Goal: Task Accomplishment & Management: Manage account settings

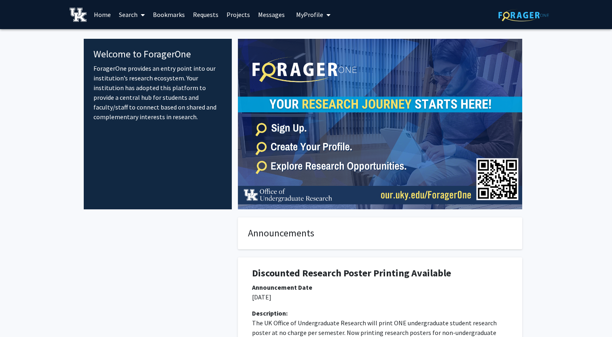
click at [298, 18] on span "My Profile" at bounding box center [309, 15] width 27 height 8
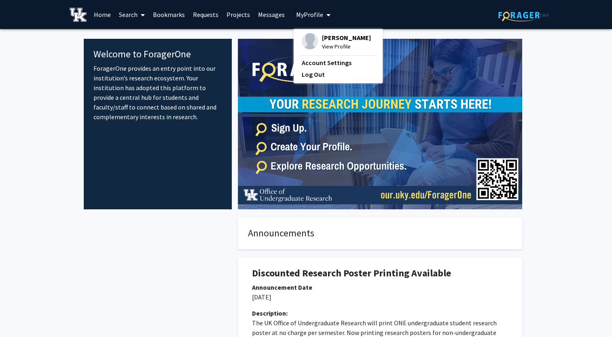
click at [311, 40] on img at bounding box center [310, 41] width 16 height 16
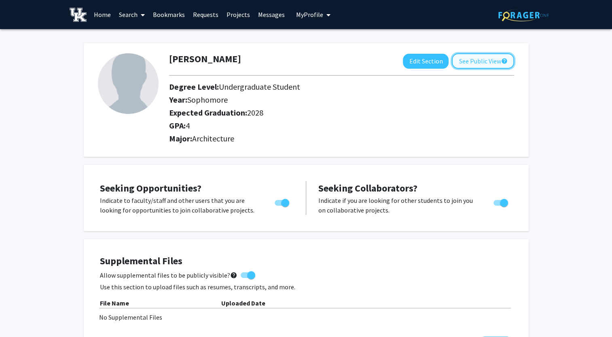
click at [453, 63] on button "See Public View help" at bounding box center [483, 60] width 62 height 15
click at [431, 60] on button "Edit Section" at bounding box center [426, 61] width 46 height 15
select select "sophomore"
select select "2028"
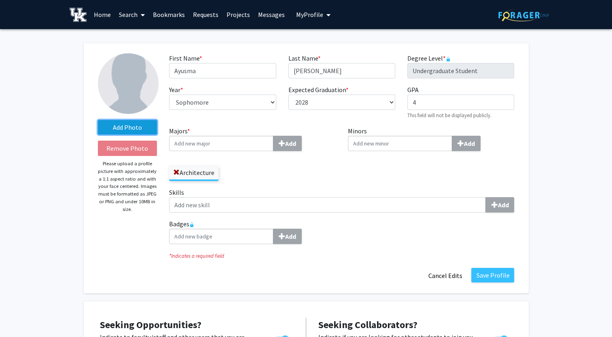
click at [129, 126] on label "Add Photo" at bounding box center [127, 127] width 59 height 15
click at [0, 0] on input "Add Photo" at bounding box center [0, 0] width 0 height 0
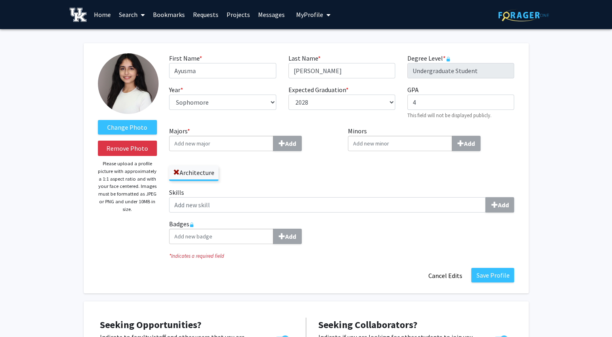
click at [136, 95] on img at bounding box center [128, 83] width 61 height 61
click at [132, 130] on label "Change Photo" at bounding box center [127, 127] width 59 height 15
click at [0, 0] on input "Change Photo" at bounding box center [0, 0] width 0 height 0
click at [131, 90] on img at bounding box center [128, 83] width 61 height 61
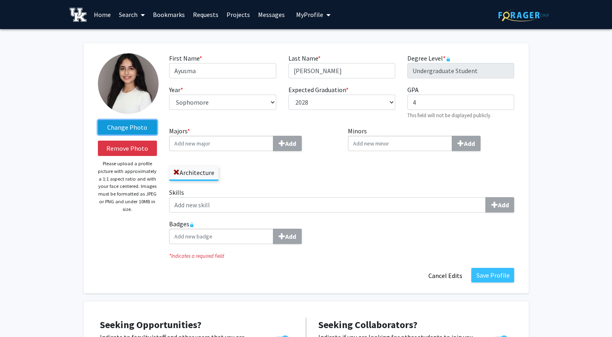
click at [135, 130] on label "Change Photo" at bounding box center [127, 127] width 59 height 15
click at [0, 0] on input "Change Photo" at bounding box center [0, 0] width 0 height 0
click at [299, 180] on div "Architecture" at bounding box center [252, 169] width 167 height 23
click at [317, 191] on label "Skills Add" at bounding box center [341, 200] width 345 height 25
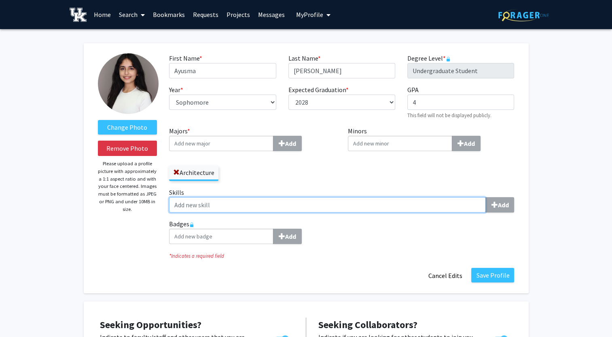
click at [317, 197] on input "Skills Add" at bounding box center [327, 204] width 317 height 15
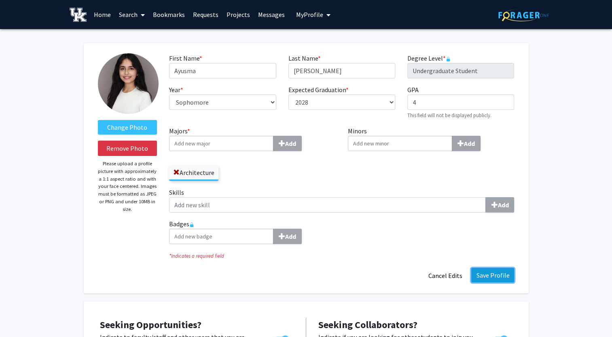
click at [495, 271] on button "Save Profile" at bounding box center [492, 275] width 43 height 15
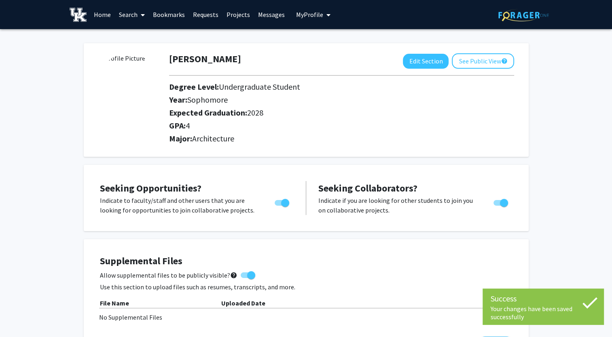
click at [288, 12] on div "Skip navigation Home Search Bookmarks Requests Projects Messages My Profile [PE…" at bounding box center [201, 14] width 263 height 29
click at [302, 14] on span "My Profile" at bounding box center [309, 15] width 27 height 8
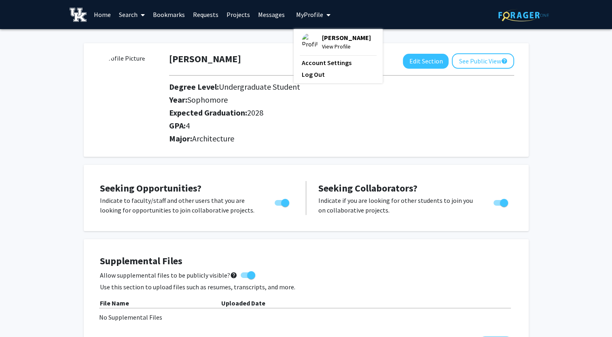
click at [307, 42] on img at bounding box center [310, 41] width 16 height 16
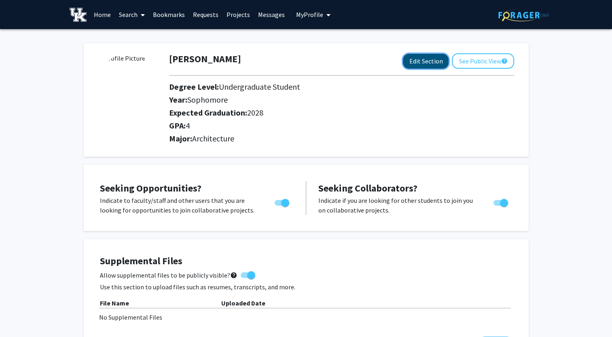
click at [439, 66] on button "Edit Section" at bounding box center [426, 61] width 46 height 15
select select "sophomore"
select select "2028"
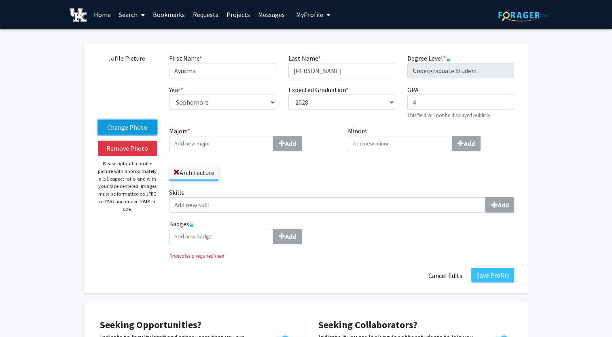
click at [134, 124] on label "Change Photo" at bounding box center [127, 127] width 59 height 15
click at [0, 0] on input "Change Photo" at bounding box center [0, 0] width 0 height 0
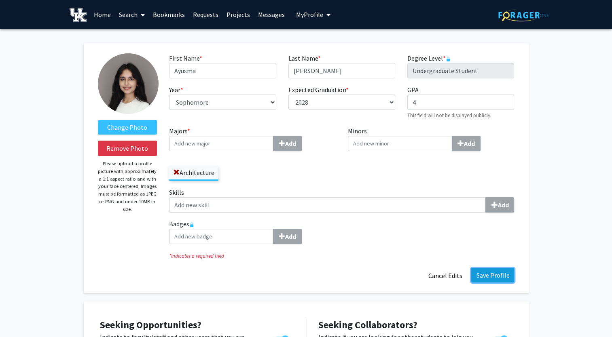
click at [499, 276] on button "Save Profile" at bounding box center [492, 275] width 43 height 15
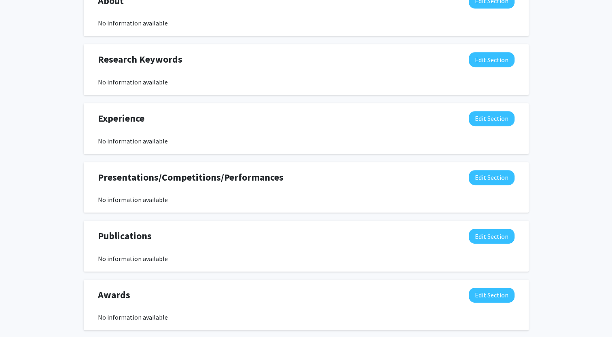
scroll to position [404, 0]
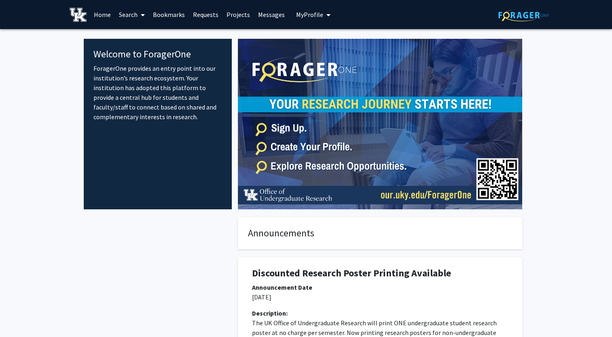
click at [306, 14] on span "My Profile" at bounding box center [309, 15] width 27 height 8
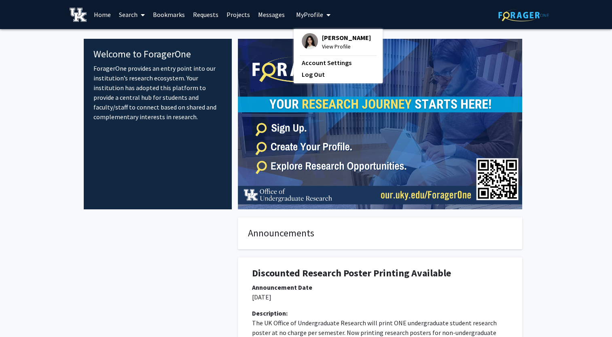
click at [308, 39] on img at bounding box center [310, 41] width 16 height 16
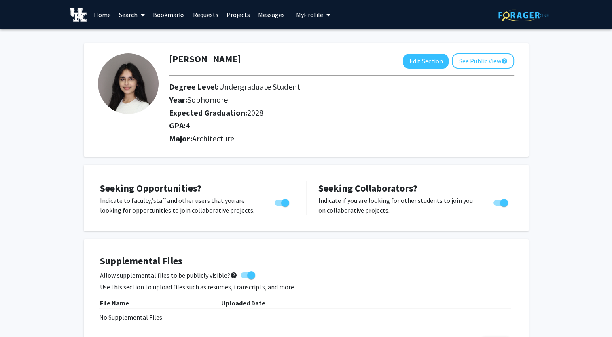
click at [114, 87] on img at bounding box center [128, 83] width 61 height 61
click at [130, 16] on link "Search" at bounding box center [132, 14] width 34 height 28
click at [139, 40] on span "Faculty/Staff" at bounding box center [144, 37] width 59 height 16
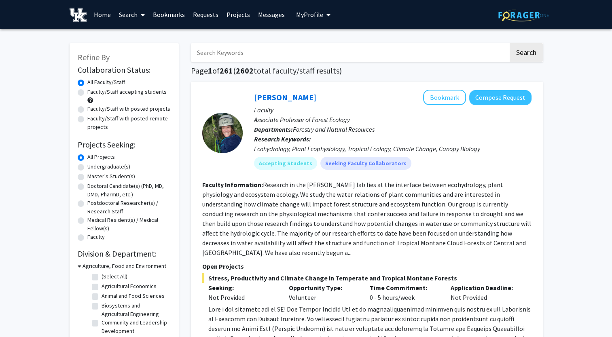
click at [134, 17] on link "Search" at bounding box center [132, 14] width 34 height 28
click at [143, 53] on span "Students" at bounding box center [139, 53] width 49 height 16
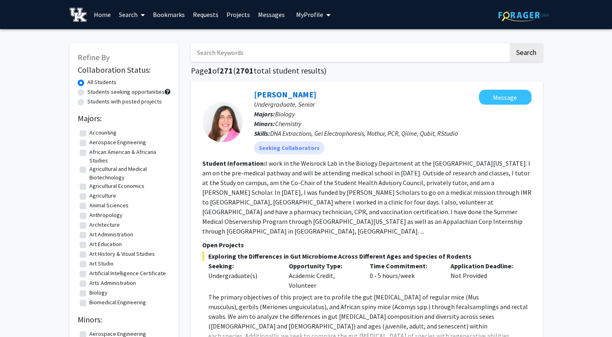
scroll to position [243, 0]
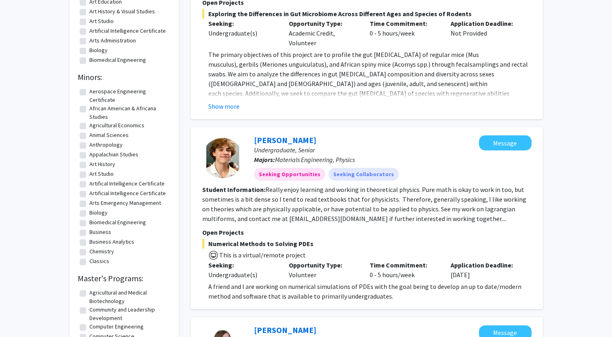
click at [260, 135] on link "[PERSON_NAME]" at bounding box center [285, 140] width 62 height 10
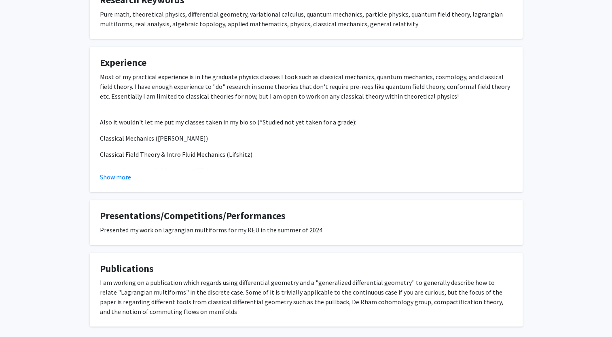
scroll to position [376, 0]
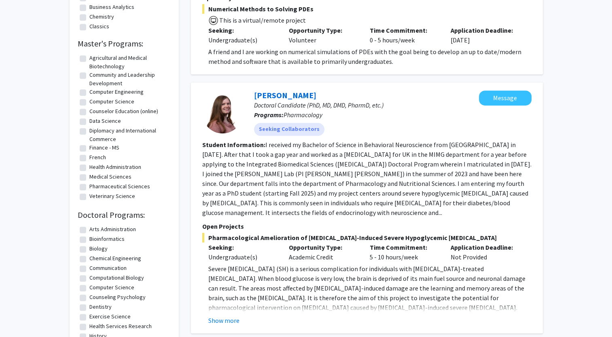
scroll to position [485, 0]
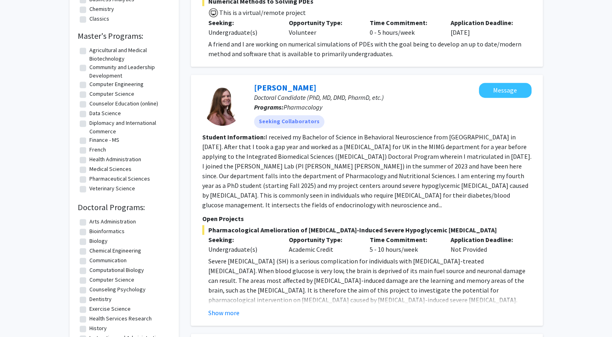
click at [275, 93] on p "Doctoral Candidate (PhD, MD, DMD, PharmD, etc.)" at bounding box center [366, 98] width 225 height 10
click at [276, 82] on link "[PERSON_NAME]" at bounding box center [285, 87] width 62 height 10
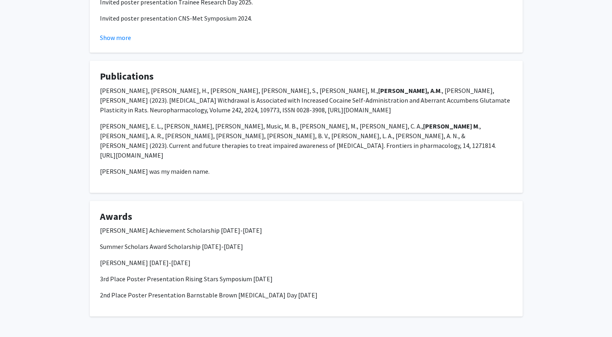
scroll to position [723, 0]
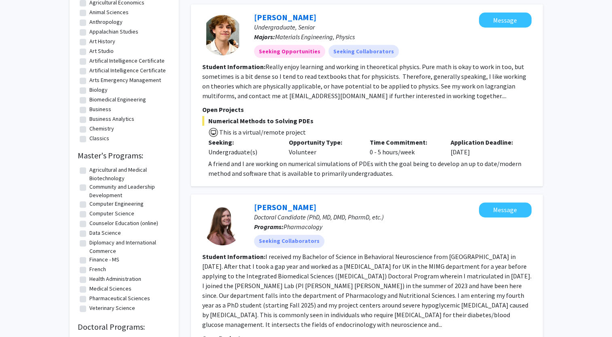
scroll to position [404, 0]
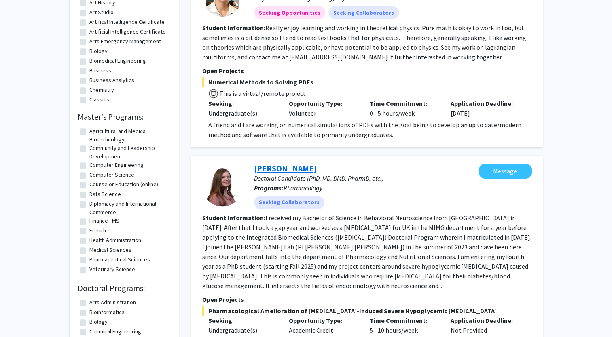
click at [286, 163] on link "[PERSON_NAME]" at bounding box center [285, 168] width 62 height 10
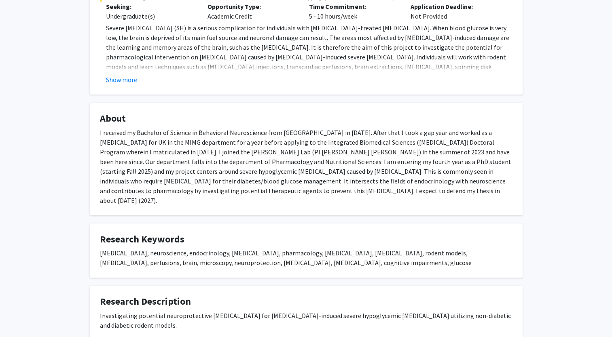
scroll to position [243, 0]
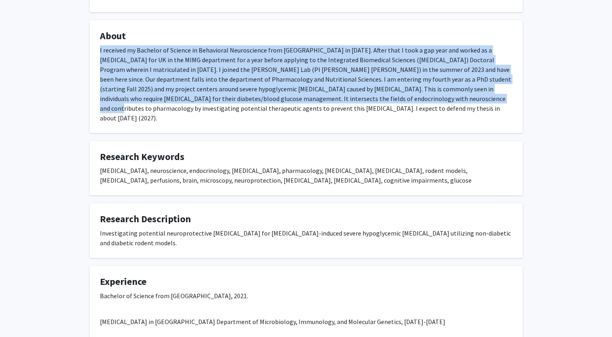
drag, startPoint x: 100, startPoint y: 51, endPoint x: 358, endPoint y: 103, distance: 263.1
click at [358, 103] on div "I received my Bachelor of Science in Behavioral Neuroscience from [GEOGRAPHIC_D…" at bounding box center [306, 84] width 412 height 78
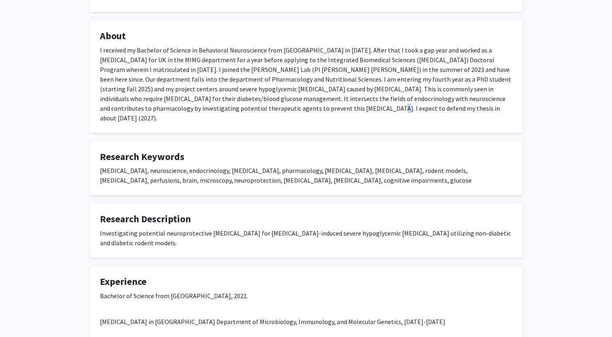
drag, startPoint x: 358, startPoint y: 103, endPoint x: 228, endPoint y: 114, distance: 130.6
click at [228, 114] on fg-card "About I received my Bachelor of Science in Behavioral Neuroscience from [GEOGRA…" at bounding box center [306, 76] width 433 height 113
click at [267, 108] on div "I received my Bachelor of Science in Behavioral Neuroscience from [GEOGRAPHIC_D…" at bounding box center [306, 84] width 412 height 78
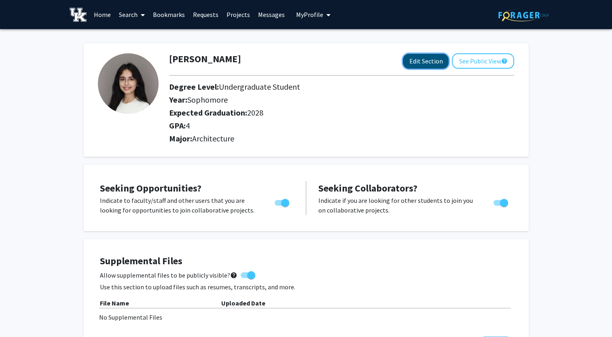
click at [430, 63] on button "Edit Section" at bounding box center [426, 61] width 46 height 15
select select "sophomore"
select select "2028"
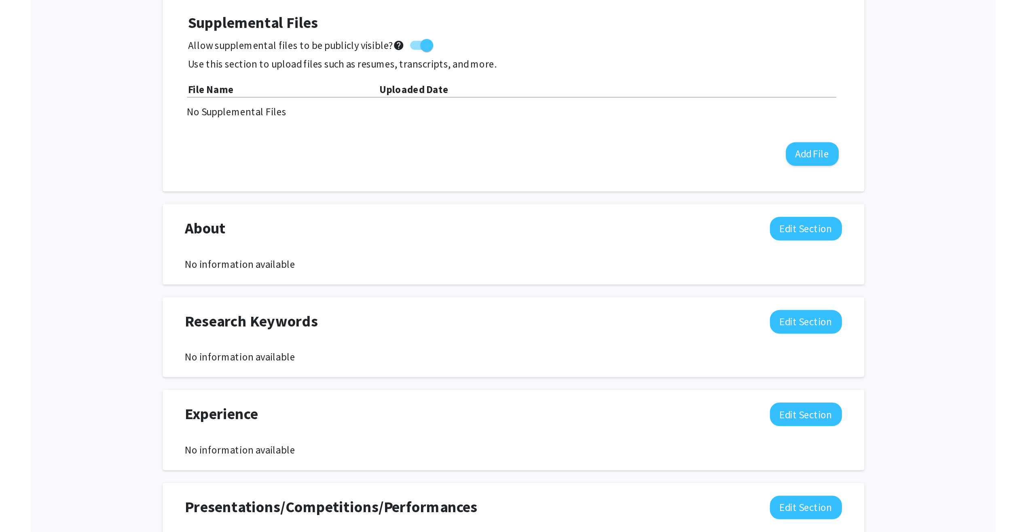
scroll to position [485, 0]
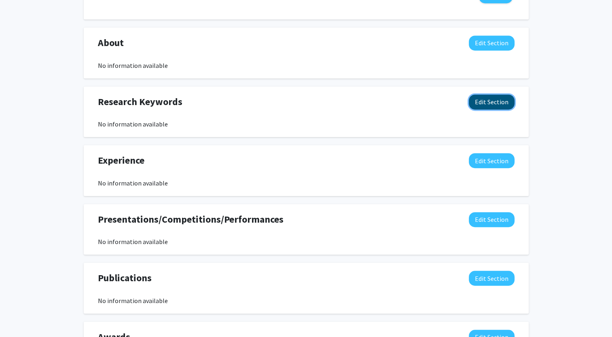
click at [484, 102] on button "Edit Section" at bounding box center [492, 102] width 46 height 15
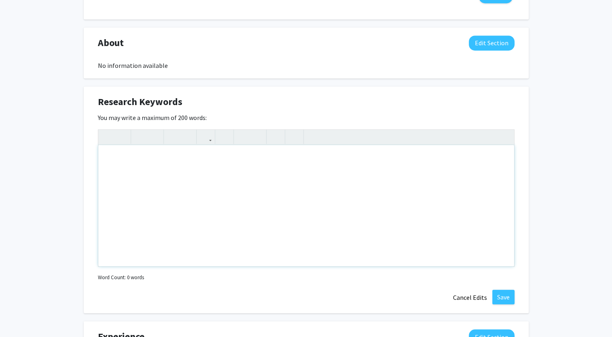
click at [213, 169] on div "Note to users with screen readers: Please deactivate our accessibility plugin f…" at bounding box center [306, 205] width 416 height 121
type textarea "architecture,&nbsp;"
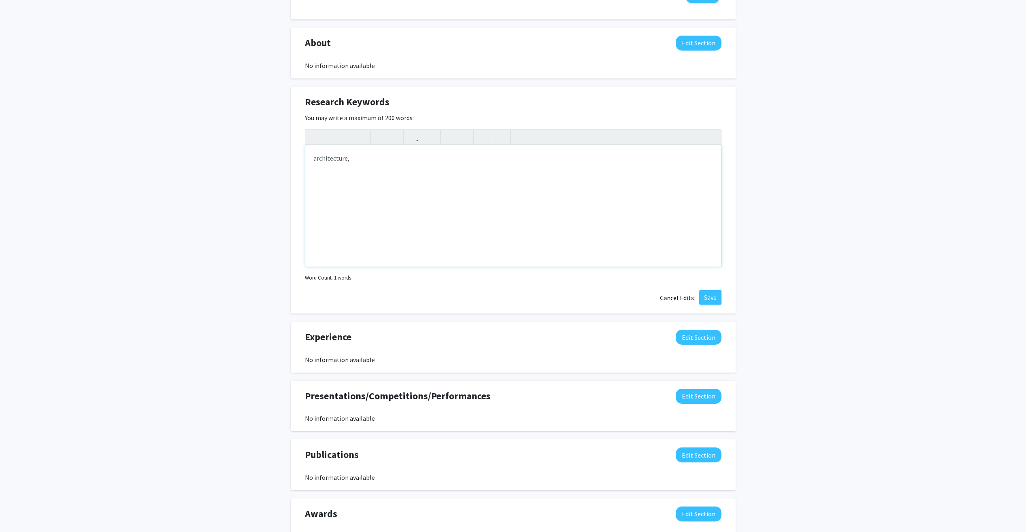
click at [383, 164] on div "architecture," at bounding box center [513, 205] width 416 height 121
click at [617, 301] on button "Save" at bounding box center [710, 297] width 22 height 15
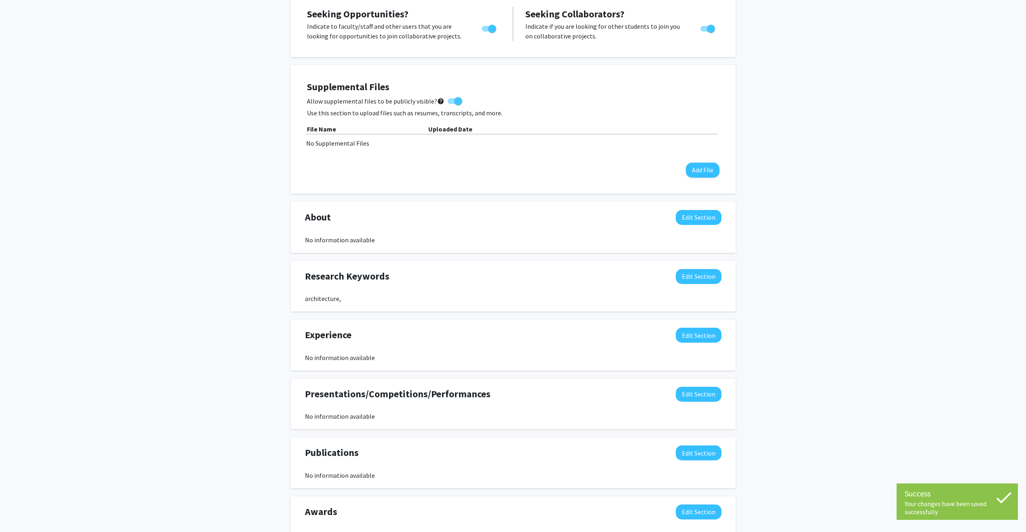
scroll to position [296, 0]
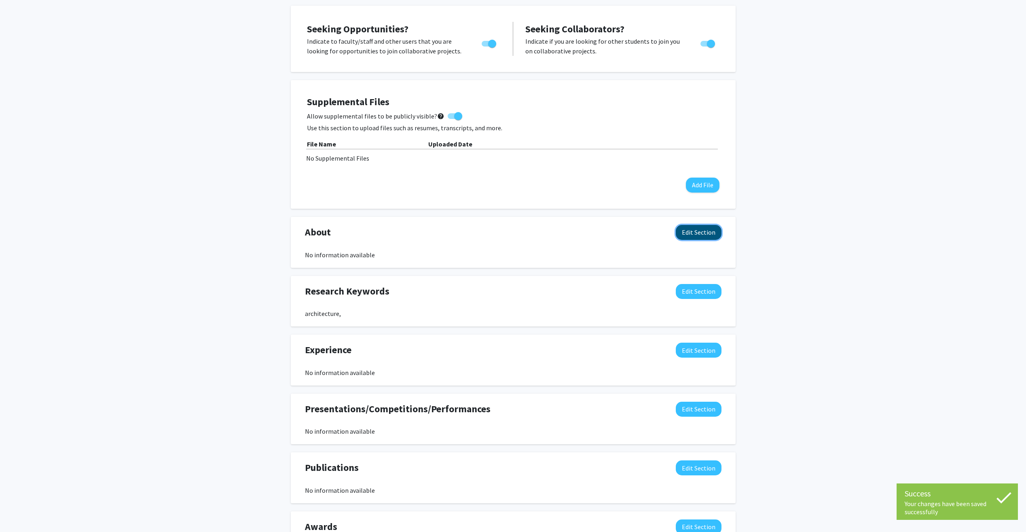
click at [617, 236] on button "Edit Section" at bounding box center [699, 232] width 46 height 15
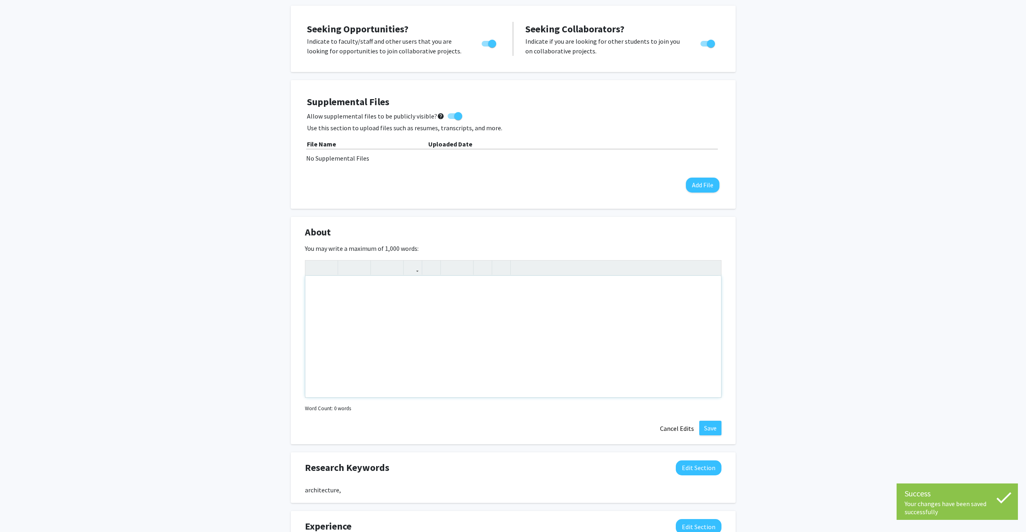
click at [405, 299] on div "Note to users with screen readers: Please deactivate our accessibility plugin f…" at bounding box center [513, 336] width 416 height 121
paste div "Note to users with screen readers: Please deactivate our accessibility plugin f…"
type textarea "<p>I am a junior at the [GEOGRAPHIC_DATA][US_STATE]. I am studying degrees in A…"
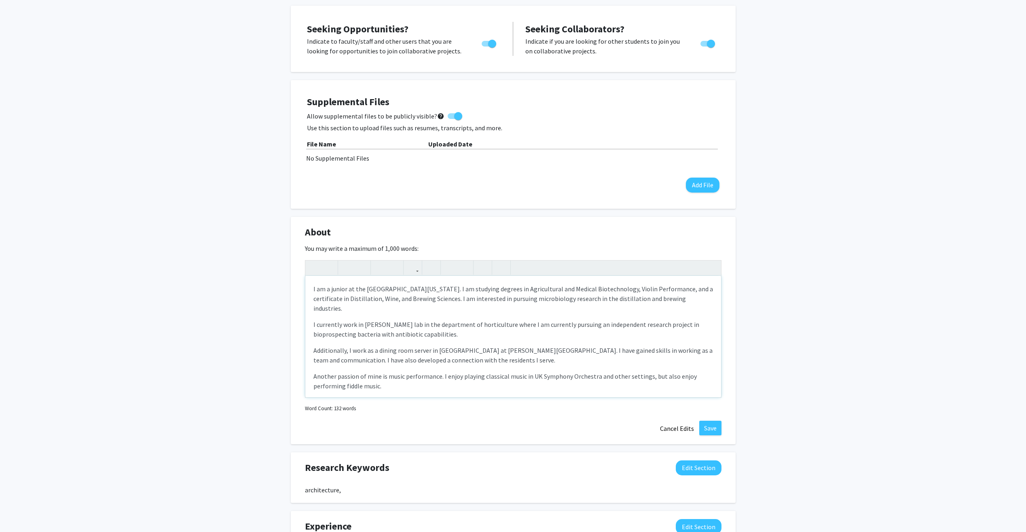
click at [341, 289] on p "I am a junior at the [GEOGRAPHIC_DATA][US_STATE]. I am studying degrees in Agri…" at bounding box center [512, 298] width 399 height 29
click at [420, 290] on p "I am a junior at the [GEOGRAPHIC_DATA][US_STATE]. I am studying degrees in Agri…" at bounding box center [512, 298] width 399 height 29
click at [455, 282] on div "I am a junior at the [GEOGRAPHIC_DATA][US_STATE]. I am studying degrees in Agri…" at bounding box center [513, 336] width 416 height 121
click at [458, 300] on p "I am a junior at the [GEOGRAPHIC_DATA][US_STATE]. I am studying degrees in Agri…" at bounding box center [512, 298] width 399 height 29
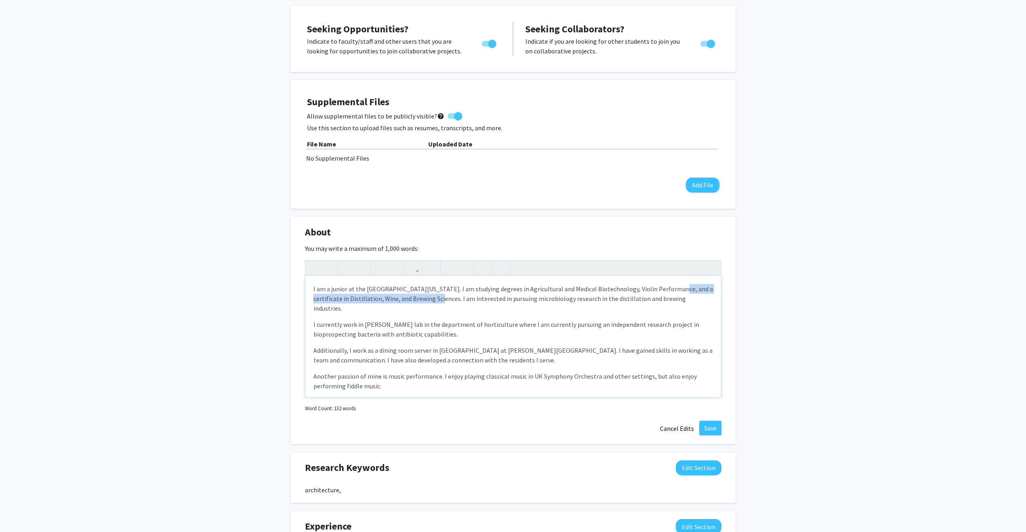
drag, startPoint x: 421, startPoint y: 300, endPoint x: 661, endPoint y: 287, distance: 240.2
click at [617, 286] on p "I am a junior at the [GEOGRAPHIC_DATA][US_STATE]. I am studying degrees in Agri…" at bounding box center [512, 298] width 399 height 29
click at [354, 288] on p "I am a junior at the [GEOGRAPHIC_DATA][US_STATE]. I am studying degrees in Agri…" at bounding box center [512, 298] width 399 height 29
click at [341, 288] on p "I am a junior at the [GEOGRAPHIC_DATA][US_STATE]. I am studying degrees in Agri…" at bounding box center [512, 298] width 399 height 29
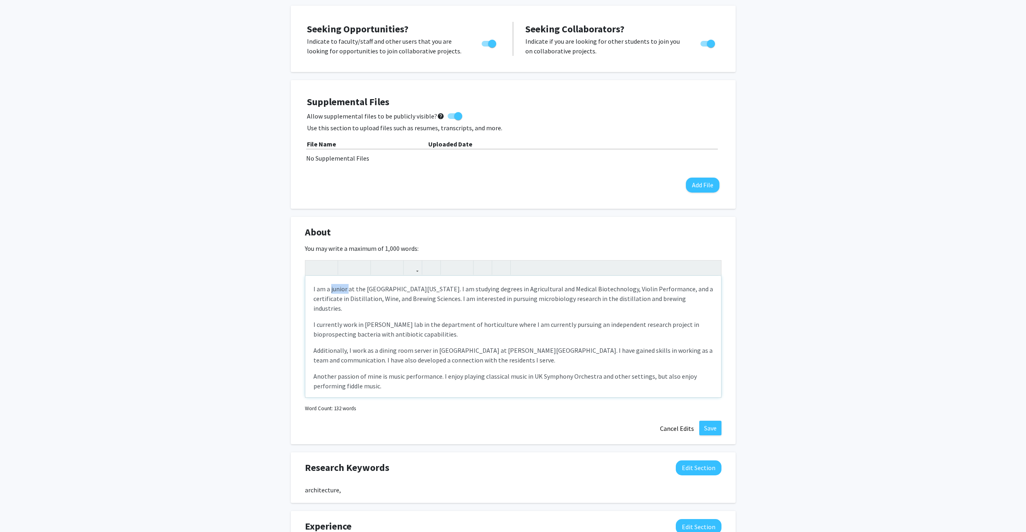
click at [341, 288] on p "I am a junior at the [GEOGRAPHIC_DATA][US_STATE]. I am studying degrees in Agri…" at bounding box center [512, 298] width 399 height 29
click at [456, 288] on p "I am a sophomore at the [GEOGRAPHIC_DATA][US_STATE]. I am studying degrees in A…" at bounding box center [512, 298] width 399 height 29
click at [459, 288] on p "I am a sophomore at the [GEOGRAPHIC_DATA][US_STATE] studying degrees in Agricul…" at bounding box center [512, 298] width 399 height 29
drag, startPoint x: 442, startPoint y: 289, endPoint x: 495, endPoint y: 288, distance: 53.0
click at [495, 288] on p "I am a sophomore at the [GEOGRAPHIC_DATA][US_STATE] studying degrees in Agricul…" at bounding box center [512, 298] width 399 height 29
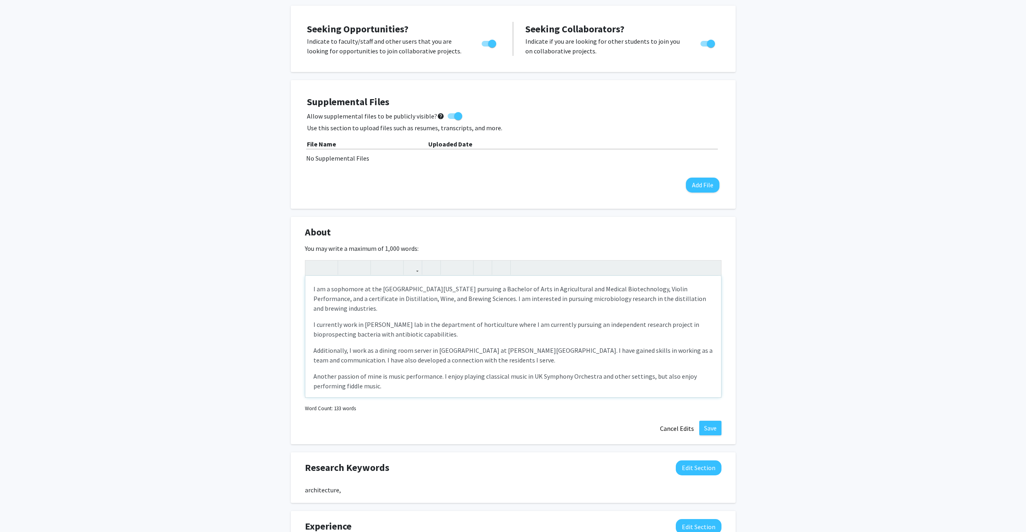
click at [531, 287] on p "I am a sophomore at the [GEOGRAPHIC_DATA][US_STATE] pursuing a Bachelor of Arts…" at bounding box center [512, 298] width 399 height 29
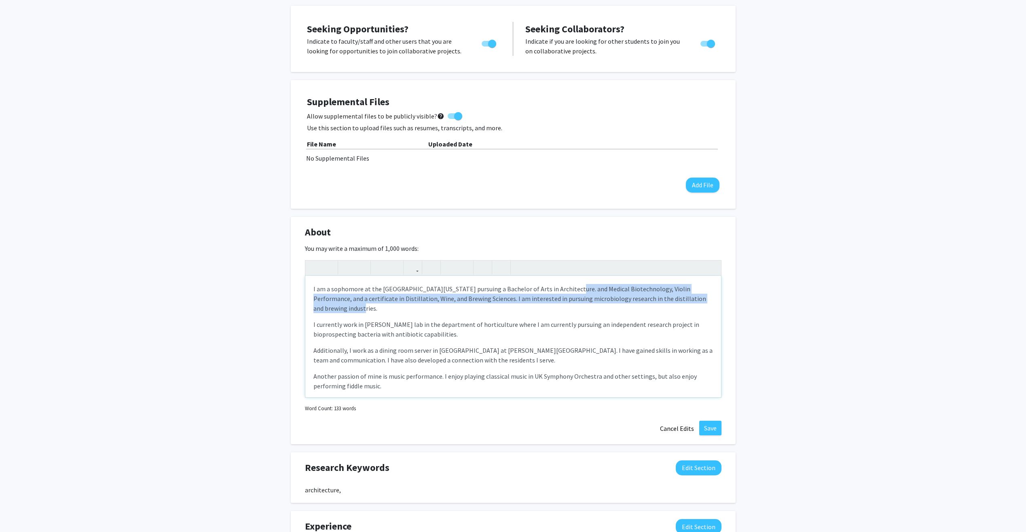
drag, startPoint x: 558, startPoint y: 287, endPoint x: 711, endPoint y: 294, distance: 153.4
click at [617, 294] on p "I am a sophomore at the [GEOGRAPHIC_DATA][US_STATE] pursuing a Bachelor of Arts…" at bounding box center [512, 298] width 399 height 29
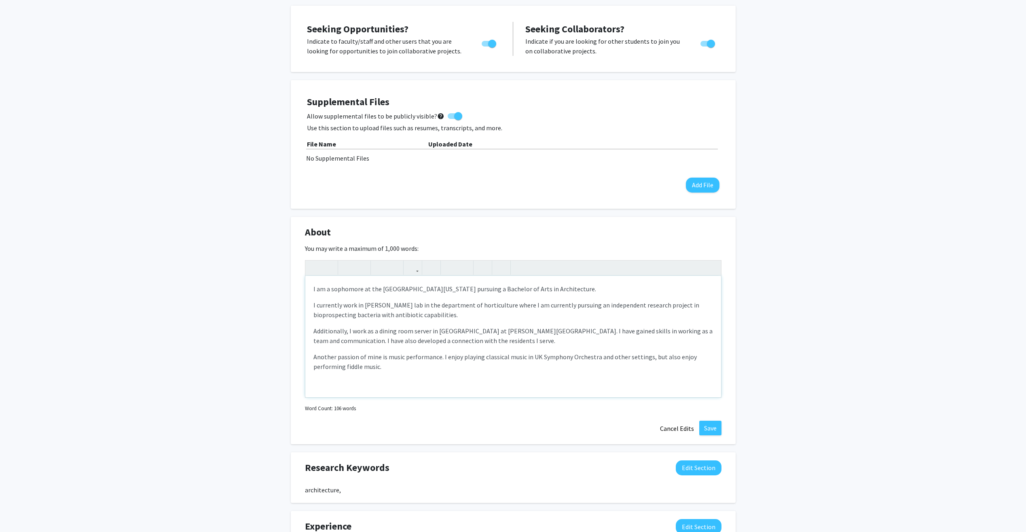
click at [511, 302] on p "I currently work in [PERSON_NAME] lab in the department of horticulture where I…" at bounding box center [512, 309] width 399 height 19
click at [0, 0] on span "Add Punctuation" at bounding box center [0, 0] width 0 height 0
click at [447, 313] on p "I currently work in [PERSON_NAME] lab in the department of horticulture, where …" at bounding box center [512, 309] width 399 height 19
drag, startPoint x: 466, startPoint y: 315, endPoint x: 363, endPoint y: 304, distance: 102.9
click at [363, 304] on p "I currently work in [PERSON_NAME] lab in the department of horticulture, where …" at bounding box center [512, 309] width 399 height 19
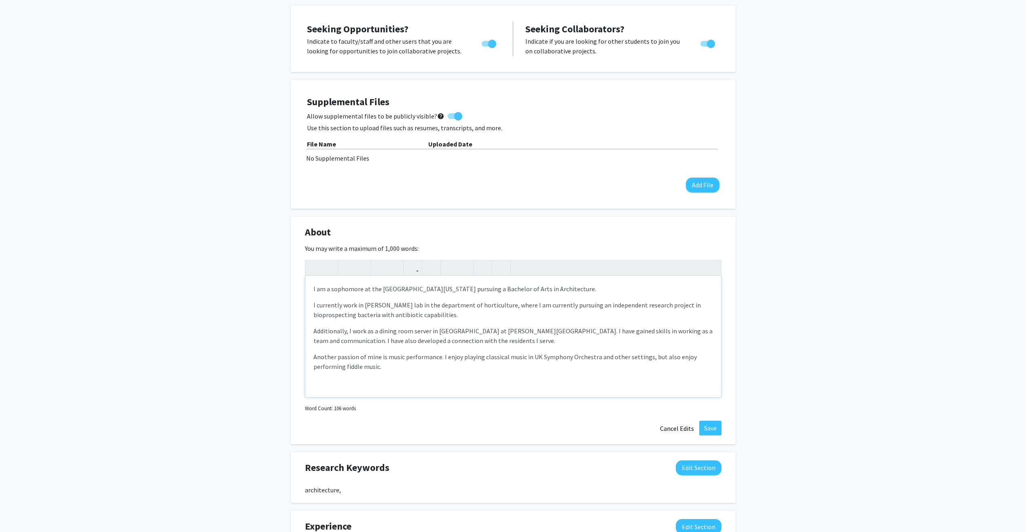
click at [477, 312] on p "I currently work in [PERSON_NAME] lab in the department of horticulture, where …" at bounding box center [512, 309] width 399 height 19
click at [437, 314] on p "I currently work in [PERSON_NAME] lab in the department of horticulture, where …" at bounding box center [512, 309] width 399 height 19
click at [468, 312] on p "I currently work in [PERSON_NAME] lab in the department of horticulture, where …" at bounding box center [512, 309] width 399 height 19
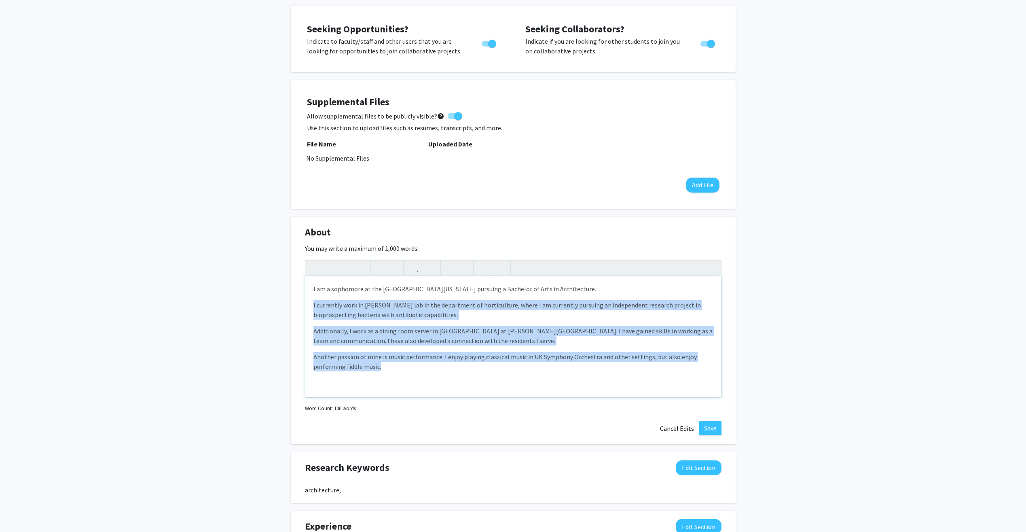
drag, startPoint x: 312, startPoint y: 303, endPoint x: 420, endPoint y: 378, distance: 131.7
click at [420, 337] on div "I am a sophomore at the [GEOGRAPHIC_DATA][US_STATE] pursuing a Bachelor of Arts…" at bounding box center [513, 336] width 416 height 121
click at [438, 337] on p "Additionally, I work as a dining room server in [GEOGRAPHIC_DATA] at [PERSON_NA…" at bounding box center [512, 335] width 399 height 19
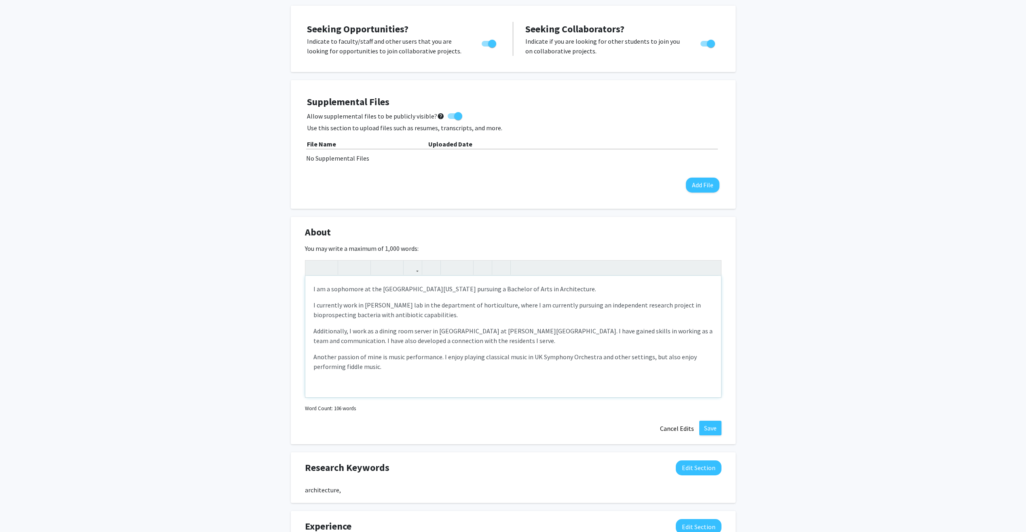
click at [397, 337] on p "Additionally, I work as a dining room server in [GEOGRAPHIC_DATA] at [PERSON_NA…" at bounding box center [512, 335] width 399 height 19
drag, startPoint x: 400, startPoint y: 368, endPoint x: 341, endPoint y: 354, distance: 60.8
click at [341, 337] on p "Another passion of mine is music performance. I enjoy playing classical music i…" at bounding box center [512, 361] width 399 height 19
click at [478, 335] on p "Additionally, I work as a dining room server in [GEOGRAPHIC_DATA] at [PERSON_NA…" at bounding box center [512, 335] width 399 height 19
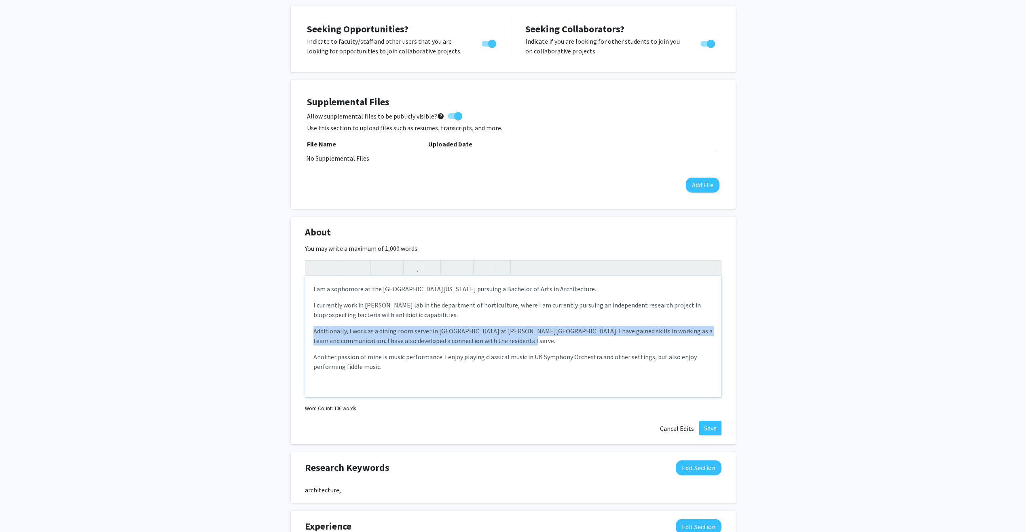
drag, startPoint x: 528, startPoint y: 341, endPoint x: 307, endPoint y: 323, distance: 221.9
click at [307, 323] on div "I am a sophomore at the [GEOGRAPHIC_DATA][US_STATE] pursuing a Bachelor of Arts…" at bounding box center [513, 336] width 416 height 121
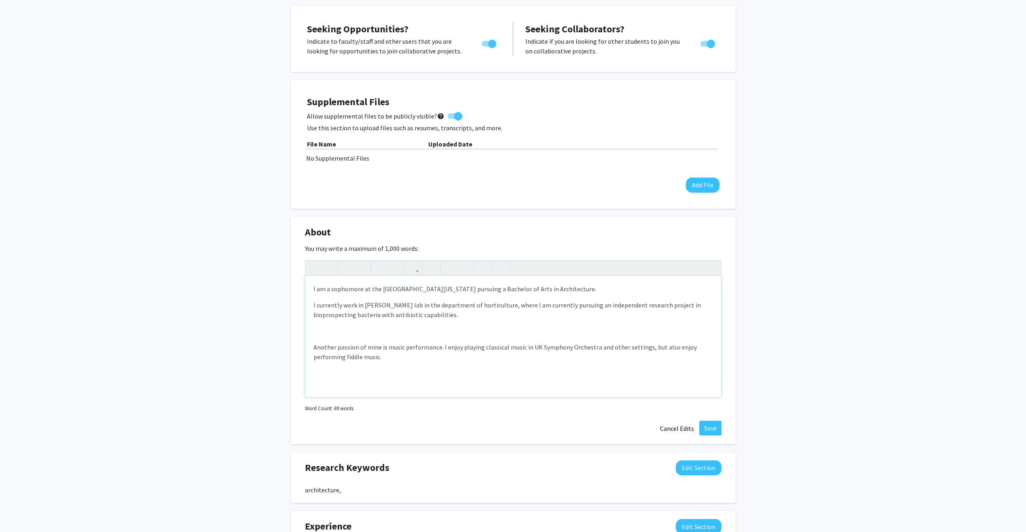
click at [414, 298] on div "I am a sophomore at the [GEOGRAPHIC_DATA][US_STATE] pursuing a Bachelor of Arts…" at bounding box center [513, 336] width 416 height 121
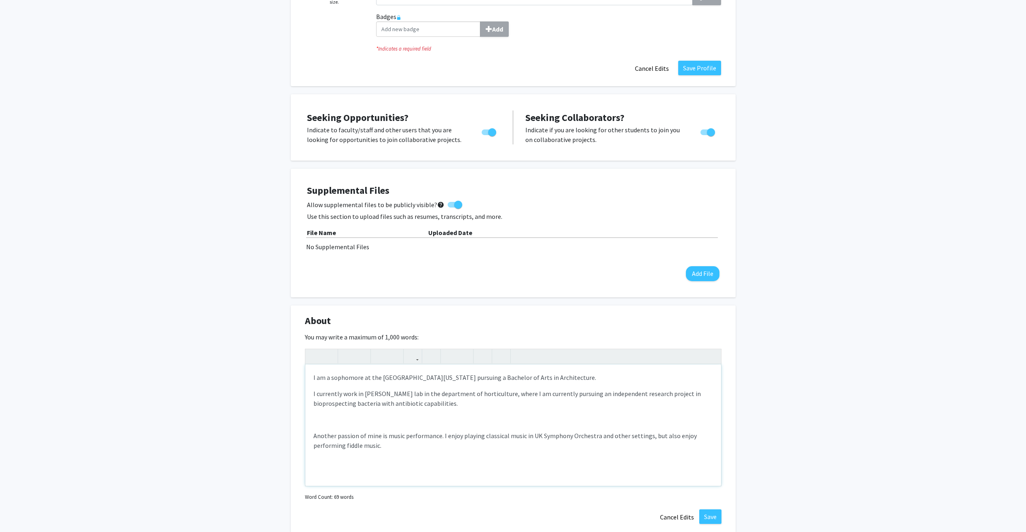
scroll to position [323, 0]
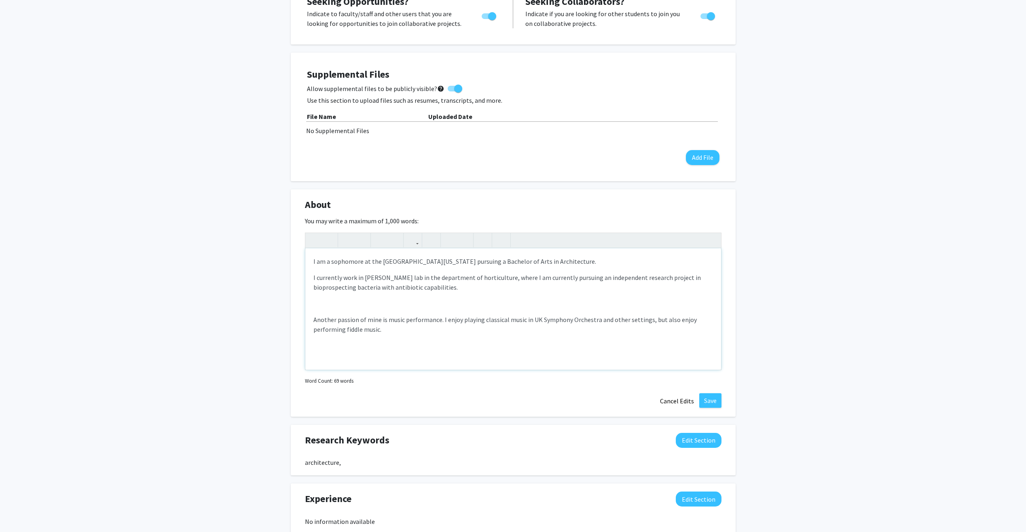
click at [433, 287] on p "I currently work in [PERSON_NAME] lab in the department of horticulture, where …" at bounding box center [512, 282] width 399 height 19
click at [484, 290] on p "I currently work in [PERSON_NAME] lab in the department of horticulture, where …" at bounding box center [512, 282] width 399 height 19
click at [467, 285] on p "I currently work in [PERSON_NAME] lab in the department of horticulture, where …" at bounding box center [512, 282] width 399 height 19
drag, startPoint x: 449, startPoint y: 289, endPoint x: 366, endPoint y: 279, distance: 83.5
click at [366, 280] on p "I currently work in [PERSON_NAME] lab in the department of horticulture, where …" at bounding box center [512, 282] width 399 height 19
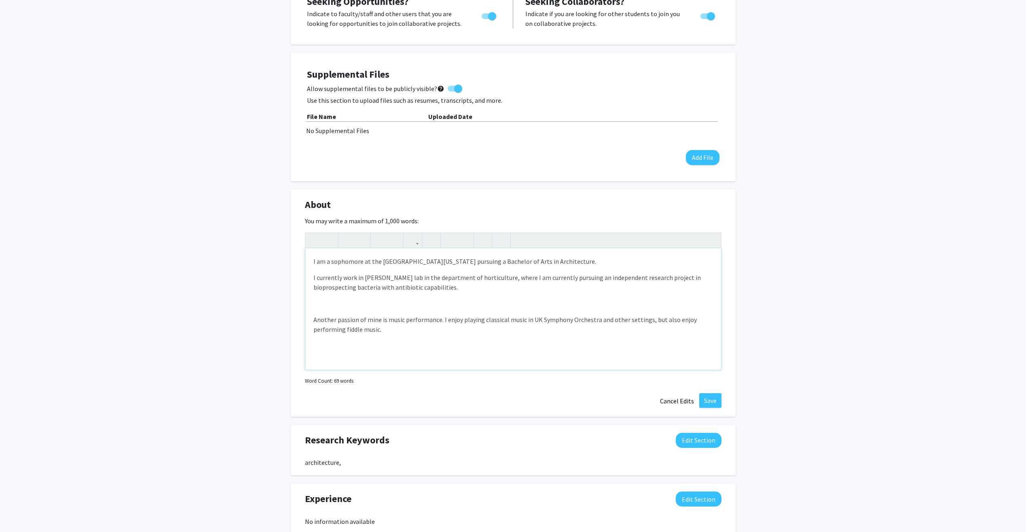
click at [464, 286] on p "I currently work in [PERSON_NAME] lab in the department of horticulture, where …" at bounding box center [512, 282] width 399 height 19
drag, startPoint x: 418, startPoint y: 284, endPoint x: 339, endPoint y: 275, distance: 79.7
click at [339, 275] on p "I currently work in [PERSON_NAME] lab in the department of horticulture, where …" at bounding box center [512, 282] width 399 height 19
click at [457, 292] on p "I currently work in [PERSON_NAME] lab in the department of horticulture, where …" at bounding box center [512, 282] width 399 height 19
click at [563, 262] on p "I am a sophomore at the [GEOGRAPHIC_DATA][US_STATE] pursuing a Bachelor of Arts…" at bounding box center [512, 261] width 399 height 10
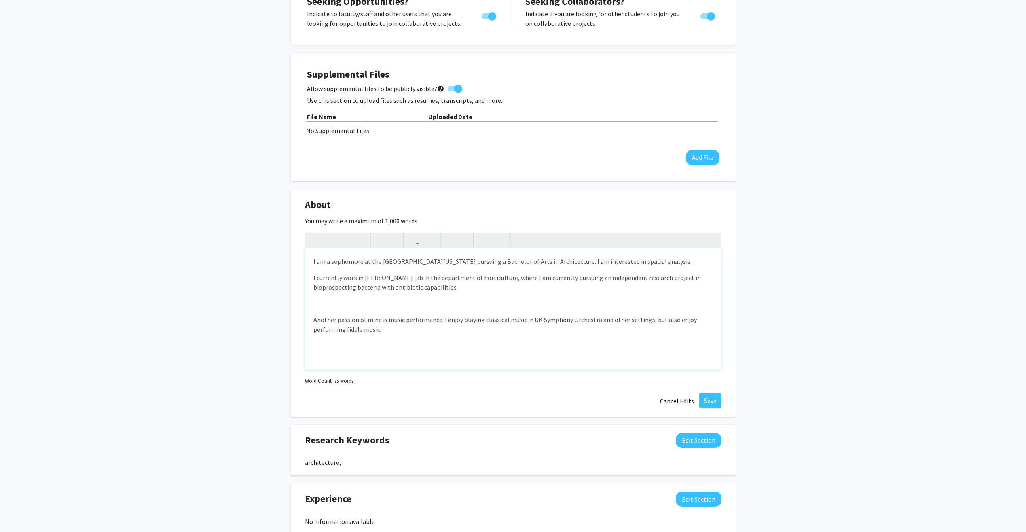
drag, startPoint x: 461, startPoint y: 347, endPoint x: 453, endPoint y: 345, distance: 8.8
click at [461, 337] on div "I am a sophomore at the [GEOGRAPHIC_DATA][US_STATE] pursuing a Bachelor of Arts…" at bounding box center [513, 308] width 416 height 121
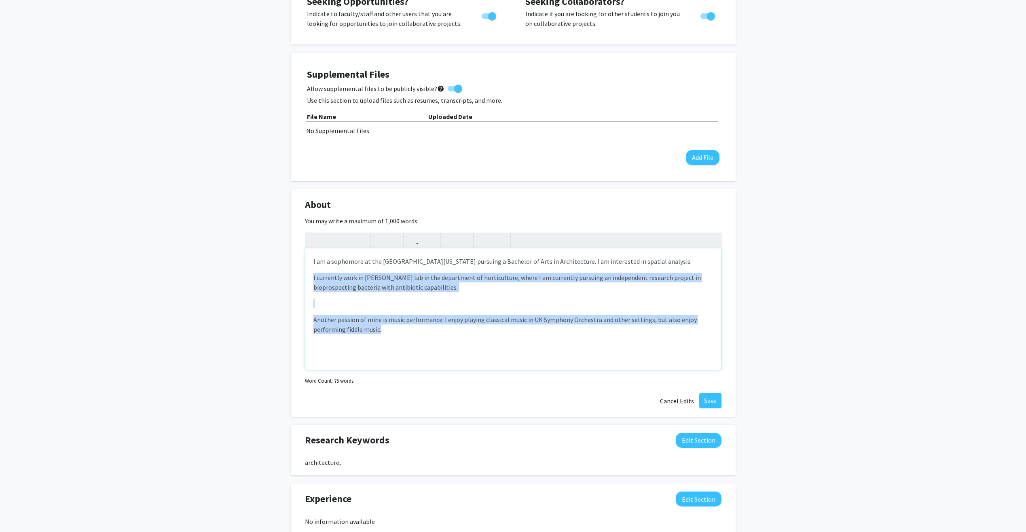
drag, startPoint x: 400, startPoint y: 328, endPoint x: 314, endPoint y: 271, distance: 103.8
click at [314, 271] on div "I am a sophomore at the [GEOGRAPHIC_DATA][US_STATE] pursuing a Bachelor of Arts…" at bounding box center [513, 308] width 416 height 121
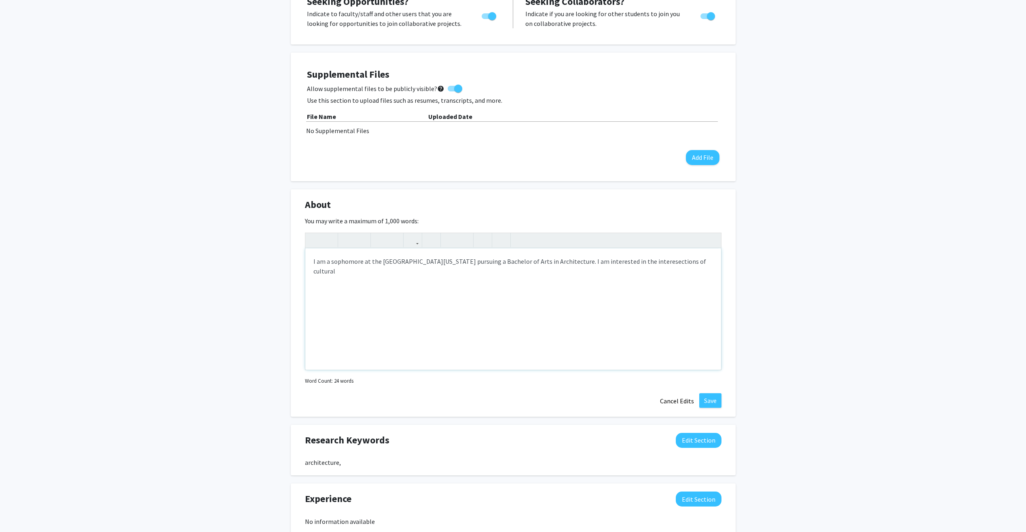
click at [617, 263] on p "I am a sophomore at the [GEOGRAPHIC_DATA][US_STATE] pursuing a Bachelor of Arts…" at bounding box center [512, 265] width 399 height 19
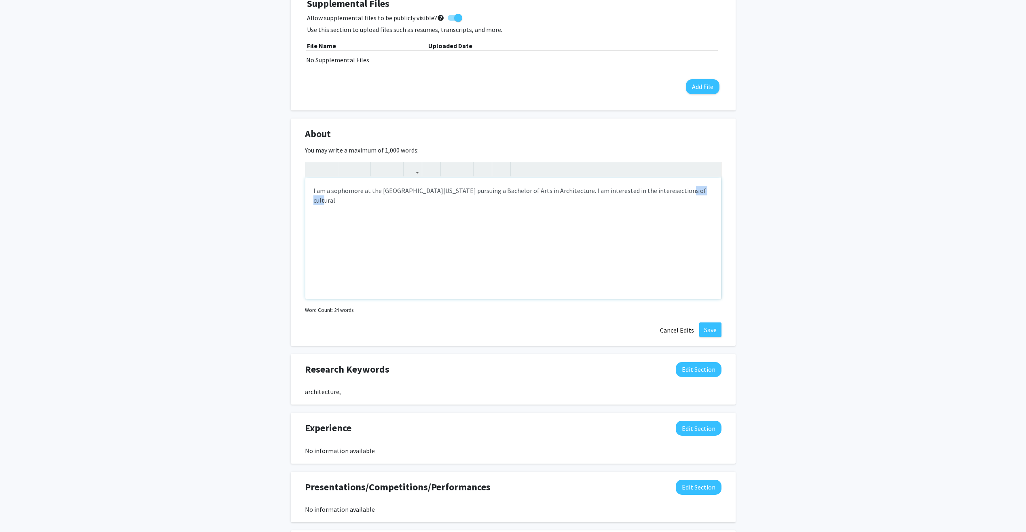
scroll to position [404, 0]
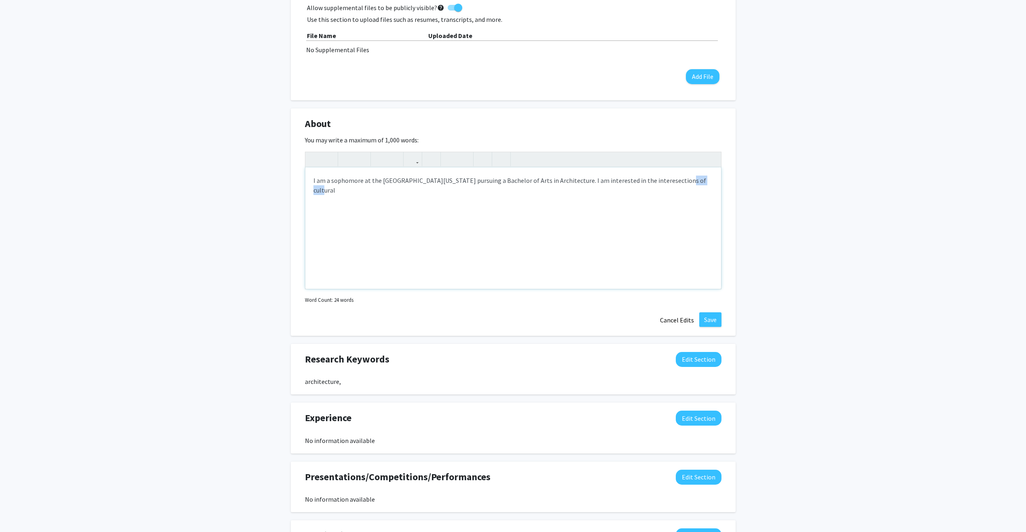
click at [617, 180] on p "I am a sophomore at the [GEOGRAPHIC_DATA][US_STATE] pursuing a Bachelor of Arts…" at bounding box center [512, 184] width 399 height 19
click at [617, 177] on p "I am a sophomore at the [GEOGRAPHIC_DATA][US_STATE] pursuing a Bachelor of Arts…" at bounding box center [512, 184] width 399 height 19
click at [0, 0] on span "intersections" at bounding box center [0, 0] width 0 height 0
click at [399, 193] on p "I am a sophomore at the [GEOGRAPHIC_DATA][US_STATE] pursuing a Bachelor of Arts…" at bounding box center [512, 184] width 399 height 19
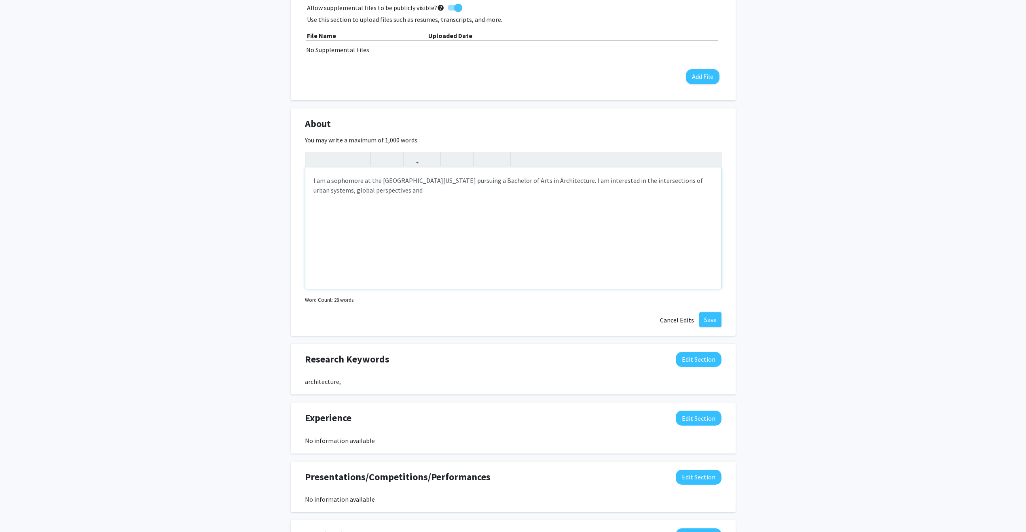
click at [367, 188] on p "I am a sophomore at the [GEOGRAPHIC_DATA][US_STATE] pursuing a Bachelor of Arts…" at bounding box center [512, 184] width 399 height 19
click at [375, 191] on p "I am a sophomore at the [GEOGRAPHIC_DATA][US_STATE] pursuing a Bachelor of Arts…" at bounding box center [512, 184] width 399 height 19
click at [0, 0] on span "Add Punctuation" at bounding box center [0, 0] width 0 height 0
click at [380, 190] on p "I am a sophomore at the [GEOGRAPHIC_DATA][US_STATE] pursuing a Bachelor of Arts…" at bounding box center [512, 184] width 399 height 19
click at [437, 190] on p "I am a sophomore at the [GEOGRAPHIC_DATA][US_STATE] pursuing a Bachelor of Arts…" at bounding box center [512, 184] width 399 height 19
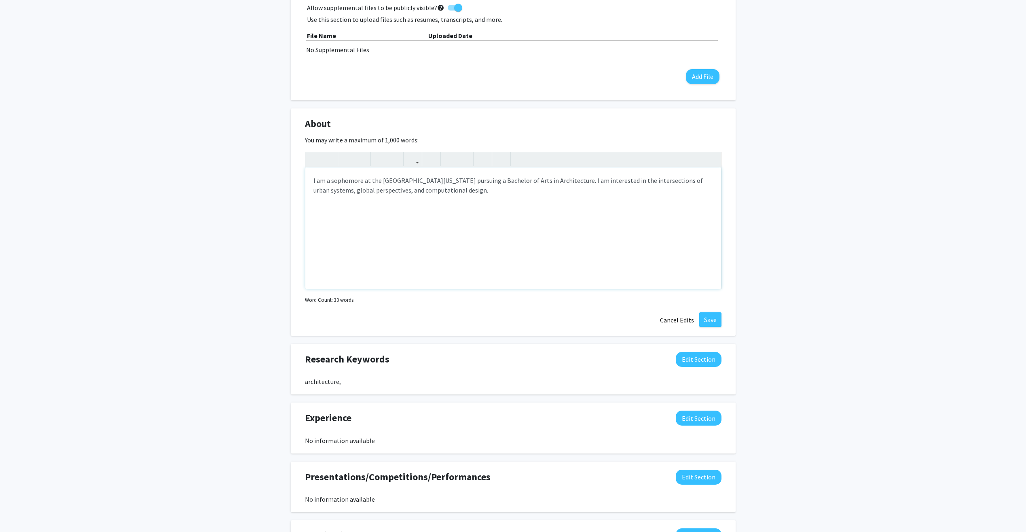
click at [0, 0] on span "Change the spacing" at bounding box center [0, 0] width 0 height 0
click at [451, 194] on p "I am a sophomore at the [GEOGRAPHIC_DATA][US_STATE] pursuing a Bachelor of Arts…" at bounding box center [512, 184] width 399 height 19
click at [617, 177] on p "I am a sophomore at the [GEOGRAPHIC_DATA][US_STATE] pursuing a Bachelor of Arts…" at bounding box center [512, 184] width 399 height 19
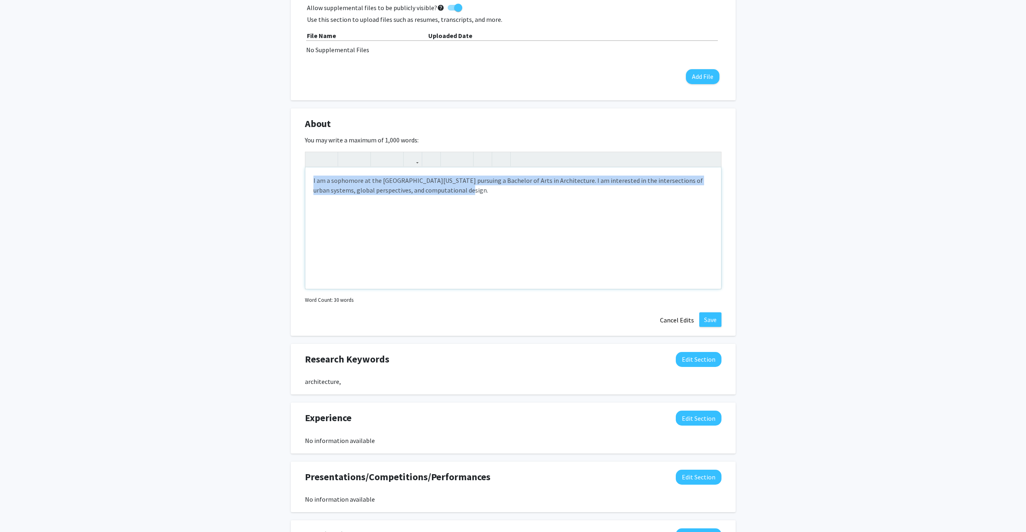
click at [617, 177] on p "I am a sophomore at the [GEOGRAPHIC_DATA][US_STATE] pursuing a Bachelor of Arts…" at bounding box center [512, 184] width 399 height 19
click at [617, 179] on p "I am a sophomore at the [GEOGRAPHIC_DATA][US_STATE] pursuing a Bachelor of Arts…" at bounding box center [512, 184] width 399 height 19
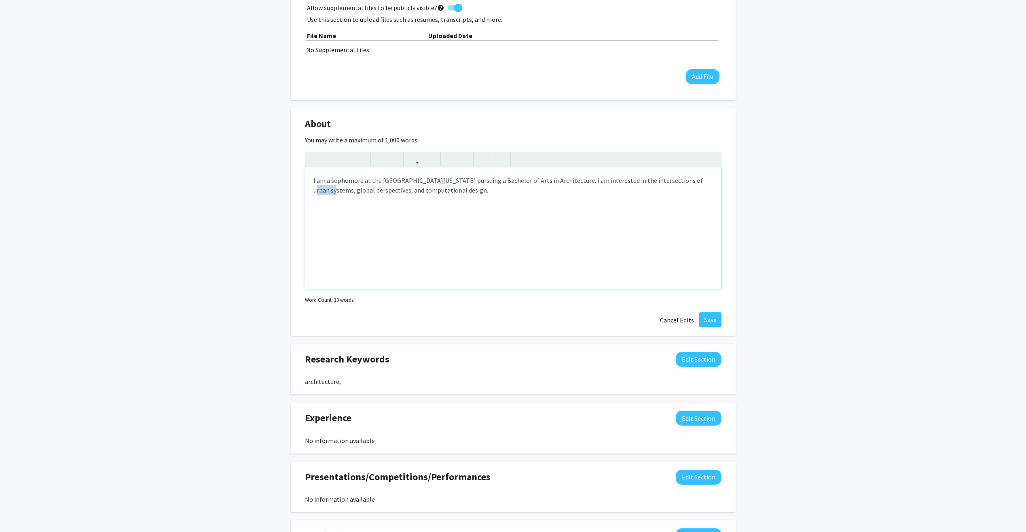
click at [617, 179] on p "I am a sophomore at the [GEOGRAPHIC_DATA][US_STATE] pursuing a Bachelor of Arts…" at bounding box center [512, 184] width 399 height 19
click at [427, 194] on p "I am a sophomore at the [GEOGRAPHIC_DATA][US_STATE] pursuing a Bachelor of Arts…" at bounding box center [512, 184] width 399 height 19
click at [0, 0] on div "design." at bounding box center [0, 0] width 0 height 0
click at [440, 196] on div "I am a sophomore at the [GEOGRAPHIC_DATA][US_STATE] pursuing a Bachelor of Arts…" at bounding box center [513, 227] width 416 height 121
click at [348, 217] on div "I am a sophomore at the [GEOGRAPHIC_DATA][US_STATE] pursuing a Bachelor of Arts…" at bounding box center [513, 227] width 416 height 121
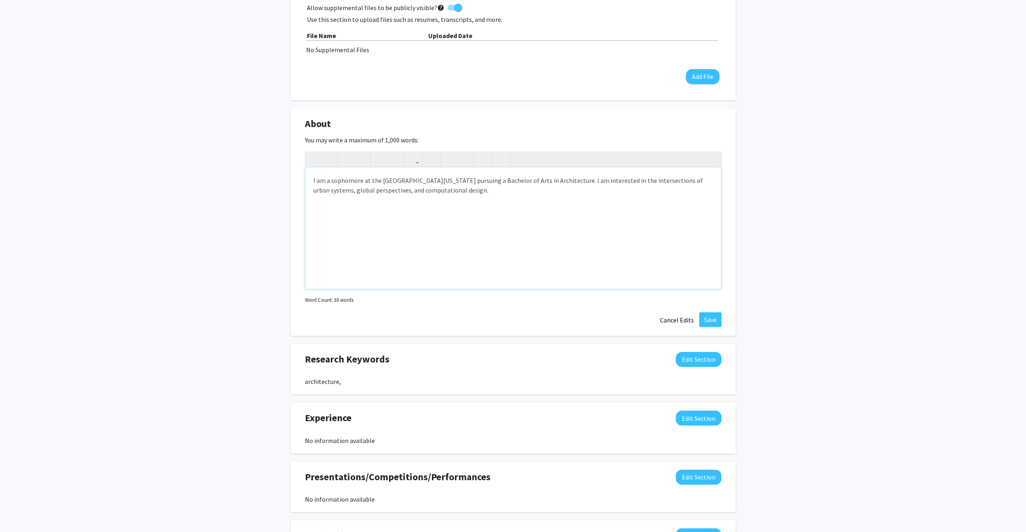
click at [331, 197] on div "I am a sophomore at the [GEOGRAPHIC_DATA][US_STATE] pursuing a Bachelor of Arts…" at bounding box center [513, 227] width 416 height 121
drag, startPoint x: 453, startPoint y: 188, endPoint x: 368, endPoint y: 193, distance: 85.1
click at [368, 193] on p "I am a sophomore at the [GEOGRAPHIC_DATA][US_STATE] pursuing a Bachelor of Arts…" at bounding box center [512, 184] width 399 height 19
click at [501, 197] on div "I am a sophomore at the [GEOGRAPHIC_DATA][US_STATE] pursuing a Bachelor of Arts…" at bounding box center [513, 227] width 416 height 121
click at [427, 193] on p "I am a sophomore at the [GEOGRAPHIC_DATA][US_STATE] pursuing a Bachelor of Arts…" at bounding box center [512, 184] width 399 height 19
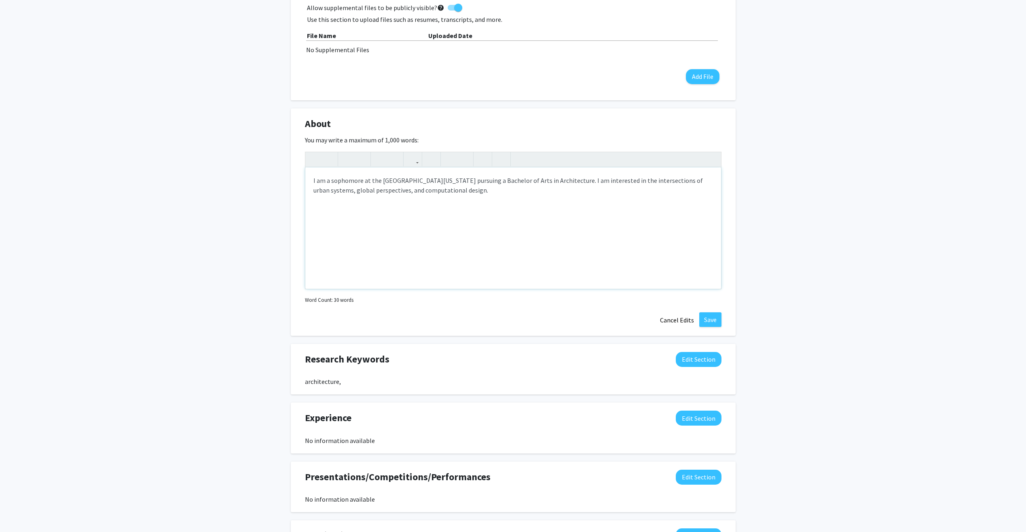
click at [0, 0] on span "Change the spacing" at bounding box center [0, 0] width 0 height 0
click at [608, 179] on p "I am a sophomore at the [GEOGRAPHIC_DATA][US_STATE] pursuing a Bachelor of Arts…" at bounding box center [512, 184] width 399 height 19
click at [549, 188] on p "I am a sophomore at the [GEOGRAPHIC_DATA][US_STATE] pursuing a Bachelor of Arts…" at bounding box center [512, 184] width 399 height 19
click at [617, 180] on p "I am a sophomore at the [GEOGRAPHIC_DATA][US_STATE] pursuing a Bachelor of Arts…" at bounding box center [512, 184] width 399 height 19
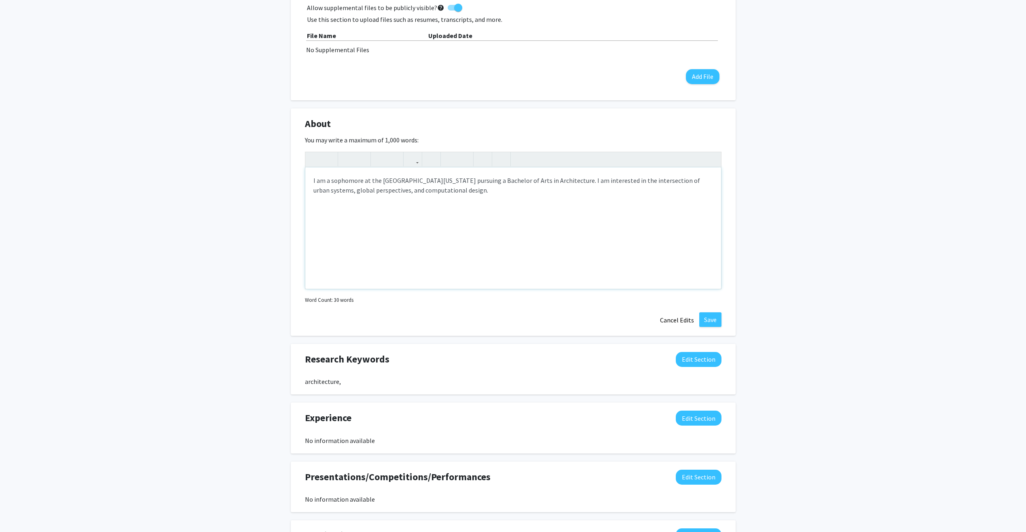
click at [617, 182] on p "I am a sophomore at the [GEOGRAPHIC_DATA][US_STATE] pursuing a Bachelor of Arts…" at bounding box center [512, 184] width 399 height 19
click at [450, 198] on div "I am a sophomore at the [GEOGRAPHIC_DATA][US_STATE] pursuing a Bachelor of Arts…" at bounding box center [513, 227] width 416 height 121
click at [617, 318] on button "Save" at bounding box center [710, 319] width 22 height 15
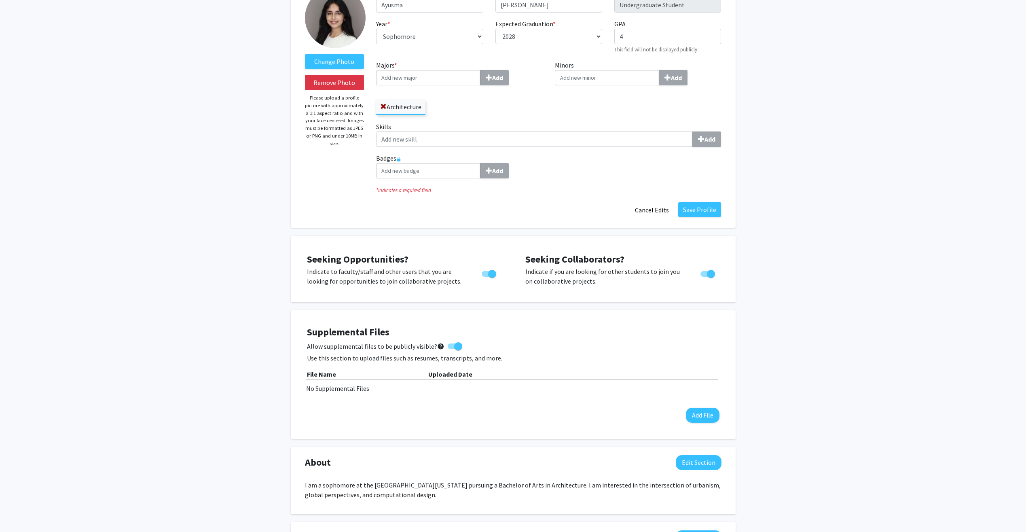
scroll to position [243, 0]
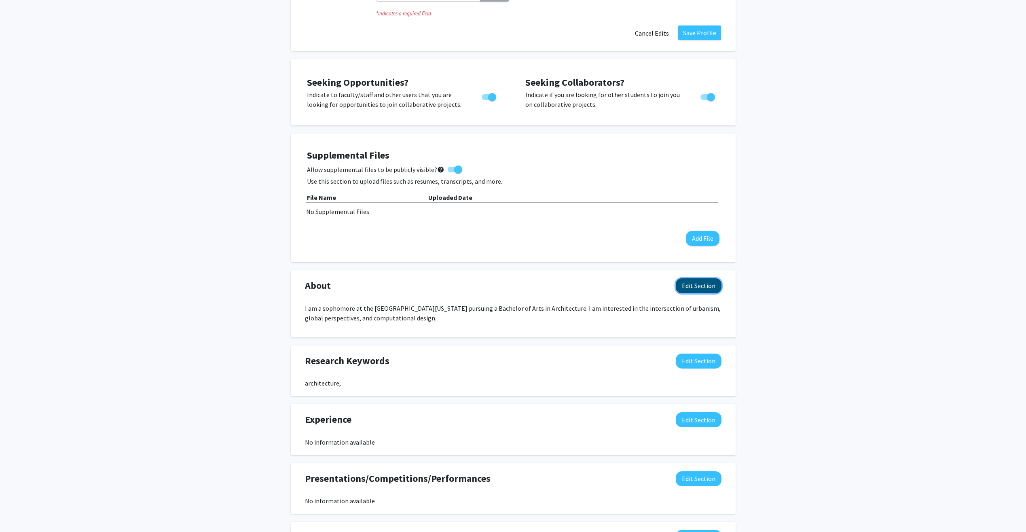
click at [617, 281] on button "Edit Section" at bounding box center [699, 285] width 46 height 15
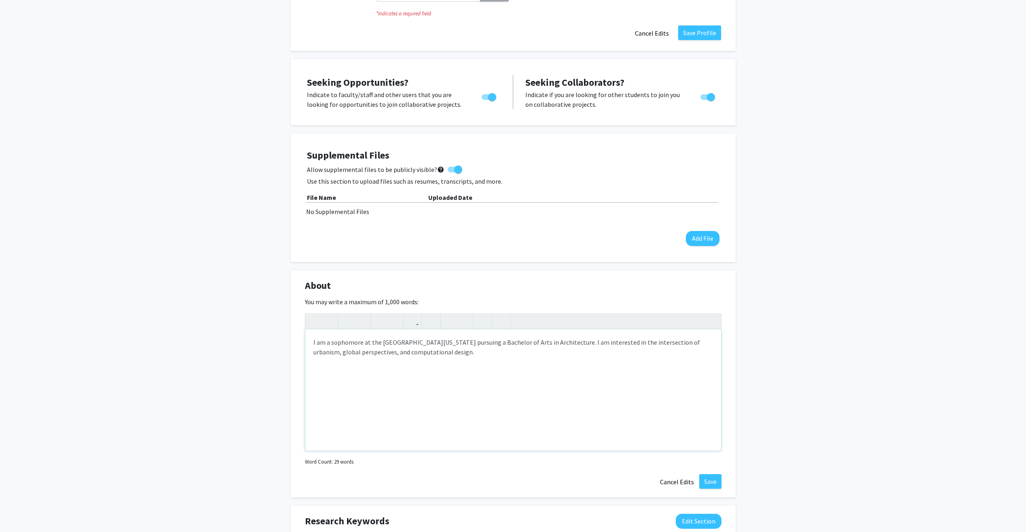
click at [556, 337] on p "I am a sophomore at the [GEOGRAPHIC_DATA][US_STATE] pursuing a Bachelor of Arts…" at bounding box center [512, 346] width 399 height 19
click at [594, 337] on p "I am a sophomore at the [GEOGRAPHIC_DATA][US_STATE] pursuing a Bachelor of Arts…" at bounding box center [512, 346] width 399 height 19
click at [617, 337] on button "Save" at bounding box center [710, 481] width 22 height 15
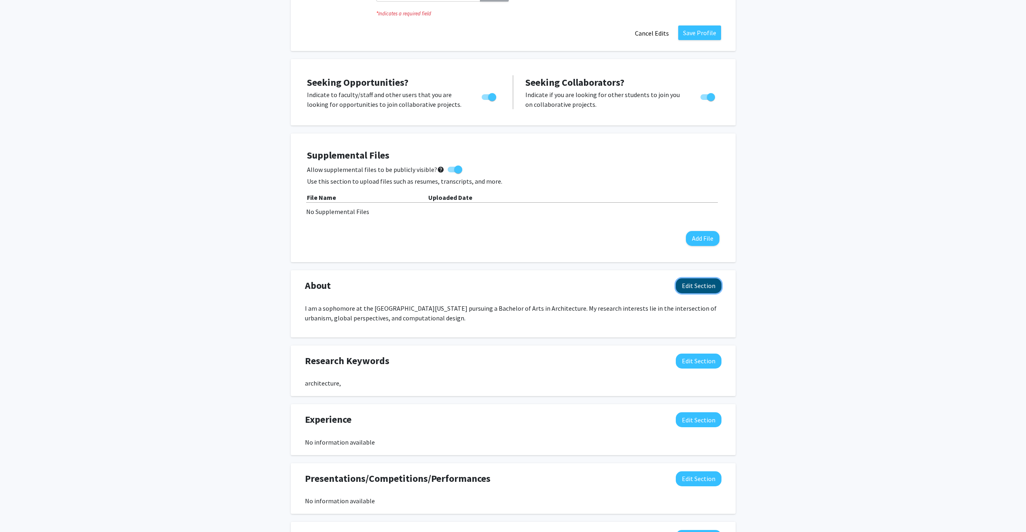
click at [617, 288] on button "Edit Section" at bounding box center [699, 285] width 46 height 15
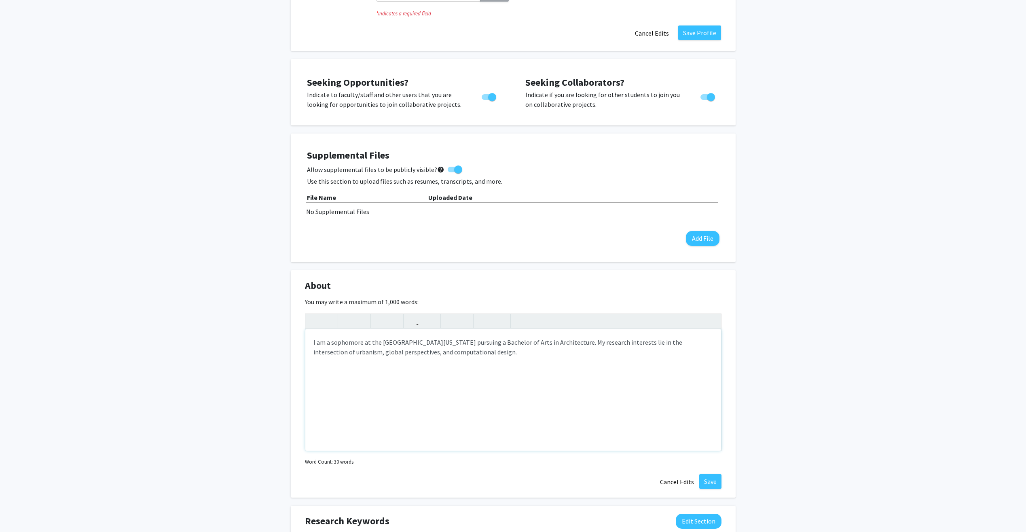
click at [617, 337] on p "I am a sophomore at the [GEOGRAPHIC_DATA][US_STATE] pursuing a Bachelor of Arts…" at bounding box center [512, 346] width 399 height 19
click at [617, 337] on button "Save" at bounding box center [710, 481] width 22 height 15
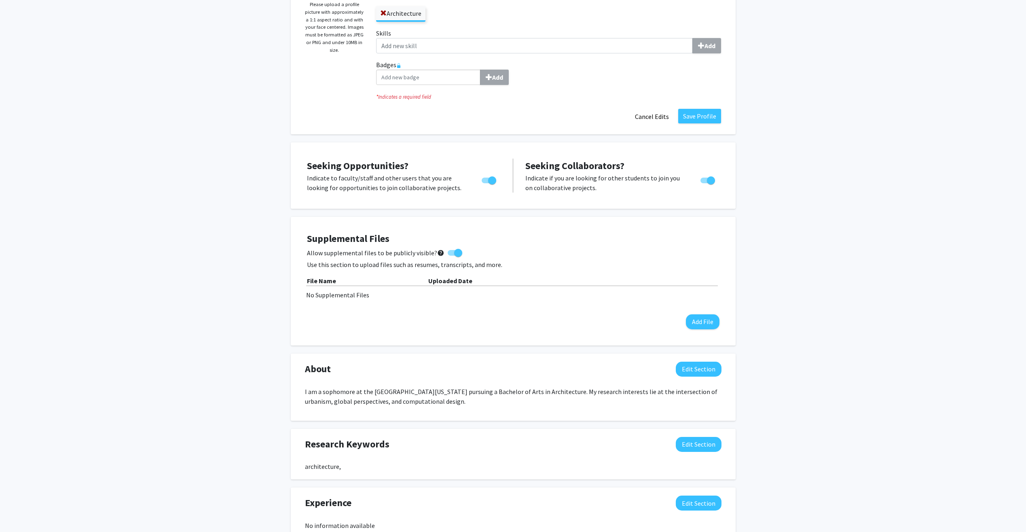
scroll to position [162, 0]
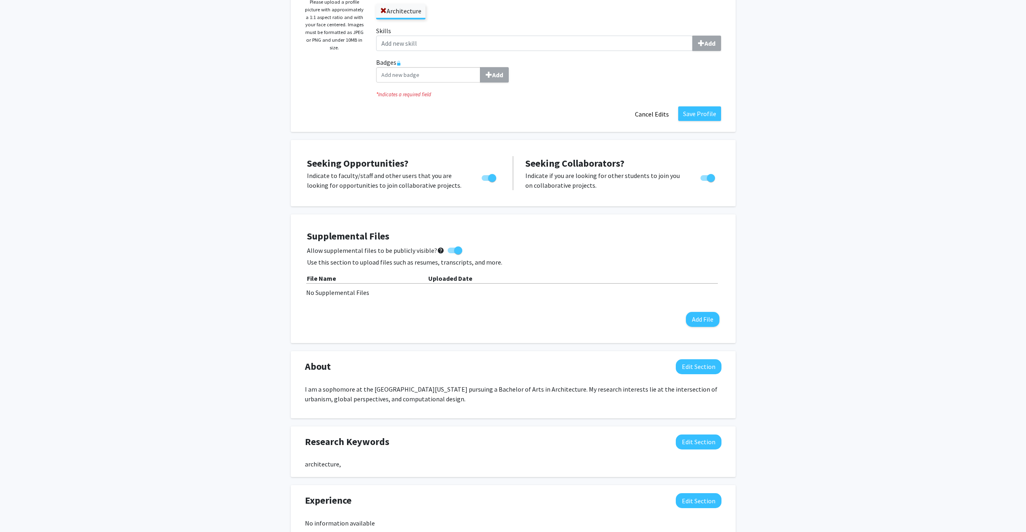
click at [613, 337] on p "I am a sophomore at the [GEOGRAPHIC_DATA][US_STATE] pursuing a Bachelor of Arts…" at bounding box center [513, 393] width 416 height 19
click at [564, 337] on p "I am a sophomore at the [GEOGRAPHIC_DATA][US_STATE] pursuing a Bachelor of Arts…" at bounding box center [513, 393] width 416 height 19
click at [416, 337] on p "I am a sophomore at the [GEOGRAPHIC_DATA][US_STATE] pursuing a Bachelor of Arts…" at bounding box center [513, 393] width 416 height 19
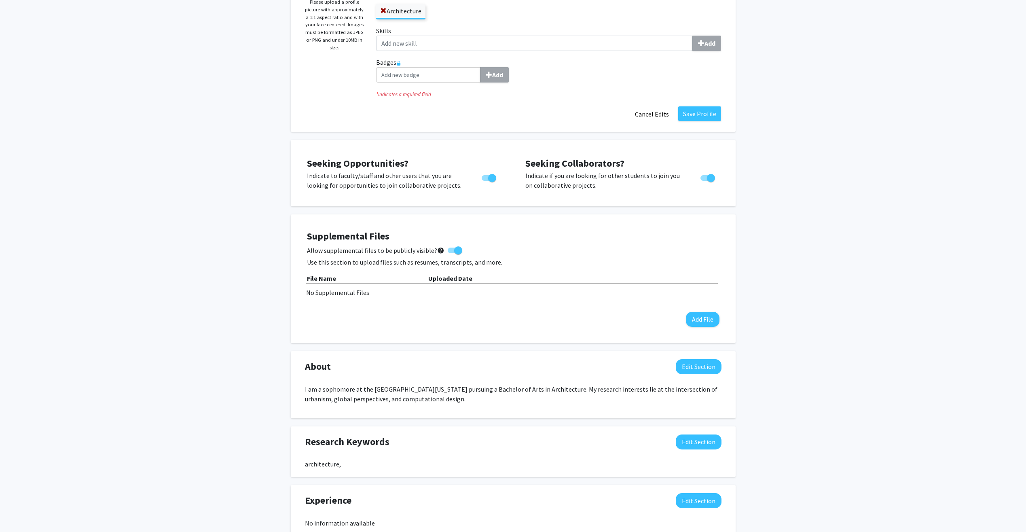
click at [419, 337] on p "I am a sophomore at the [GEOGRAPHIC_DATA][US_STATE] pursuing a Bachelor of Arts…" at bounding box center [513, 393] width 416 height 19
click at [409, 337] on p "I am a sophomore at the [GEOGRAPHIC_DATA][US_STATE] pursuing a Bachelor of Arts…" at bounding box center [513, 393] width 416 height 19
click at [617, 337] on button "Edit Section" at bounding box center [699, 366] width 46 height 15
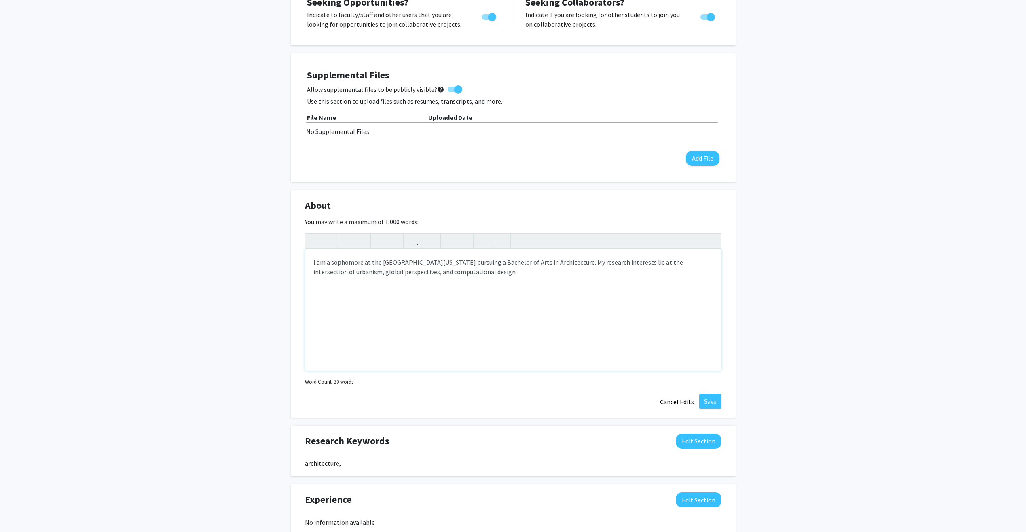
scroll to position [323, 0]
click at [484, 276] on div "I am a sophomore at the [GEOGRAPHIC_DATA][US_STATE] pursuing a Bachelor of Arts…" at bounding box center [513, 308] width 416 height 121
click at [430, 275] on p "I am a sophomore at the [GEOGRAPHIC_DATA][US_STATE] pursuing a Bachelor of Arts…" at bounding box center [512, 265] width 399 height 19
click at [0, 0] on span "design." at bounding box center [0, 0] width 0 height 0
click at [440, 275] on p "I am a sophomore at the [GEOGRAPHIC_DATA][US_STATE] pursuing a Bachelor of Arts…" at bounding box center [512, 265] width 399 height 19
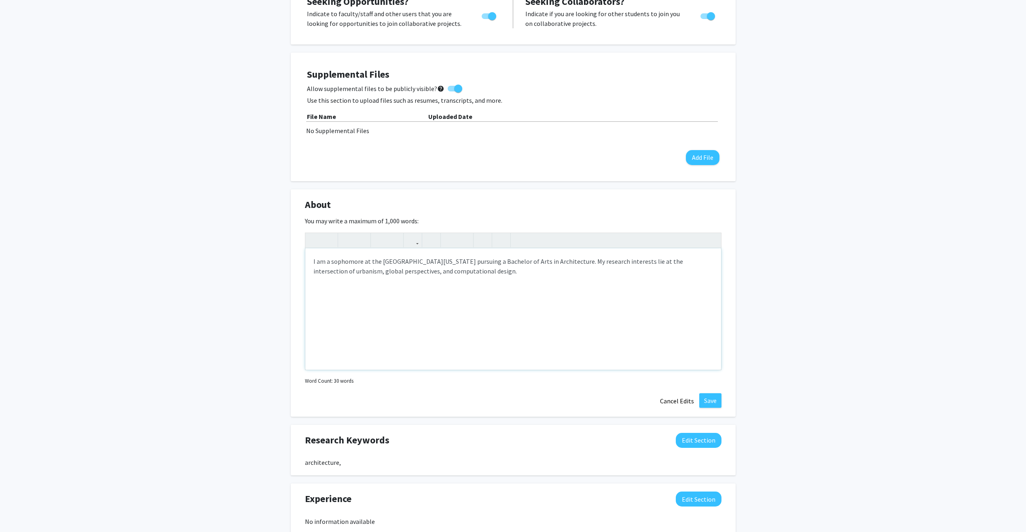
click at [456, 275] on p "I am a sophomore at the [GEOGRAPHIC_DATA][US_STATE] pursuing a Bachelor of Arts…" at bounding box center [512, 265] width 399 height 19
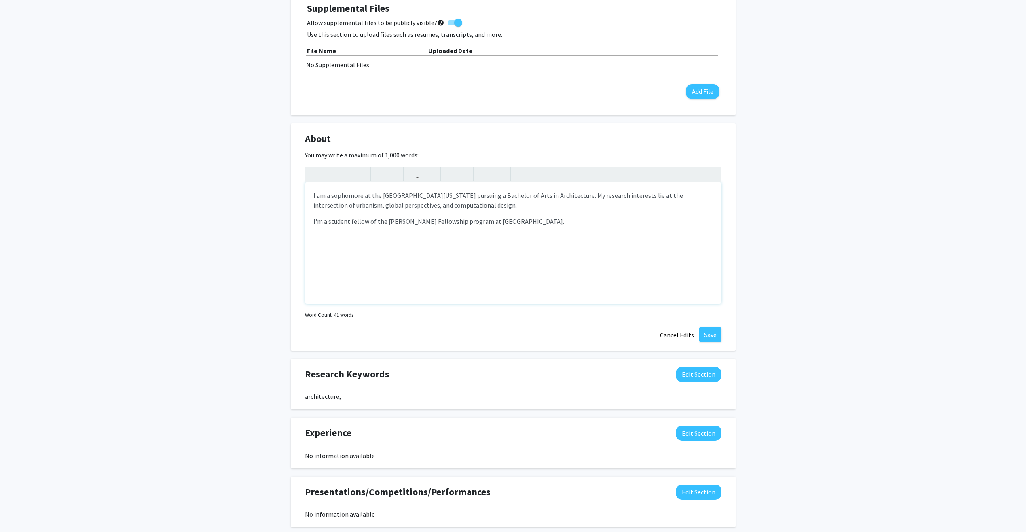
scroll to position [404, 0]
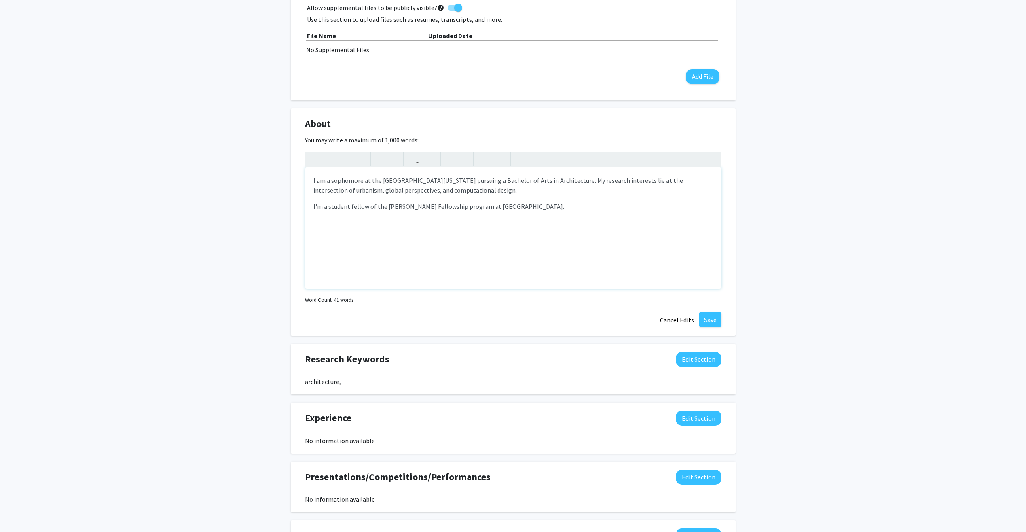
click at [408, 185] on p "I am a sophomore at the [GEOGRAPHIC_DATA][US_STATE] pursuing a Bachelor of Arts…" at bounding box center [512, 184] width 399 height 19
click at [314, 180] on p "I am a sophomore at the [GEOGRAPHIC_DATA][US_STATE] pursuing a Bachelor of Arts…" at bounding box center [512, 184] width 399 height 19
click at [324, 185] on p "I am a sophomore at the [GEOGRAPHIC_DATA][US_STATE] pursuing a Bachelor of Arts…" at bounding box center [512, 184] width 399 height 19
click at [311, 181] on div "I am a sophomore at the [GEOGRAPHIC_DATA][US_STATE] pursuing a Bachelor of Arts…" at bounding box center [513, 227] width 416 height 121
drag, startPoint x: 418, startPoint y: 183, endPoint x: 451, endPoint y: 188, distance: 33.1
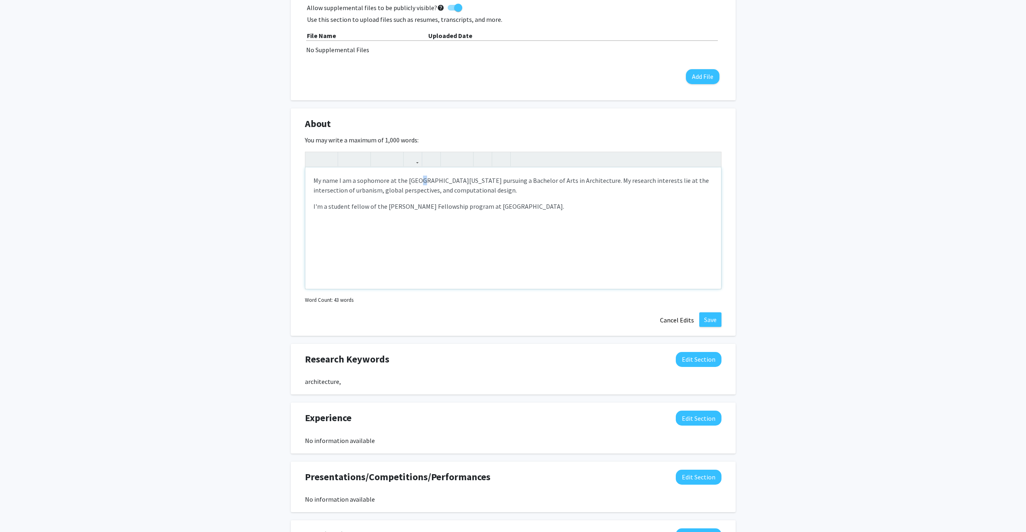
click at [422, 183] on p "My name I am a sophomore at the [GEOGRAPHIC_DATA][US_STATE] pursuing a Bachelor…" at bounding box center [512, 184] width 399 height 19
click at [468, 179] on p "My name I am a sophomore at the [GEOGRAPHIC_DATA][US_STATE] pursuing a Bachelor…" at bounding box center [512, 184] width 399 height 19
drag, startPoint x: 467, startPoint y: 179, endPoint x: 388, endPoint y: 182, distance: 79.7
click at [388, 182] on p "My name I am a sophomore at the [GEOGRAPHIC_DATA][US_STATE] pursuing a Bachelor…" at bounding box center [512, 184] width 399 height 19
drag, startPoint x: 337, startPoint y: 180, endPoint x: 230, endPoint y: 175, distance: 107.3
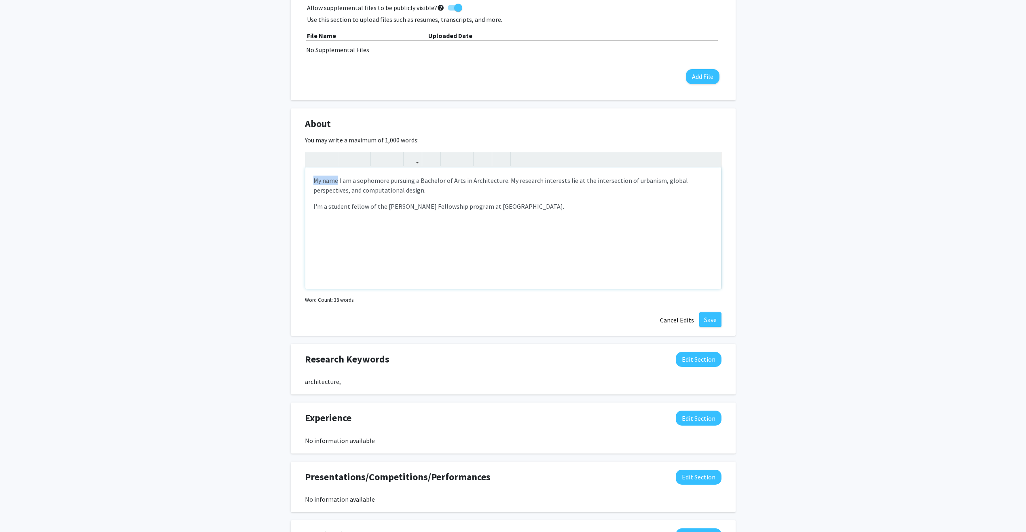
click at [234, 173] on div "Change Photo Remove Photo Please upload a profile picture with approximately a …" at bounding box center [513, 140] width 1026 height 1031
click at [477, 208] on p "I'm a student fellow of the [PERSON_NAME] Fellowship program at [GEOGRAPHIC_DAT…" at bounding box center [512, 206] width 399 height 10
click at [0, 0] on div "UK." at bounding box center [0, 0] width 0 height 0
click at [498, 208] on p "I'm a student fellow of the [PERSON_NAME] Fellowship program at [GEOGRAPHIC_DAT…" at bounding box center [512, 206] width 399 height 10
click at [328, 205] on p "I'm a student fellow of the [PERSON_NAME] Fellowship program at [GEOGRAPHIC_DAT…" at bounding box center [512, 206] width 399 height 10
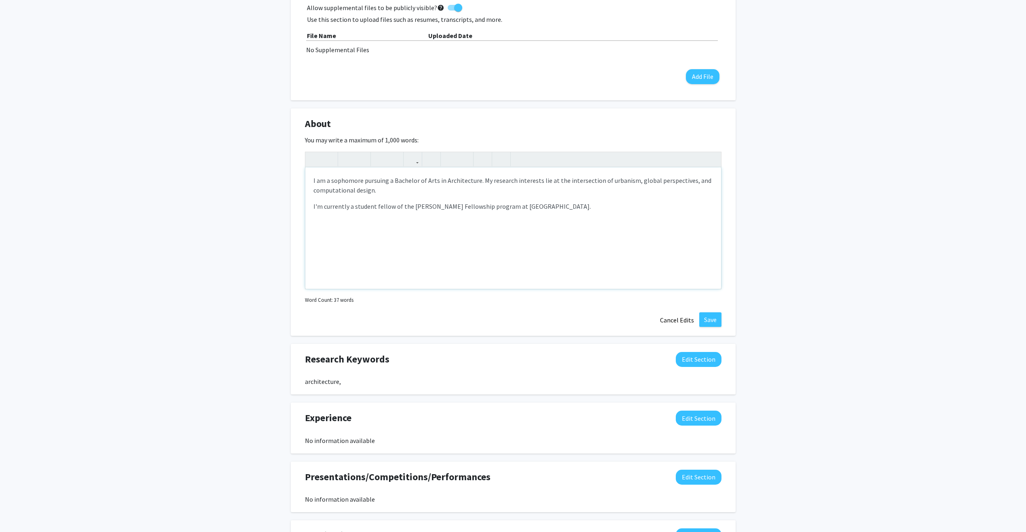
click at [514, 201] on p "I'm currently a student fellow of the [PERSON_NAME] Fellowship program at [GEOG…" at bounding box center [512, 206] width 399 height 10
click at [524, 206] on p "I'm currently a student fellow of the [PERSON_NAME] Fellowship program at [GEOG…" at bounding box center [512, 206] width 399 height 10
click at [540, 209] on p "I'm currently a student fellow of the [PERSON_NAME] Fellowship program at [GEOG…" at bounding box center [512, 206] width 399 height 10
click at [527, 211] on div "I am a sophomore pursuing a Bachelor of Arts in Architecture. My research inter…" at bounding box center [513, 227] width 416 height 121
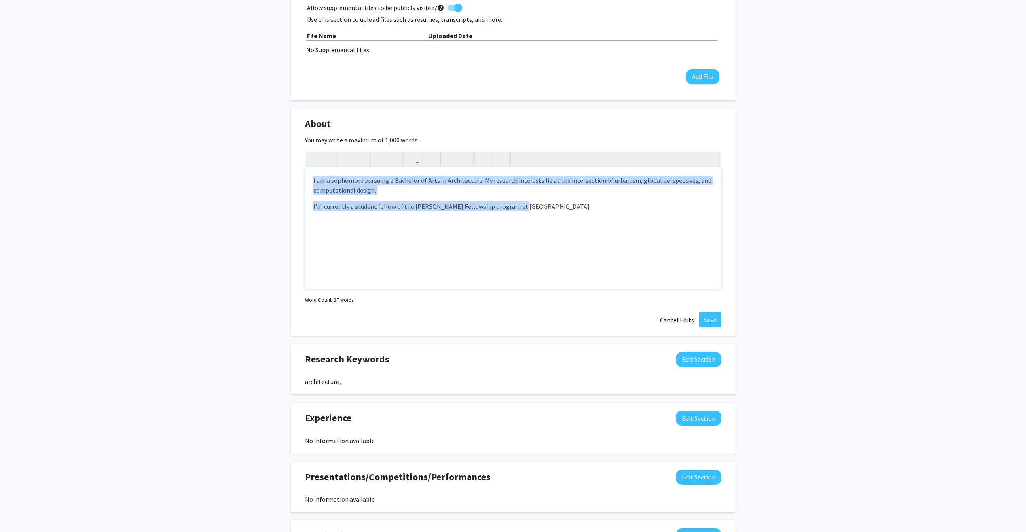
drag, startPoint x: 513, startPoint y: 204, endPoint x: 211, endPoint y: 164, distance: 304.3
click at [211, 164] on div "Change Photo Remove Photo Please upload a profile picture with approximately a …" at bounding box center [513, 140] width 1026 height 1031
copy div "I am a sophomore pursuing a Bachelor of Arts in Architecture. My research inter…"
click at [521, 201] on p "I'm currently a student fellow of the [PERSON_NAME] Fellowship program at [GEOG…" at bounding box center [512, 206] width 399 height 10
drag, startPoint x: 537, startPoint y: 209, endPoint x: 82, endPoint y: 162, distance: 456.5
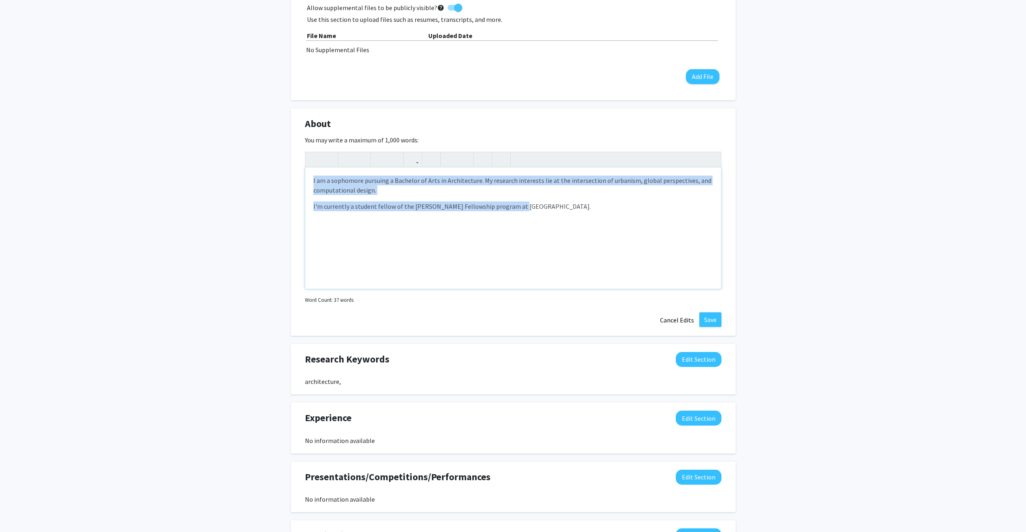
click at [83, 162] on div "Change Photo Remove Photo Please upload a profile picture with approximately a …" at bounding box center [513, 140] width 1026 height 1031
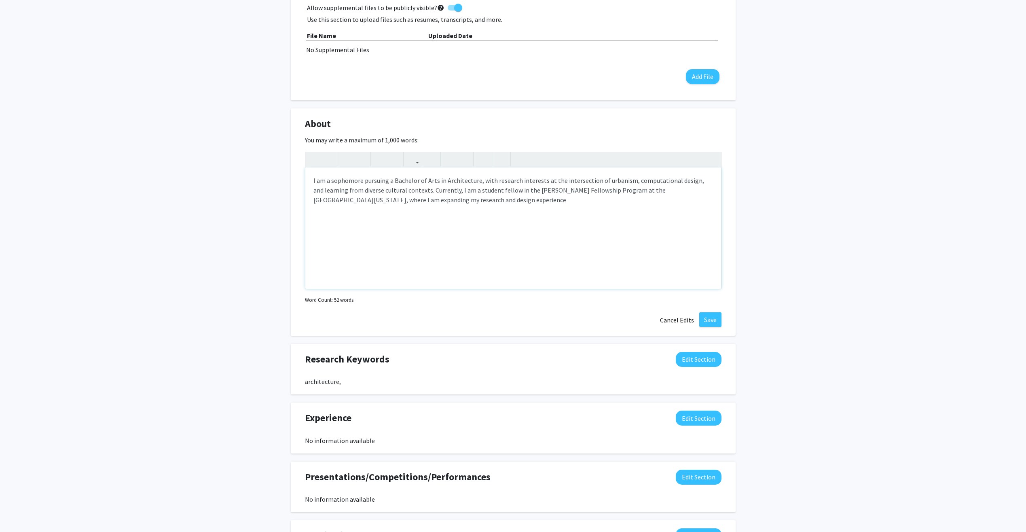
click at [439, 203] on p "I am a sophomore pursuing a Bachelor of Arts in Architecture, with research int…" at bounding box center [512, 189] width 399 height 29
click at [476, 178] on p "I am a sophomore pursuing a Bachelor of Arts in Architecture, with research int…" at bounding box center [512, 189] width 399 height 29
click at [481, 211] on div "I am a sophomore pursuing a Bachelor of Arts in Architecture with research inte…" at bounding box center [513, 227] width 416 height 121
click at [412, 189] on p "I am a sophomore pursuing a Bachelor of Arts in Architecture with research inte…" at bounding box center [512, 189] width 399 height 29
click at [416, 189] on p "I am a sophomore pursuing a Bachelor of Arts in Architecture with research inte…" at bounding box center [512, 189] width 399 height 29
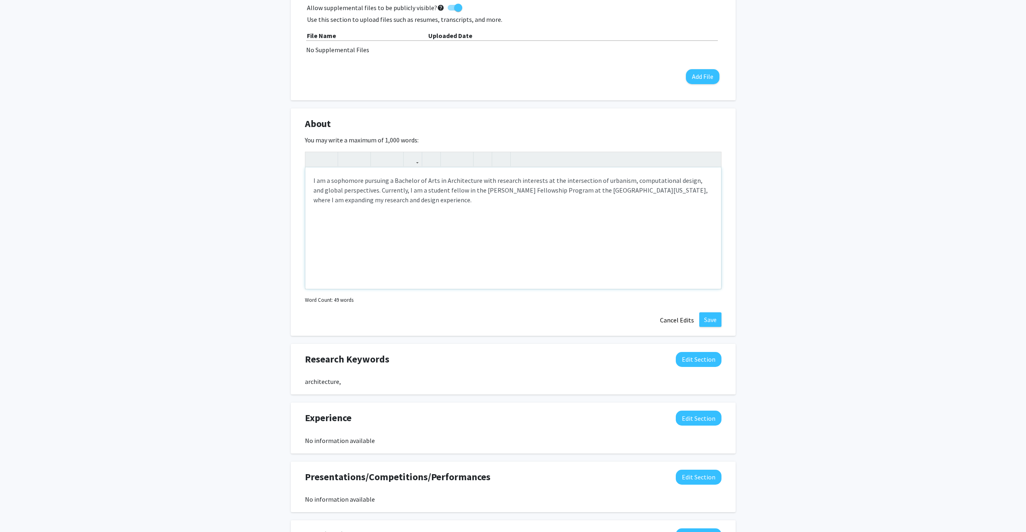
type textarea "<p>I am a sophomore pursuing a Bachelor of Arts in Architecture with research i…"
click at [391, 197] on p "I am a sophomore pursuing a Bachelor of Arts in Architecture with research inte…" at bounding box center [512, 189] width 399 height 29
click at [469, 199] on p "I am a sophomore pursuing a Bachelor of Arts in Architecture with research inte…" at bounding box center [512, 189] width 399 height 29
click at [617, 319] on button "Save" at bounding box center [710, 319] width 22 height 15
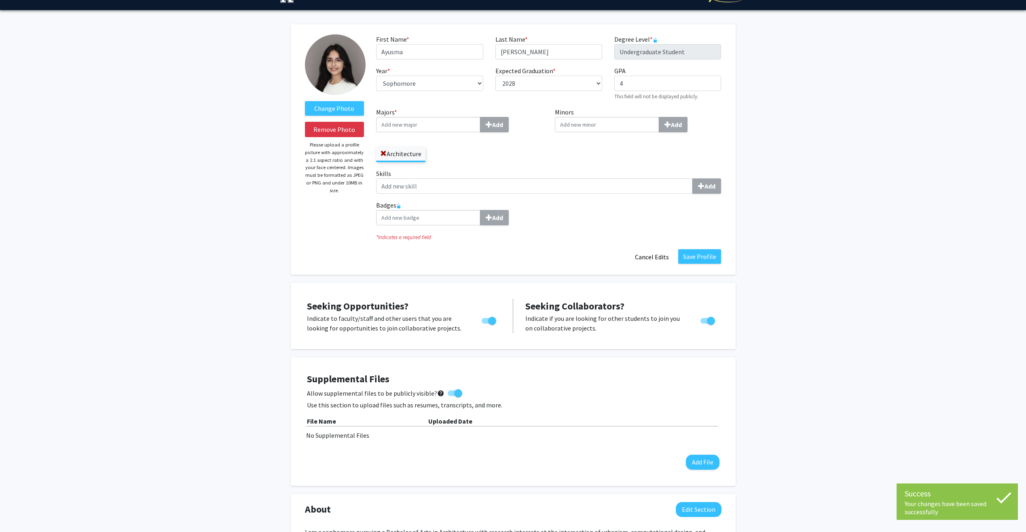
scroll to position [0, 0]
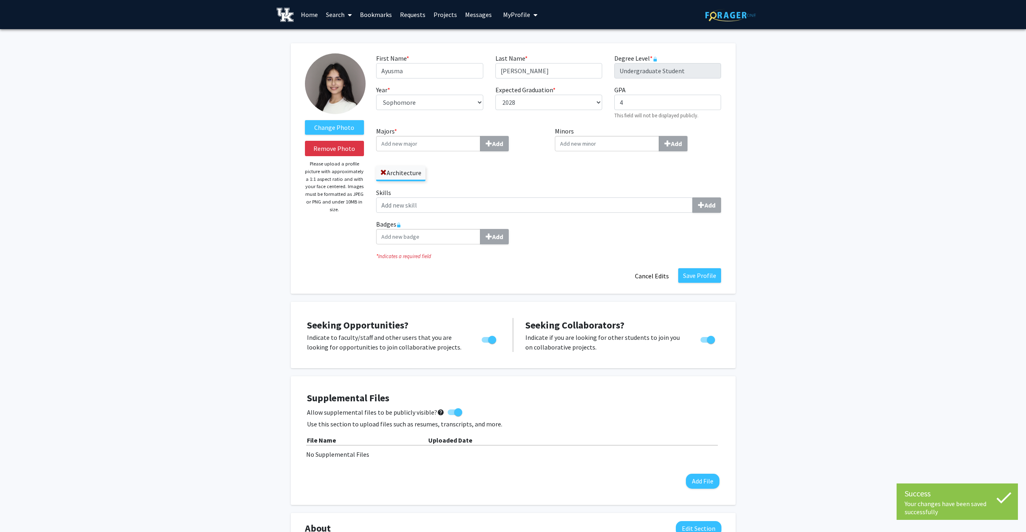
click at [617, 238] on div "Change Photo Remove Photo Please upload a profile picture with approximately a …" at bounding box center [513, 469] width 1026 height 881
click at [593, 205] on input "Skills Add" at bounding box center [534, 204] width 317 height 15
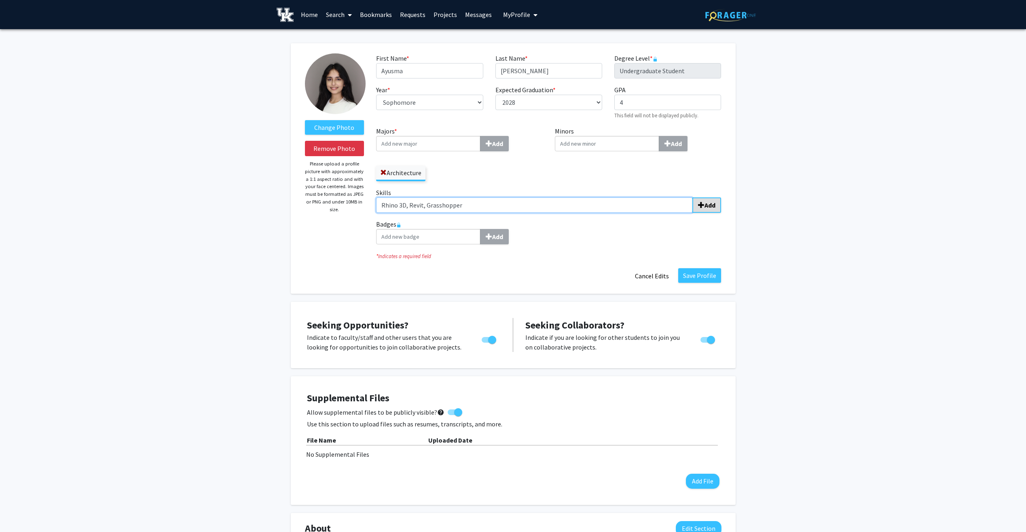
type input "Rhino 3D, Revit, Grasshopper"
click at [617, 208] on b "Add" at bounding box center [709, 205] width 11 height 8
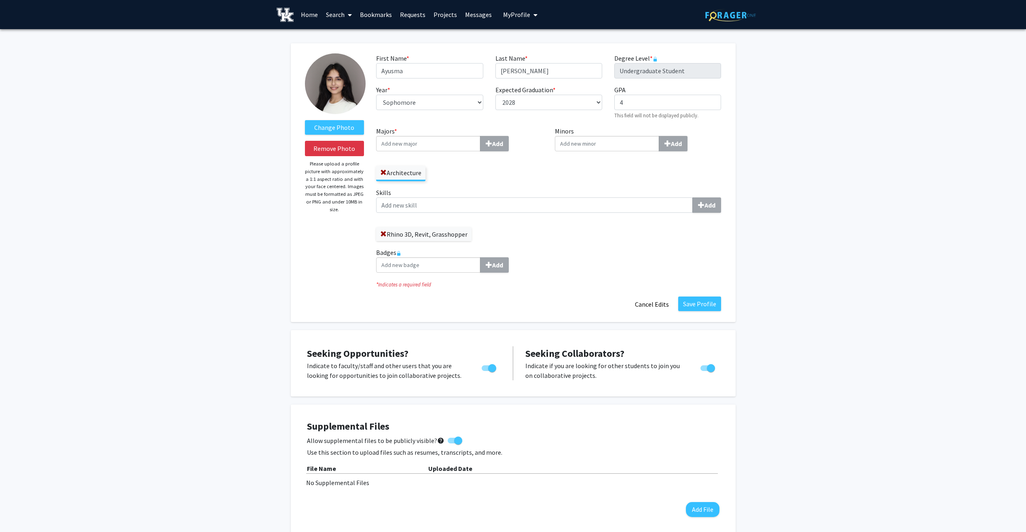
click at [543, 181] on div "Majors * Add Architecture" at bounding box center [459, 156] width 179 height 61
click at [617, 300] on button "Save Profile" at bounding box center [699, 303] width 43 height 15
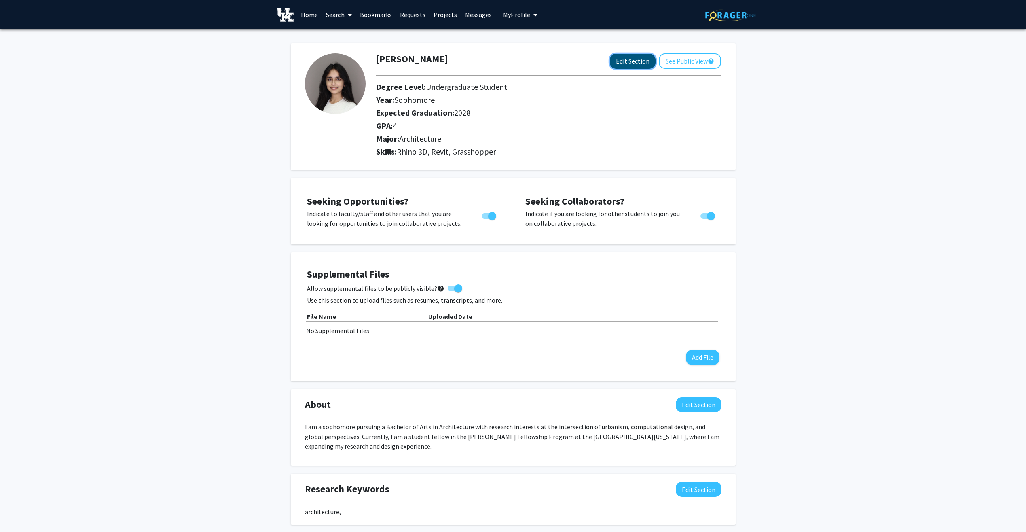
click at [617, 57] on button "Edit Section" at bounding box center [633, 61] width 46 height 15
select select "sophomore"
select select "2028"
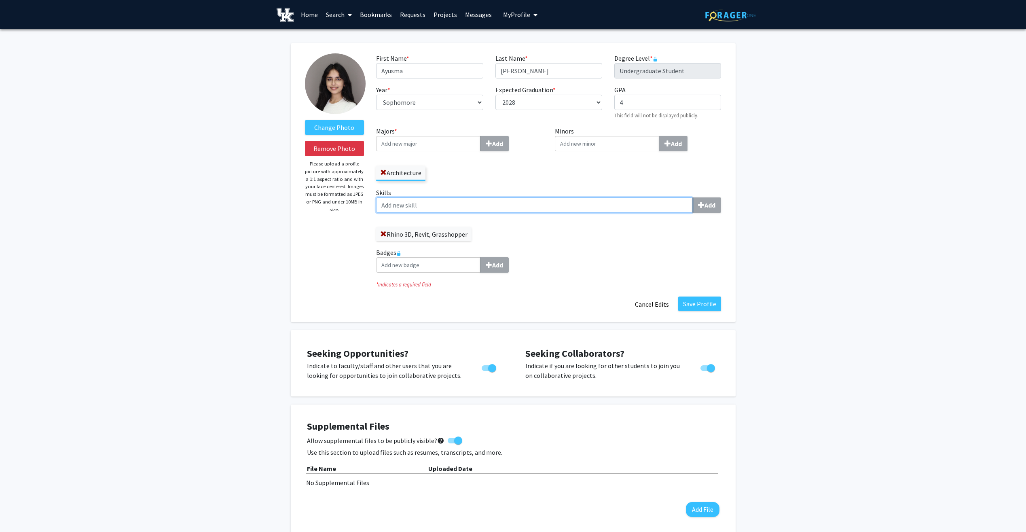
click at [421, 203] on input "Skills Add" at bounding box center [534, 204] width 317 height 15
type input "Adobe Suite"
click at [617, 208] on button "Add" at bounding box center [706, 204] width 29 height 15
click at [547, 202] on input "Skills Add" at bounding box center [534, 204] width 317 height 15
type input "Rendering"
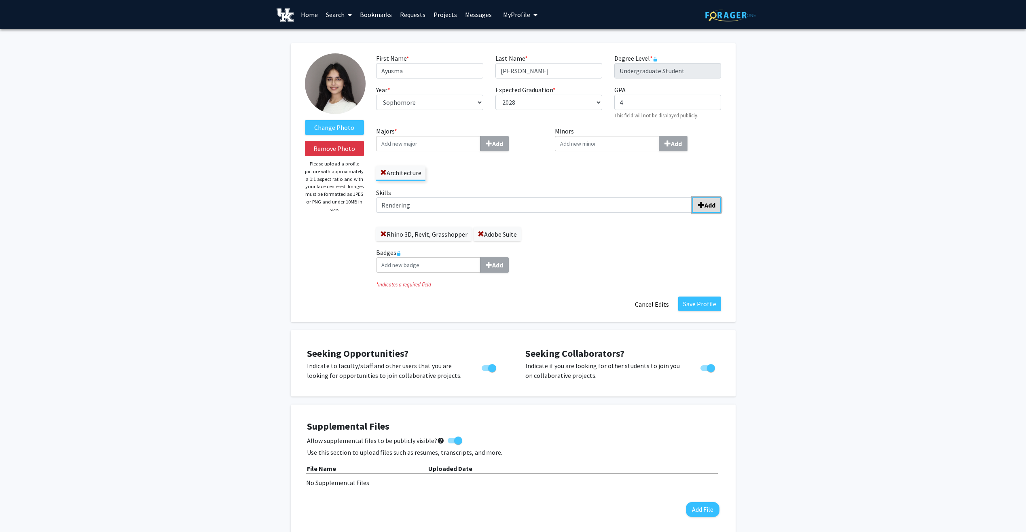
click at [617, 204] on span "submit" at bounding box center [701, 205] width 6 height 6
click at [382, 234] on span at bounding box center [383, 234] width 6 height 6
click at [395, 209] on input "Skills Add" at bounding box center [534, 204] width 317 height 15
type input "Rhino"
click at [617, 208] on b "Add" at bounding box center [709, 205] width 11 height 8
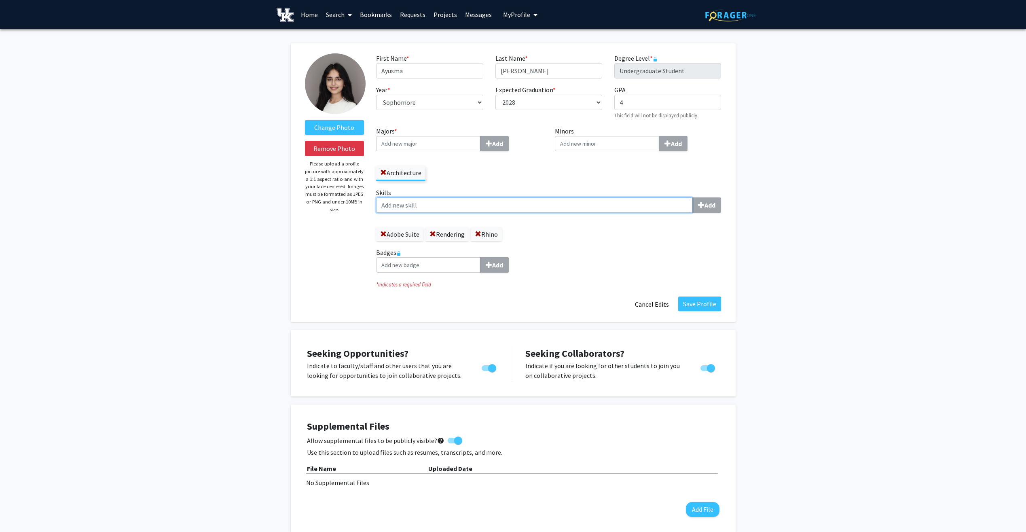
click at [518, 206] on input "Skills Add" at bounding box center [534, 204] width 317 height 15
type input "3D Modeling"
click at [617, 209] on button "Add" at bounding box center [706, 204] width 29 height 15
click at [571, 196] on label "Skills Add" at bounding box center [548, 200] width 345 height 25
click at [571, 197] on input "Skills Add" at bounding box center [534, 204] width 317 height 15
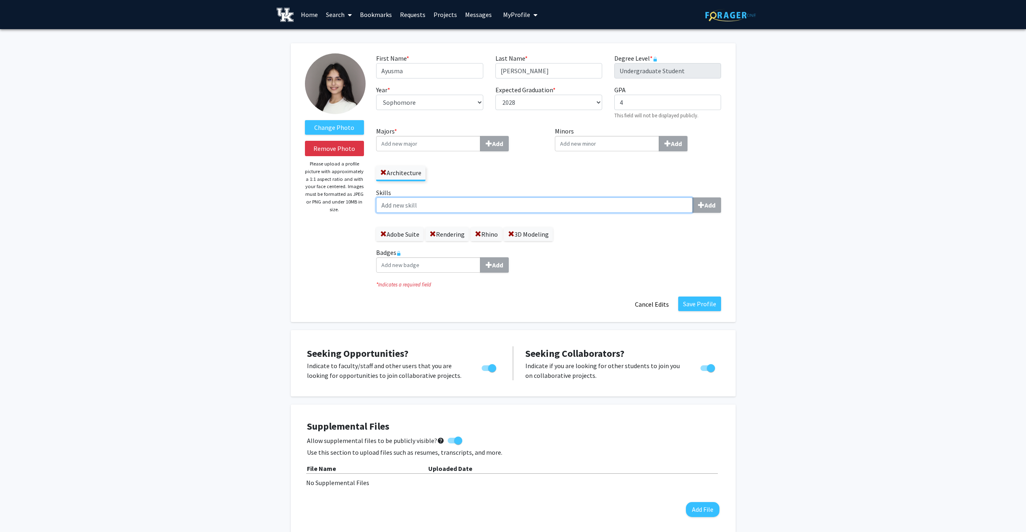
click at [552, 202] on input "Skills Add" at bounding box center [534, 204] width 317 height 15
type input "Animation"
click at [617, 208] on span "submit" at bounding box center [701, 205] width 6 height 6
click at [440, 201] on input "Skills Add" at bounding box center [534, 204] width 317 height 15
type input "H"
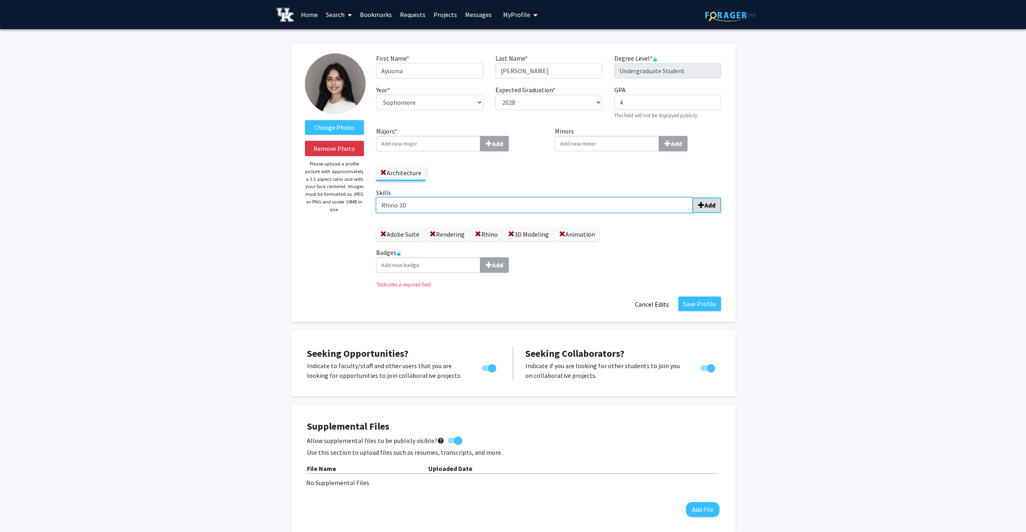
type input "Rhino 3D"
drag, startPoint x: 704, startPoint y: 202, endPoint x: 692, endPoint y: 202, distance: 12.5
click at [617, 202] on b "Add" at bounding box center [709, 205] width 11 height 8
click at [481, 233] on span at bounding box center [478, 234] width 6 height 6
click at [440, 207] on input "Skills Add" at bounding box center [534, 204] width 317 height 15
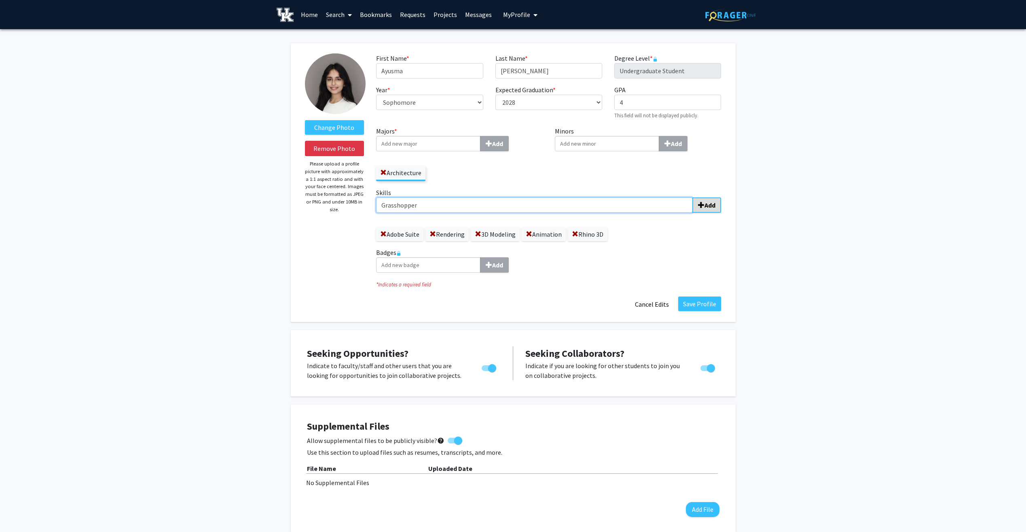
type input "Grasshopper"
click at [617, 203] on span "submit" at bounding box center [701, 205] width 6 height 6
click at [617, 300] on button "Save Profile" at bounding box center [699, 303] width 43 height 15
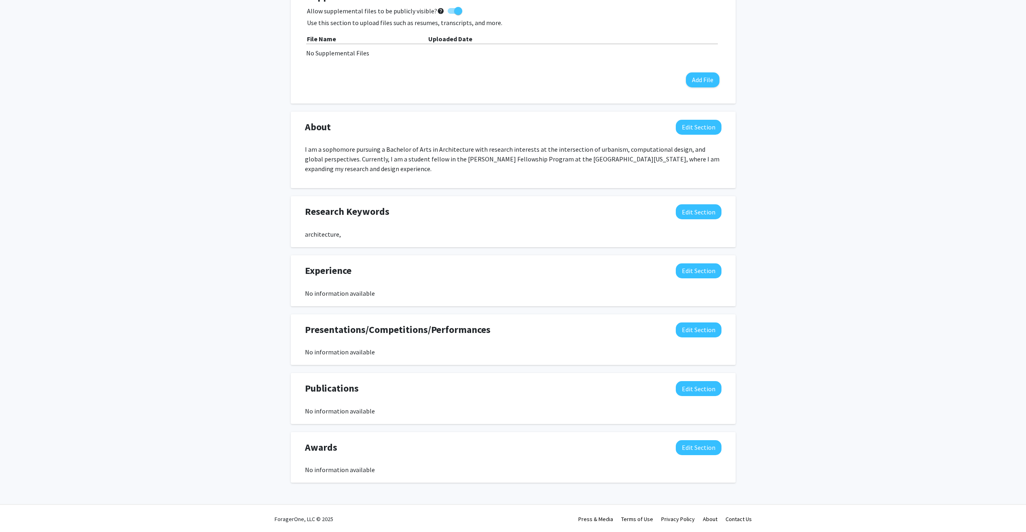
scroll to position [279, 0]
click at [617, 337] on button "Edit Section" at bounding box center [699, 446] width 46 height 15
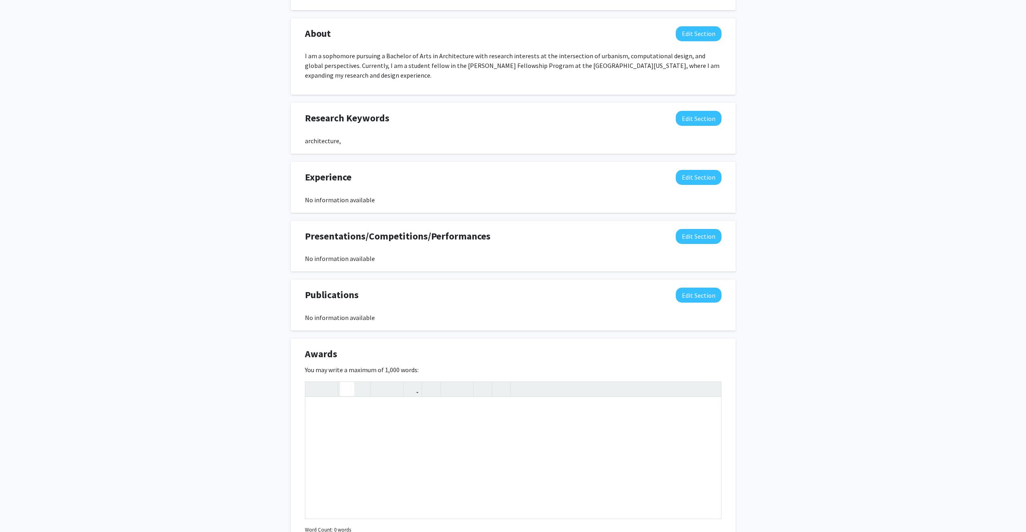
scroll to position [455, 0]
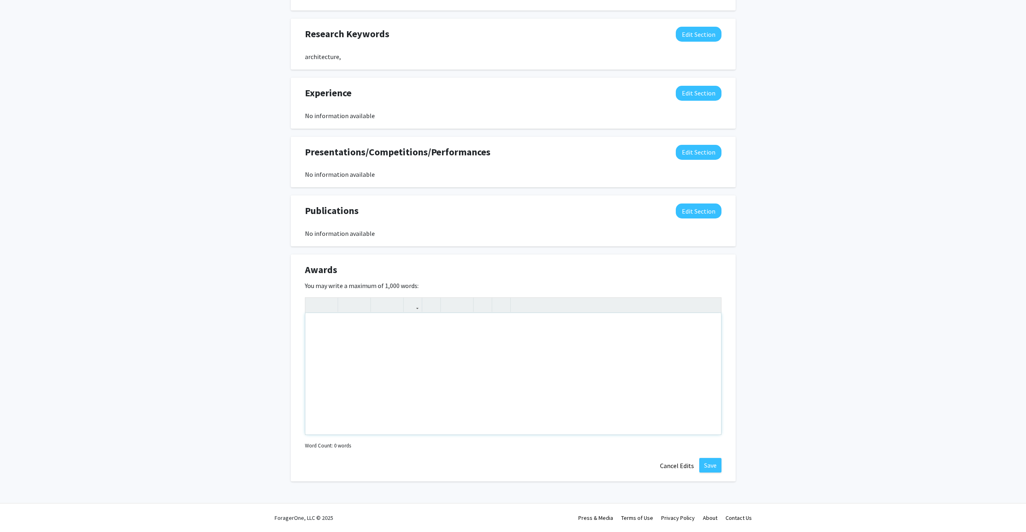
click at [343, 328] on div "Note to users with screen readers: Please deactivate our accessibility plugin f…" at bounding box center [513, 373] width 416 height 121
click at [359, 337] on div "Note to users with screen readers: Please deactivate our accessibility plugin f…" at bounding box center [513, 373] width 416 height 121
click at [333, 328] on div "Note to users with screen readers: Please deactivate our accessibility plugin f…" at bounding box center [513, 373] width 416 height 121
paste div "Note to users with screen readers: Please deactivate our accessibility plugin f…"
type textarea "<p>2025 [PERSON_NAME] International </p><p>Scholarship </p><p>2025 School of Ar…"
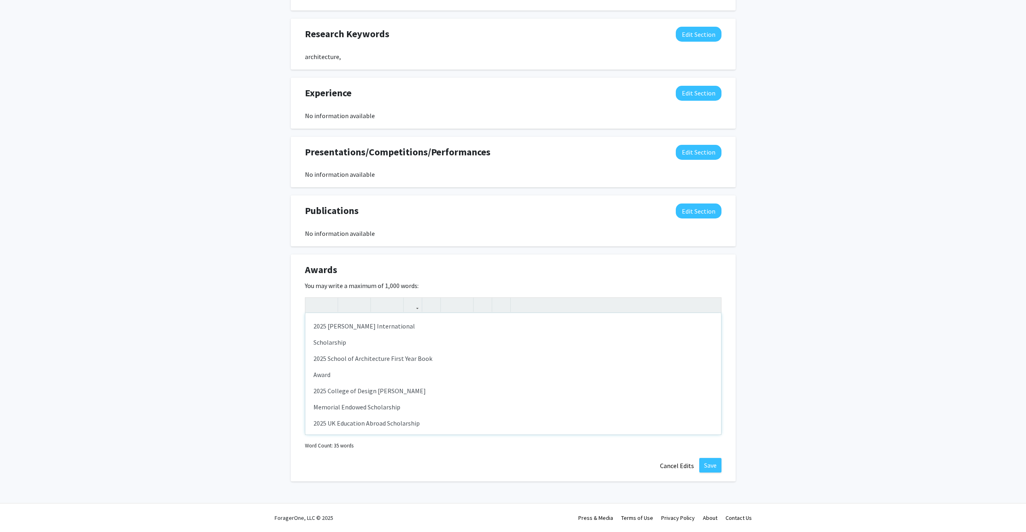
click at [313, 337] on div "2025 [PERSON_NAME] International  Scholarship 2025 School of Architecture Fir…" at bounding box center [513, 373] width 416 height 121
click at [313, 337] on p "Award" at bounding box center [512, 358] width 399 height 10
click at [327, 337] on p "2025 College of Design [PERSON_NAME]" at bounding box center [512, 358] width 399 height 10
click at [315, 337] on p "Memorial Endowed Scholarship" at bounding box center [512, 375] width 399 height 10
click at [431, 337] on p "2025 College of Design [PERSON_NAME] Memorial Endowed Scholarship" at bounding box center [512, 358] width 399 height 10
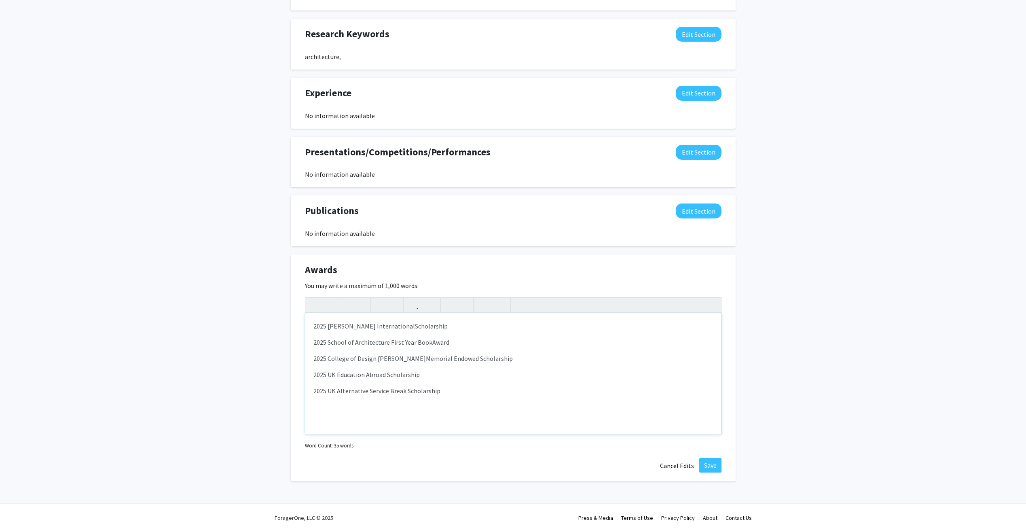
click at [433, 337] on p "2025 UK Education Abroad Scholarship" at bounding box center [512, 375] width 399 height 10
drag, startPoint x: 527, startPoint y: 360, endPoint x: 522, endPoint y: 361, distance: 5.5
click at [527, 337] on p "2025 College of Design [PERSON_NAME] Memorial Endowed Scholarship" at bounding box center [512, 358] width 399 height 10
click at [417, 337] on p "2025 UK Education Abroad Scholarship" at bounding box center [512, 375] width 399 height 10
click at [447, 337] on p "2025 UK Alternative Service Break Scholarship" at bounding box center [512, 391] width 399 height 10
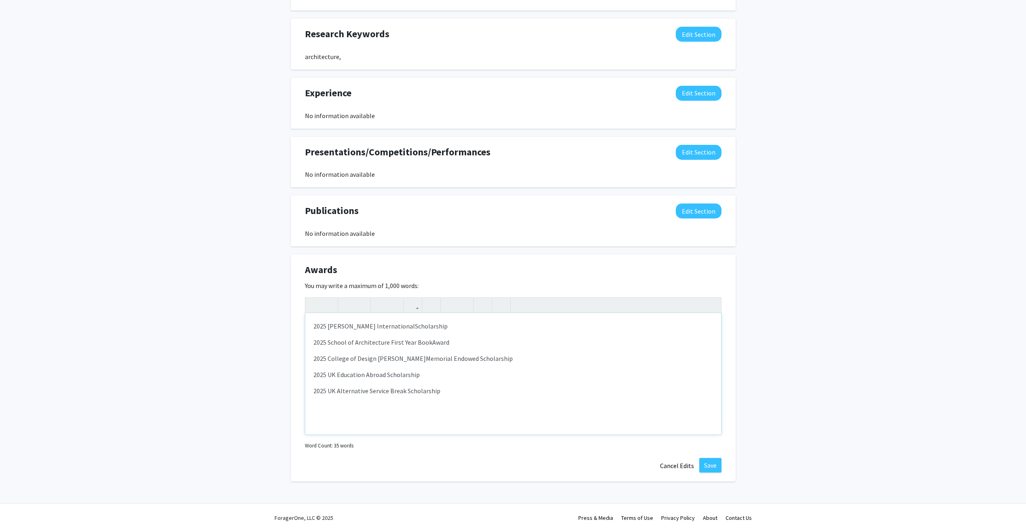
drag, startPoint x: 456, startPoint y: 395, endPoint x: 94, endPoint y: 352, distance: 364.8
click at [123, 337] on div "Ayusma [PERSON_NAME] Edit Section See Public View help Degree Level: Undergradu…" at bounding box center [513, 40] width 1026 height 933
click at [346, 337] on div "2025 [PERSON_NAME] International Scholarship 2025 School of Architecture First …" at bounding box center [513, 373] width 416 height 121
click at [349, 337] on p "2025 UK Alternative Service Break Scholarship" at bounding box center [512, 391] width 399 height 10
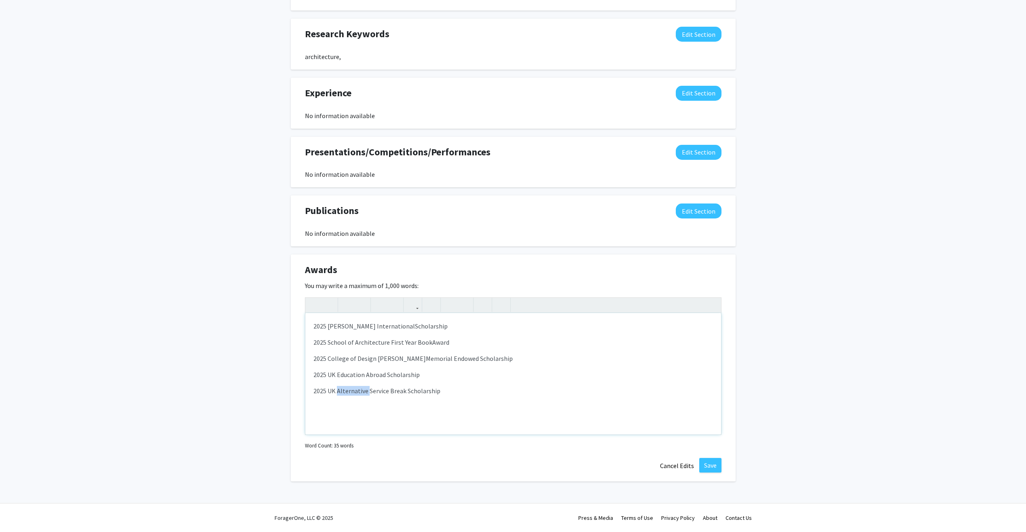
click at [349, 337] on p "2025 UK Alternative Service Break Scholarship" at bounding box center [512, 391] width 399 height 10
type textarea "<p>2025 [PERSON_NAME] International&nbsp;<span style="font-size: 1rem;">Scholar…"
click at [617, 337] on button "Save" at bounding box center [710, 465] width 22 height 15
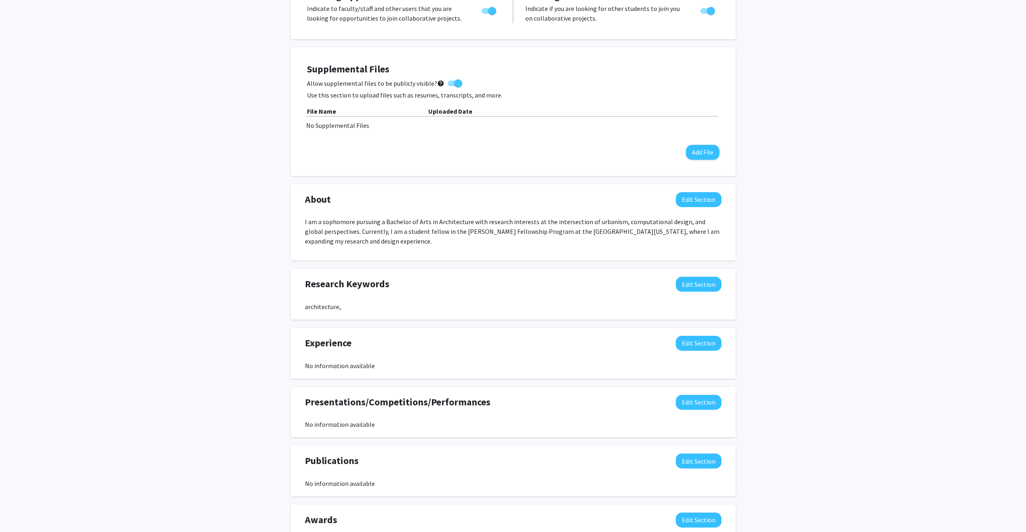
scroll to position [172, 0]
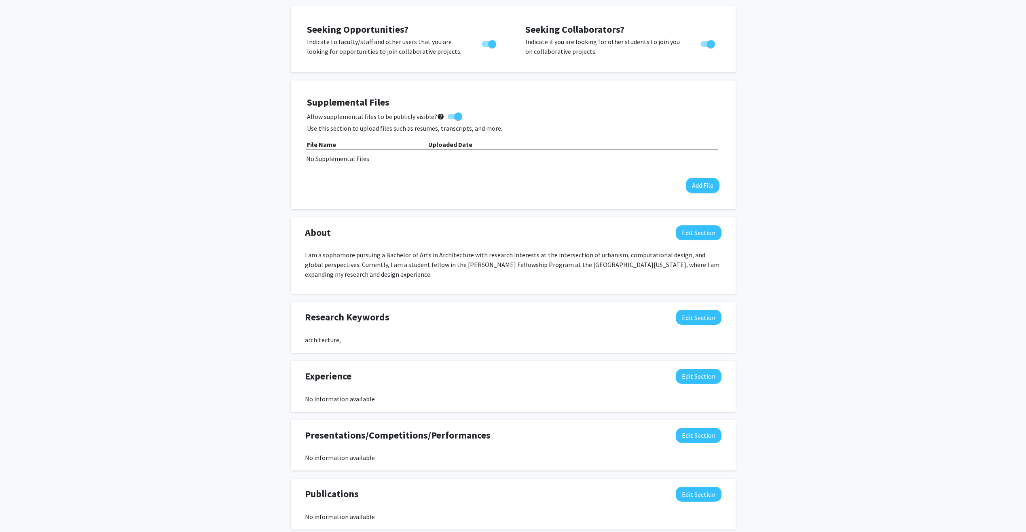
click at [217, 318] on div "Ayusma [PERSON_NAME] Edit Section See Public View help Degree Level: Undergradu…" at bounding box center [513, 263] width 1026 height 812
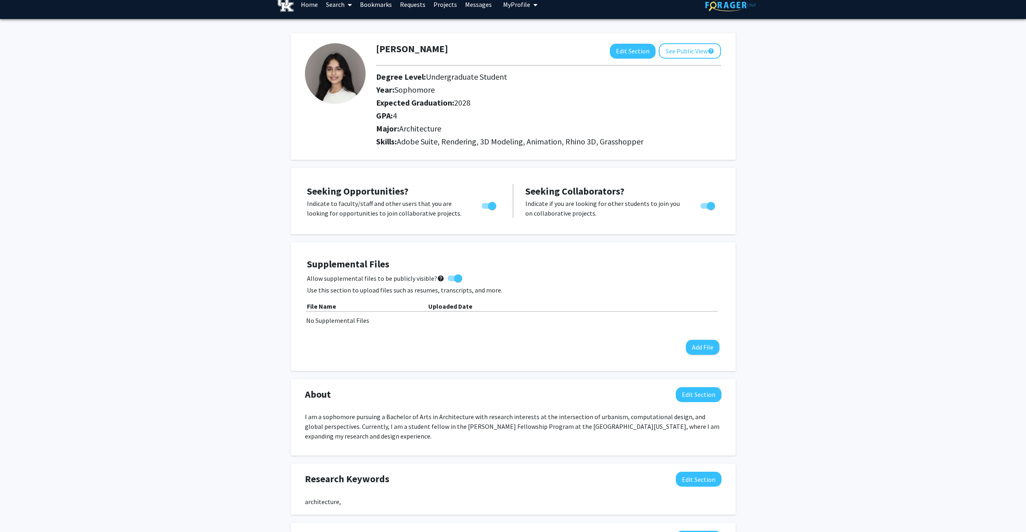
scroll to position [0, 0]
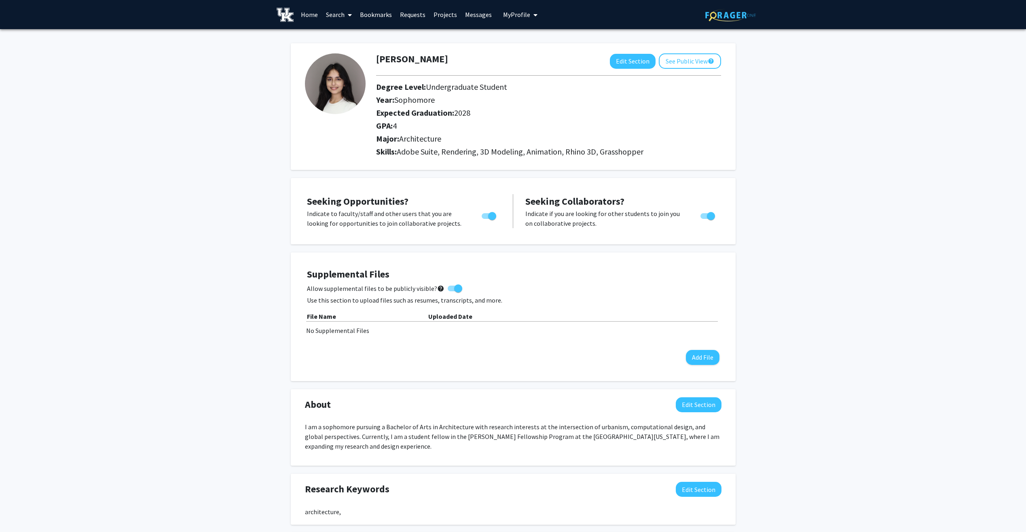
click at [337, 13] on link "Search" at bounding box center [339, 14] width 34 height 28
click at [311, 18] on link "Home" at bounding box center [309, 14] width 25 height 28
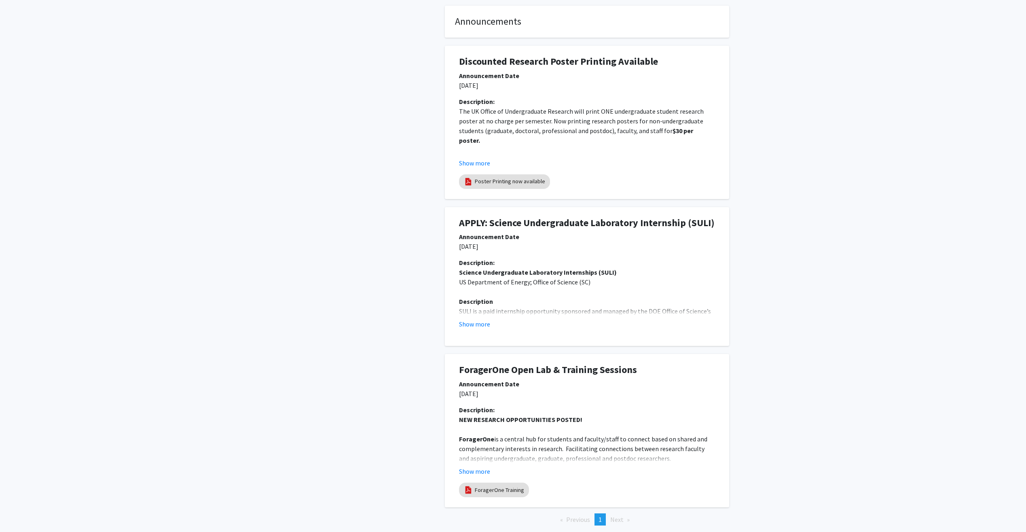
scroll to position [243, 0]
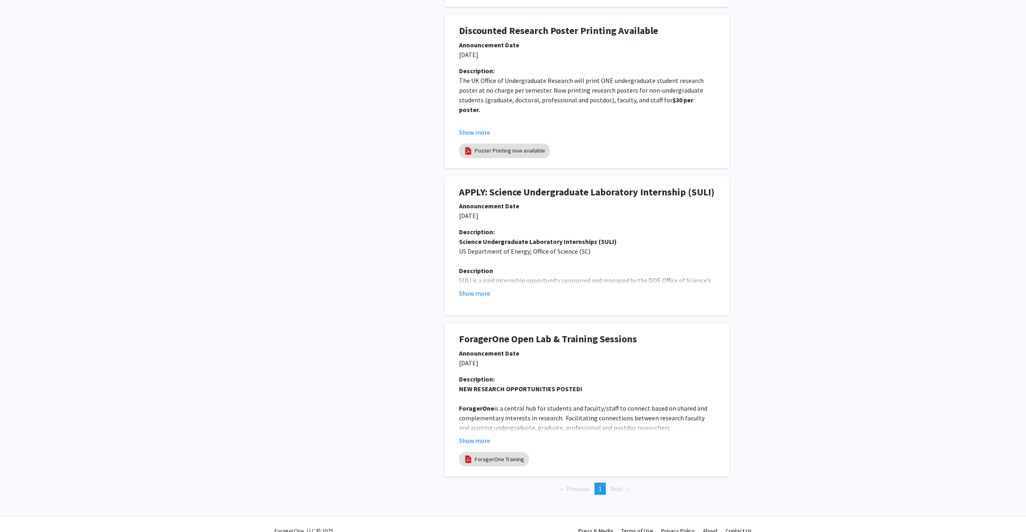
click at [617, 337] on li "Next page" at bounding box center [619, 488] width 27 height 12
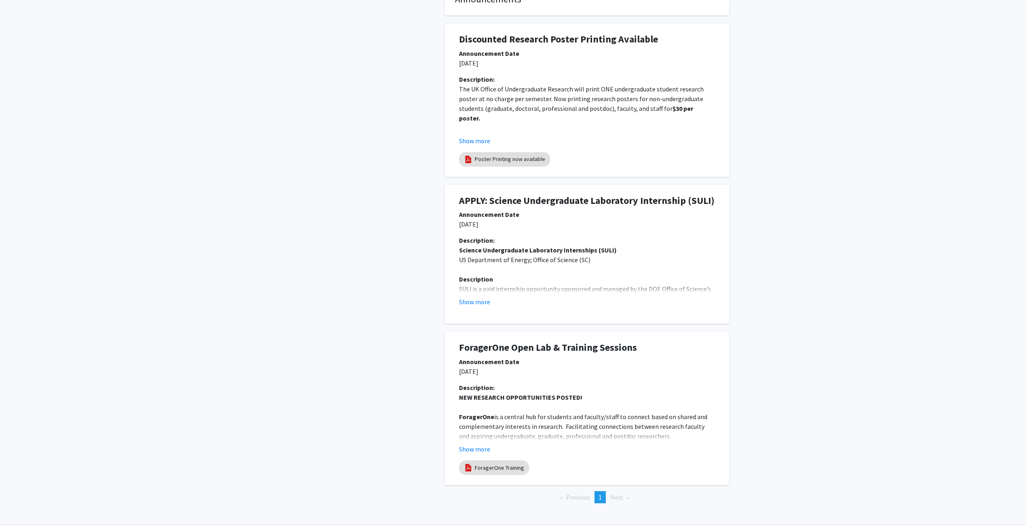
scroll to position [0, 0]
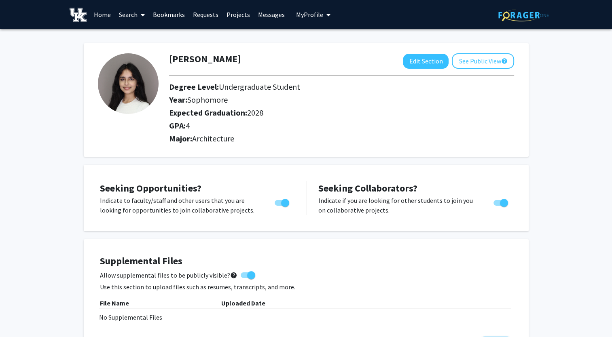
click at [144, 14] on icon at bounding box center [143, 15] width 4 height 6
click at [145, 50] on span "Students" at bounding box center [139, 53] width 49 height 16
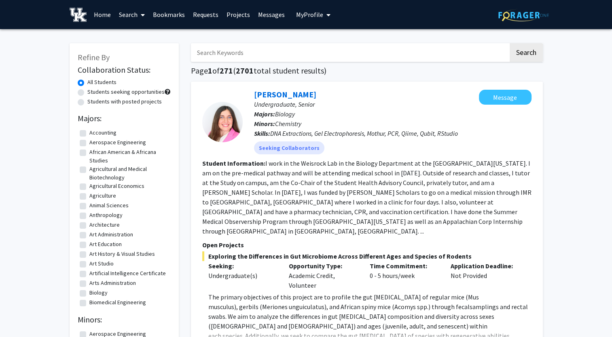
click at [260, 57] on input "Search Keywords" at bounding box center [349, 52] width 317 height 19
type input "ayusma"
click at [509, 43] on button "Search" at bounding box center [525, 52] width 33 height 19
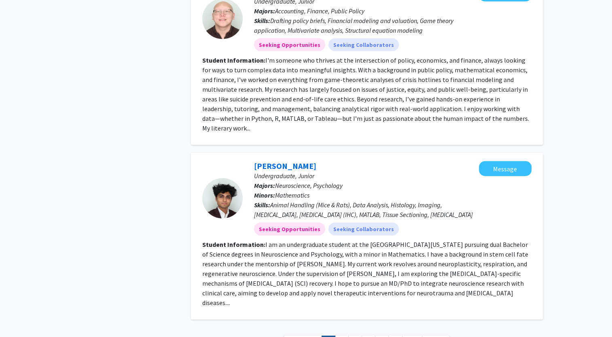
scroll to position [1769, 0]
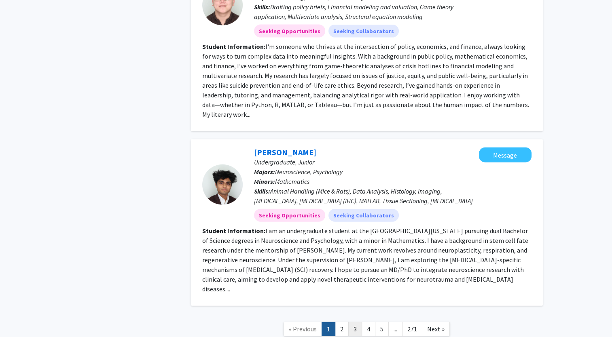
click at [359, 322] on link "3" at bounding box center [355, 329] width 14 height 14
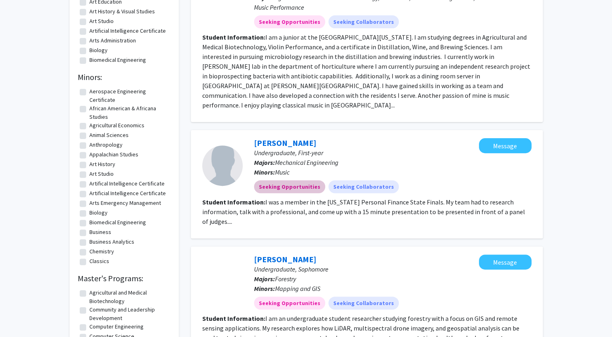
scroll to position [81, 0]
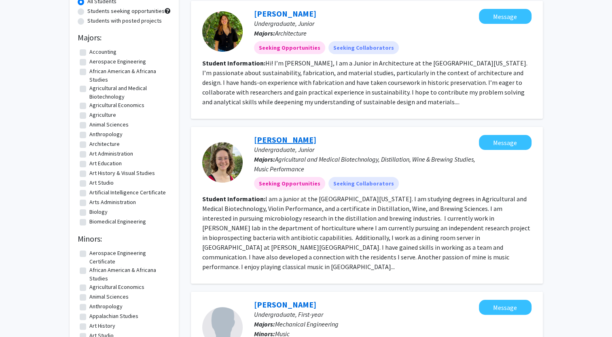
click at [291, 142] on link "Katie Christensen" at bounding box center [285, 140] width 62 height 10
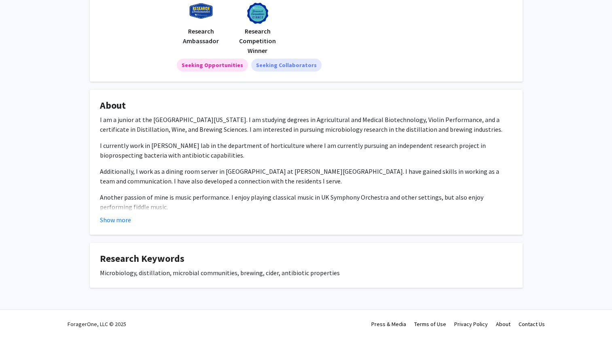
scroll to position [117, 0]
click at [125, 216] on button "Show more" at bounding box center [115, 219] width 31 height 10
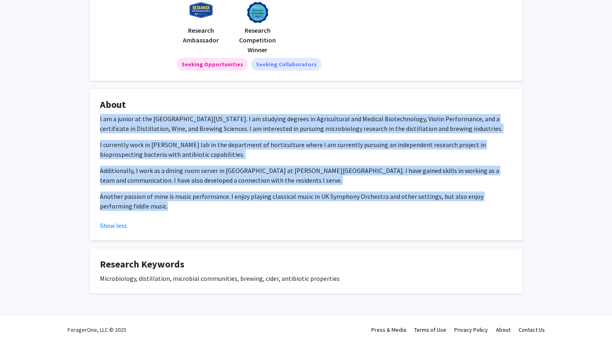
drag, startPoint x: 99, startPoint y: 119, endPoint x: 232, endPoint y: 212, distance: 161.6
click at [232, 212] on div "I am a junior at the University of Kentucky. I am studying degrees in Agricultu…" at bounding box center [306, 166] width 412 height 104
copy div "I am a junior at the University of Kentucky. I am studying degrees in Agricultu…"
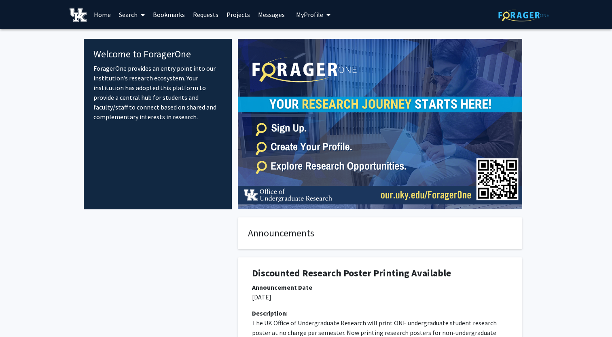
click at [307, 17] on span "My Profile" at bounding box center [309, 15] width 27 height 8
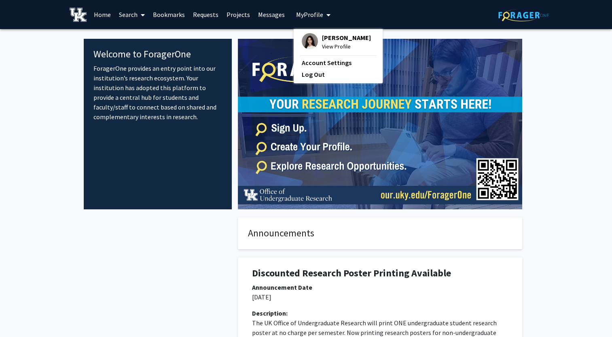
click at [338, 18] on div "Skip navigation Home Search Bookmarks Requests Projects Messages My Profile [PE…" at bounding box center [305, 14] width 485 height 29
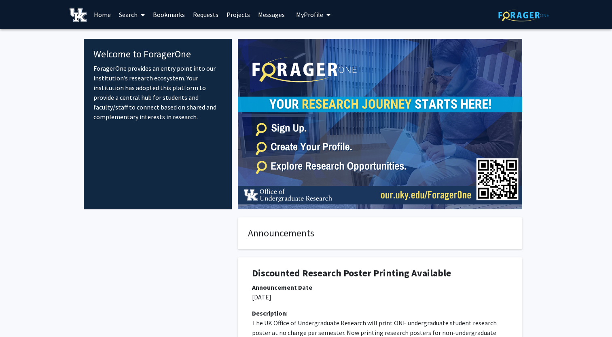
click at [323, 15] on span "My profile dropdown to access profile and logout" at bounding box center [326, 15] width 7 height 28
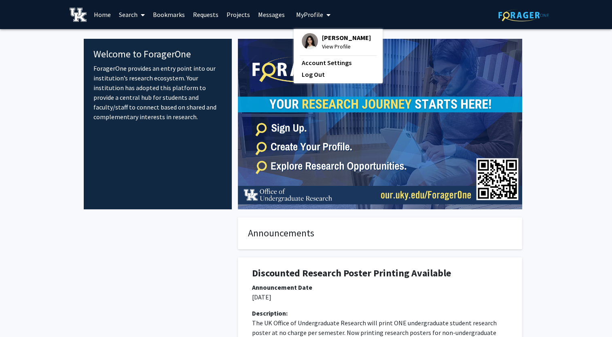
click at [356, 2] on div "Skip navigation Home Search Bookmarks Requests Projects Messages My Profile [PE…" at bounding box center [305, 14] width 485 height 29
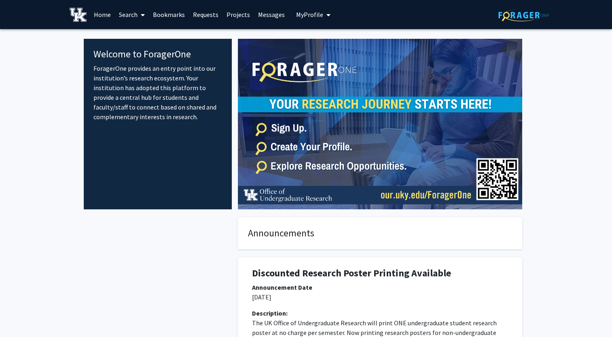
click at [124, 17] on link "Search" at bounding box center [132, 14] width 34 height 28
click at [145, 57] on span "Students" at bounding box center [139, 53] width 49 height 16
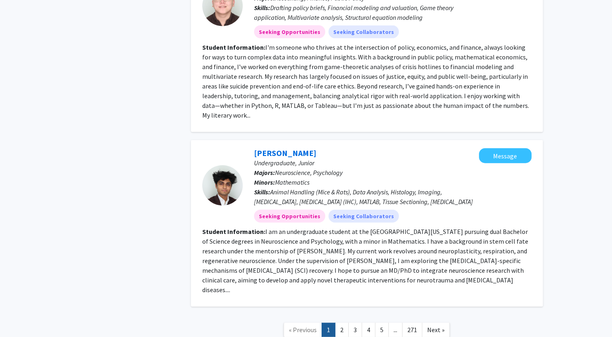
scroll to position [1769, 0]
click at [382, 322] on link "5" at bounding box center [382, 329] width 14 height 14
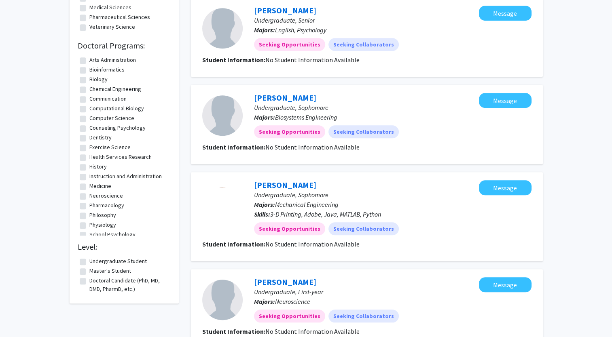
scroll to position [747, 0]
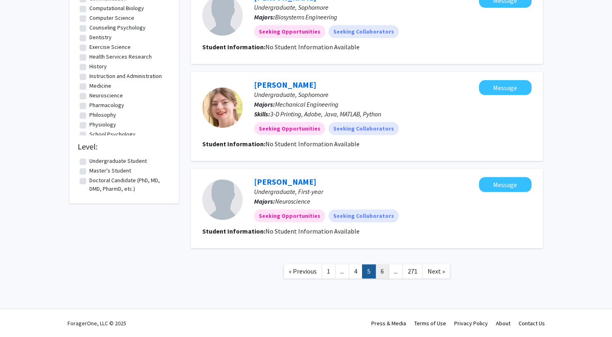
click at [381, 270] on link "6" at bounding box center [382, 271] width 14 height 14
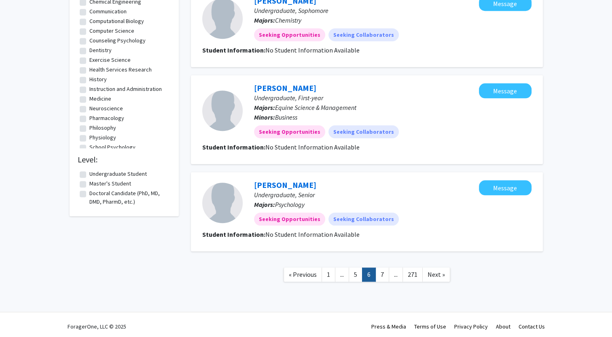
scroll to position [737, 0]
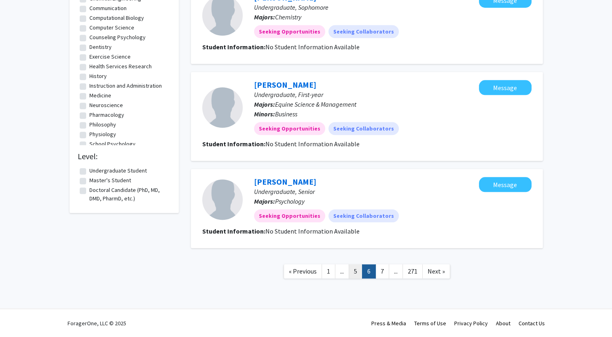
click at [354, 270] on link "5" at bounding box center [356, 271] width 14 height 14
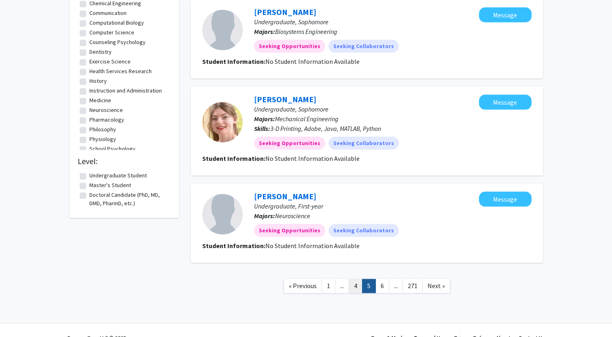
scroll to position [747, 0]
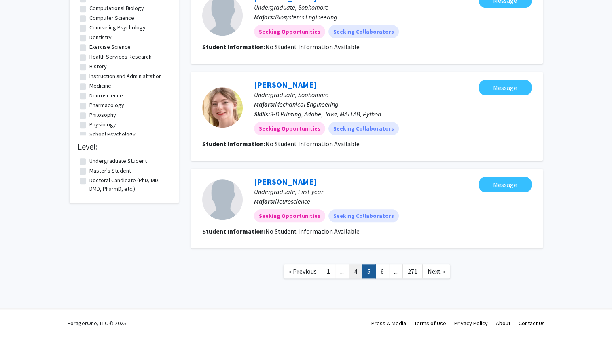
click at [352, 273] on link "4" at bounding box center [356, 271] width 14 height 14
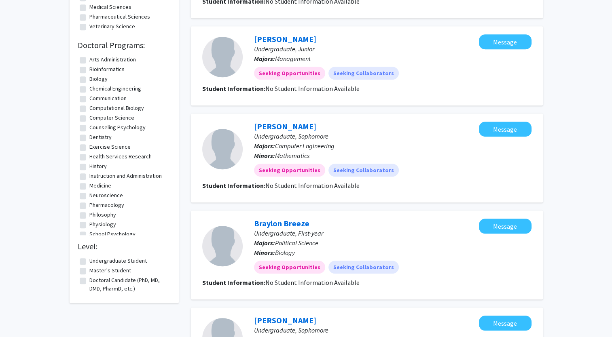
scroll to position [776, 0]
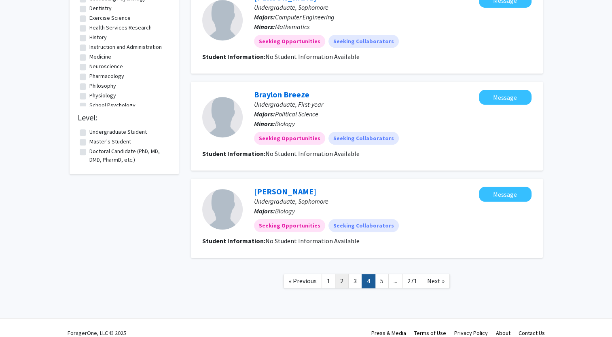
click at [345, 274] on link "2" at bounding box center [342, 281] width 14 height 14
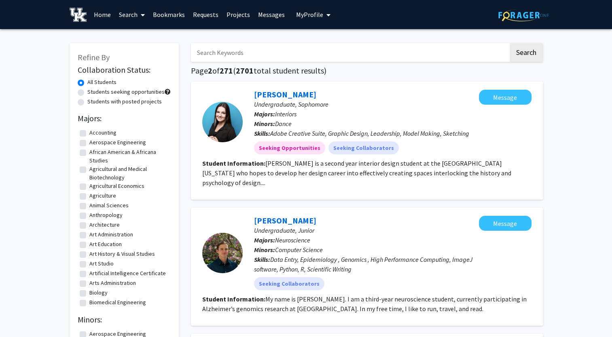
click at [267, 101] on span "Undergraduate, Sophomore" at bounding box center [291, 104] width 74 height 8
click at [266, 96] on link "Kelsey Jones" at bounding box center [285, 94] width 62 height 10
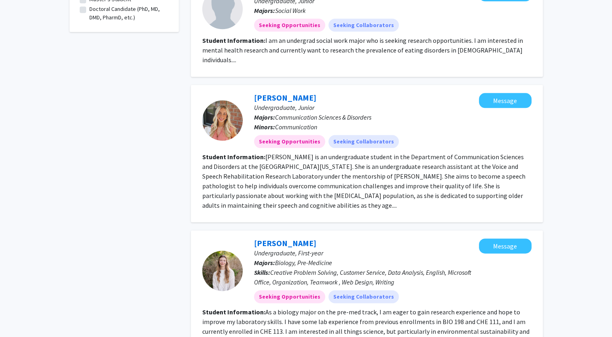
scroll to position [999, 0]
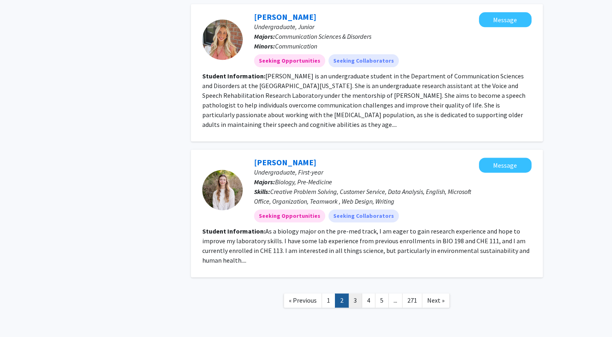
click at [358, 294] on link "3" at bounding box center [355, 301] width 14 height 14
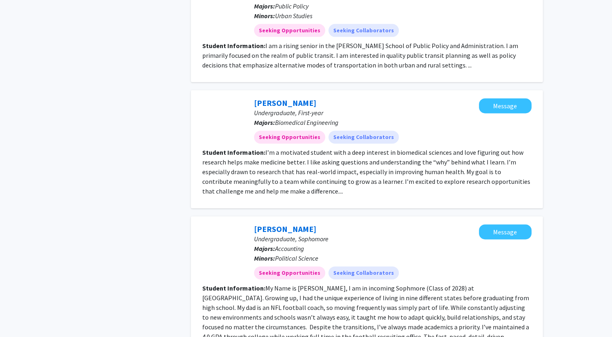
scroll to position [1051, 0]
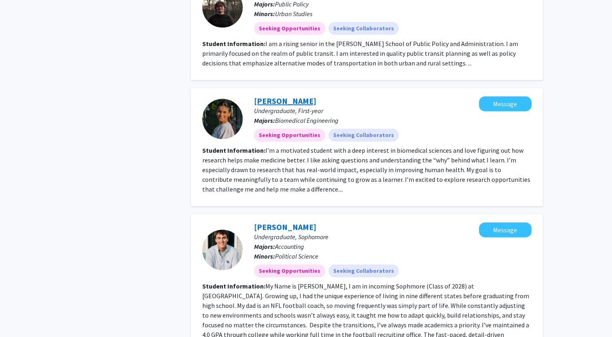
click at [265, 96] on link "Durga Gaddam" at bounding box center [285, 101] width 62 height 10
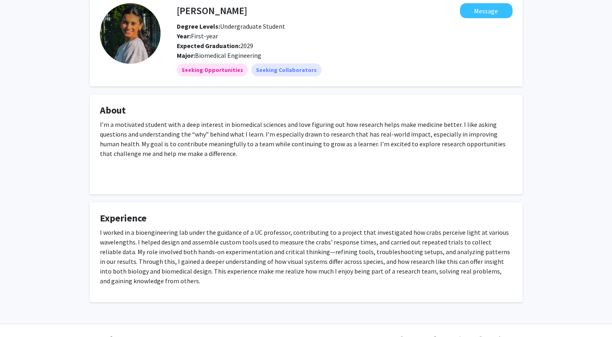
scroll to position [57, 0]
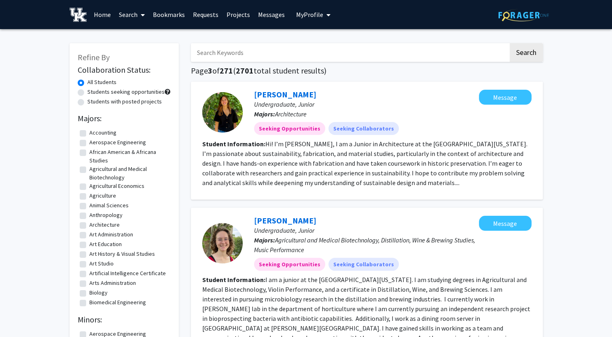
click at [224, 50] on input "Search Keywords" at bounding box center [349, 52] width 317 height 19
click at [133, 19] on link "Search" at bounding box center [132, 14] width 34 height 28
click at [139, 36] on span "Faculty/Staff" at bounding box center [144, 37] width 59 height 16
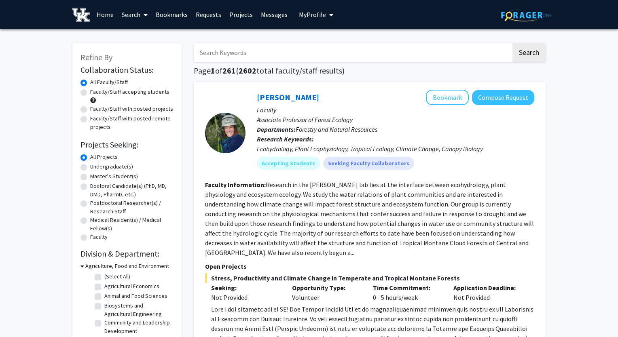
click at [263, 53] on input "Search Keywords" at bounding box center [352, 52] width 317 height 19
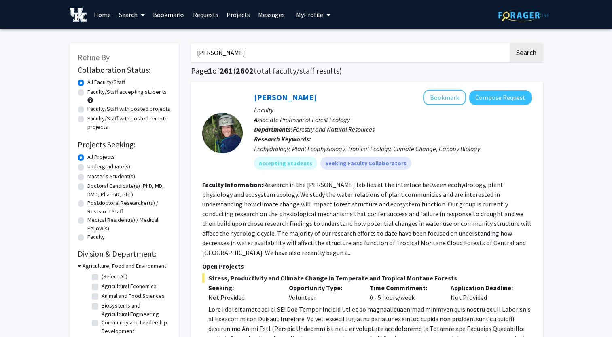
type input "leen katrib"
click at [509, 43] on button "Search" at bounding box center [525, 52] width 33 height 19
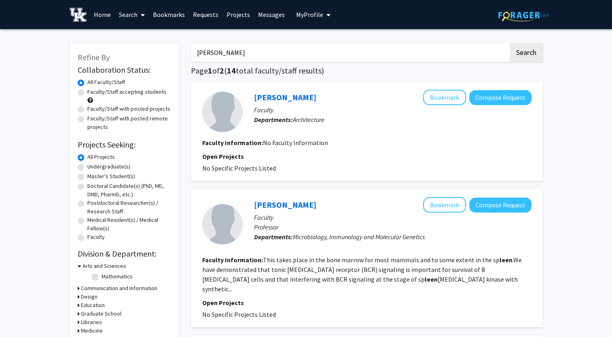
click at [111, 89] on label "Faculty/Staff accepting students" at bounding box center [126, 92] width 79 height 8
click at [93, 89] on input "Faculty/Staff accepting students" at bounding box center [89, 90] width 5 height 5
radio input "true"
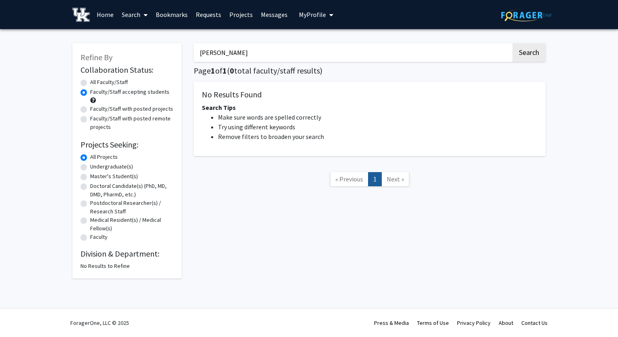
drag, startPoint x: 218, startPoint y: 52, endPoint x: 20, endPoint y: 58, distance: 197.8
click at [106, 52] on div "Refine By Collaboration Status: Collaboration Status All Faculty/Staff Collabor…" at bounding box center [308, 156] width 485 height 243
click at [512, 43] on button "Search" at bounding box center [528, 52] width 33 height 19
radio input "true"
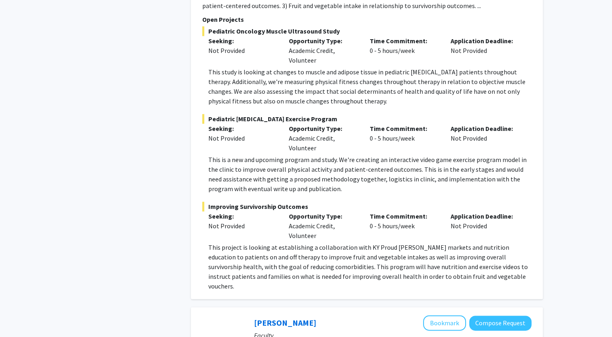
scroll to position [4275, 0]
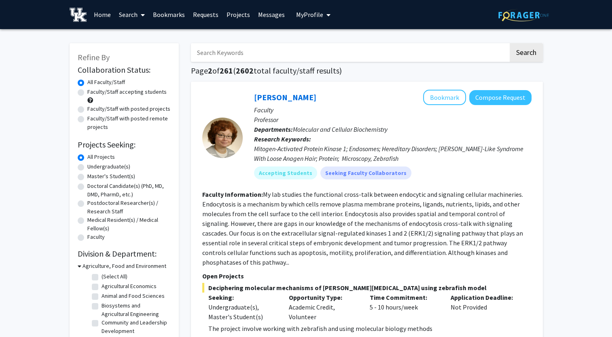
click at [120, 95] on label "Faculty/Staff accepting students" at bounding box center [126, 92] width 79 height 8
click at [93, 93] on input "Faculty/Staff accepting students" at bounding box center [89, 90] width 5 height 5
radio input "true"
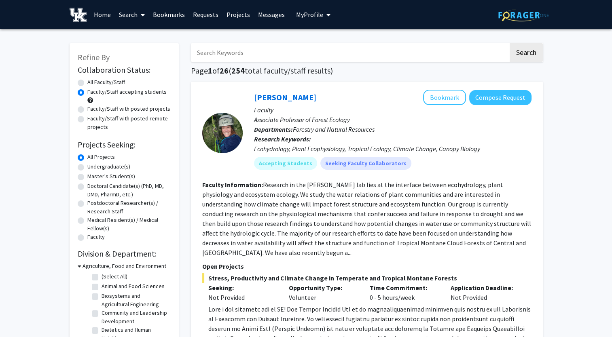
click at [87, 169] on label "Undergraduate(s)" at bounding box center [108, 167] width 43 height 8
click at [87, 168] on input "Undergraduate(s)" at bounding box center [89, 165] width 5 height 5
radio input "true"
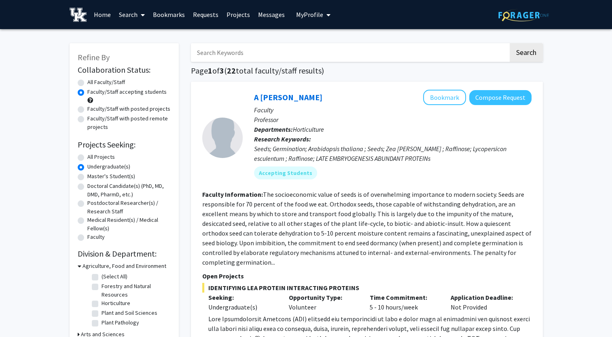
click at [126, 13] on link "Search" at bounding box center [132, 14] width 34 height 28
click at [147, 50] on span "Students" at bounding box center [139, 53] width 49 height 16
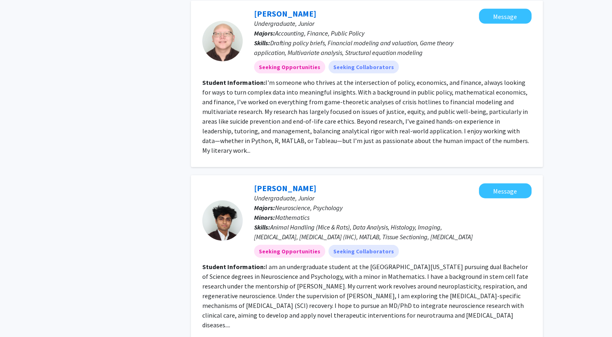
scroll to position [1769, 0]
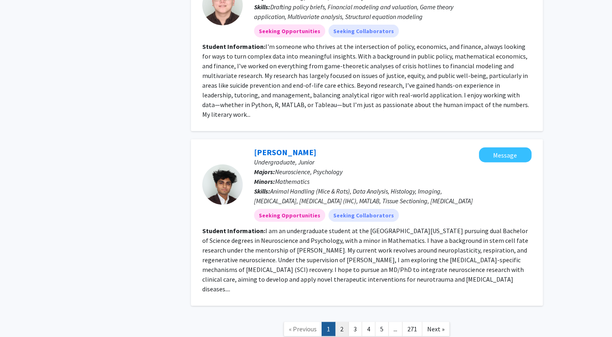
click at [342, 322] on link "2" at bounding box center [342, 329] width 14 height 14
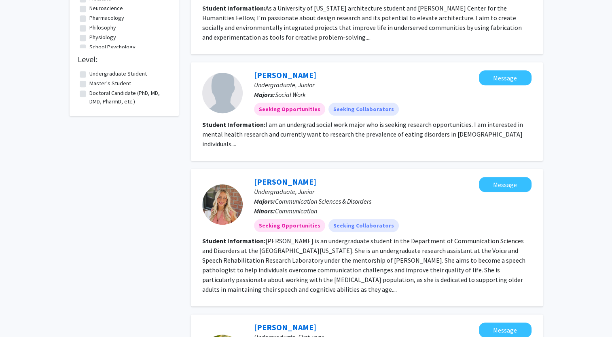
scroll to position [970, 0]
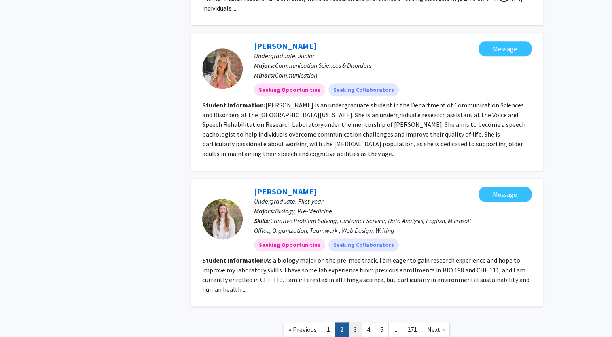
click at [353, 323] on link "3" at bounding box center [355, 330] width 14 height 14
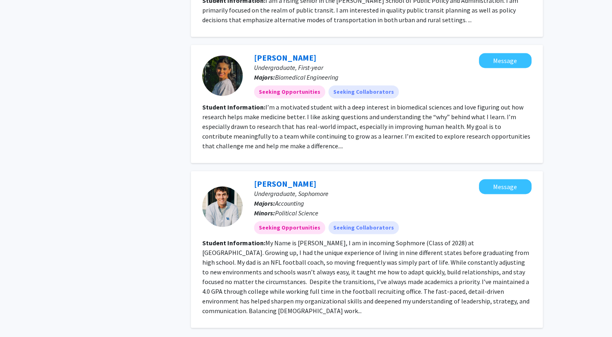
scroll to position [1145, 0]
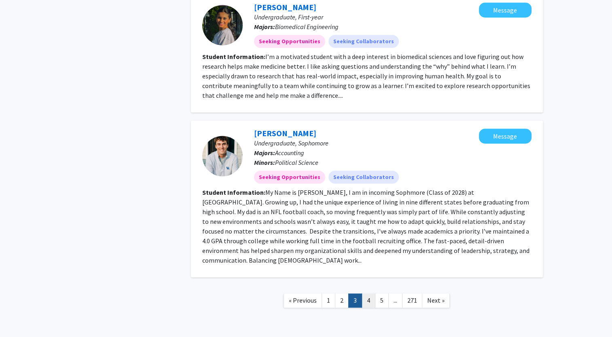
click at [372, 294] on link "4" at bounding box center [368, 301] width 14 height 14
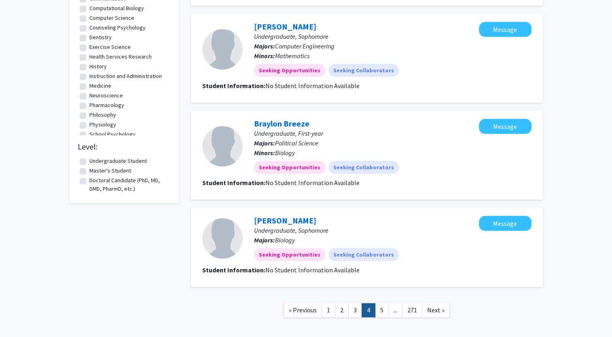
scroll to position [776, 0]
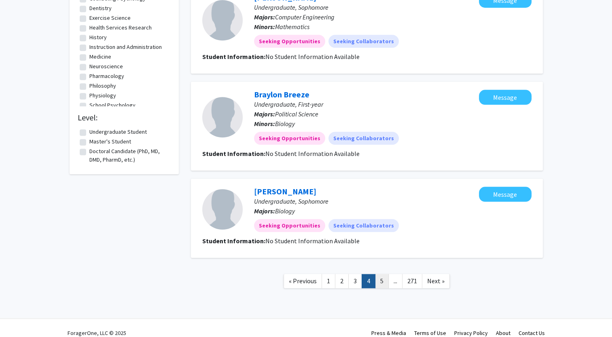
click at [379, 274] on link "5" at bounding box center [382, 281] width 14 height 14
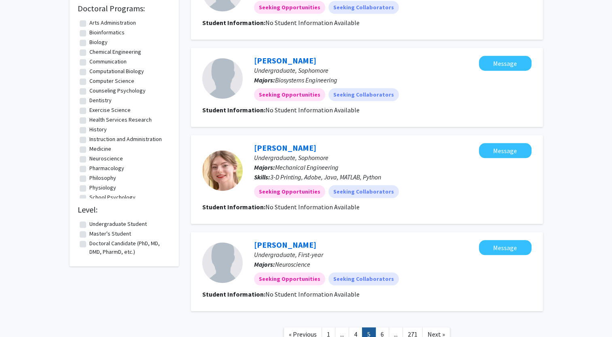
scroll to position [747, 0]
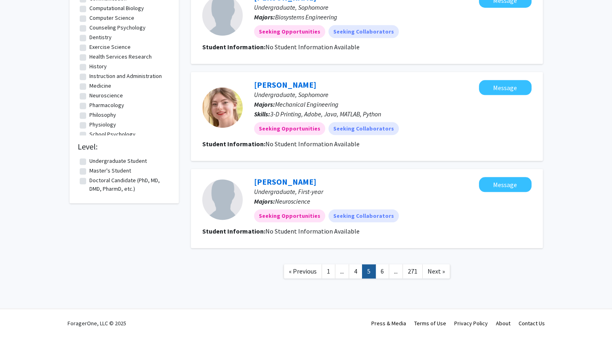
click at [382, 263] on nav "« Previous 1 ... 4 5 6 ... 271 Next »" at bounding box center [367, 272] width 352 height 33
click at [383, 268] on link "6" at bounding box center [382, 271] width 14 height 14
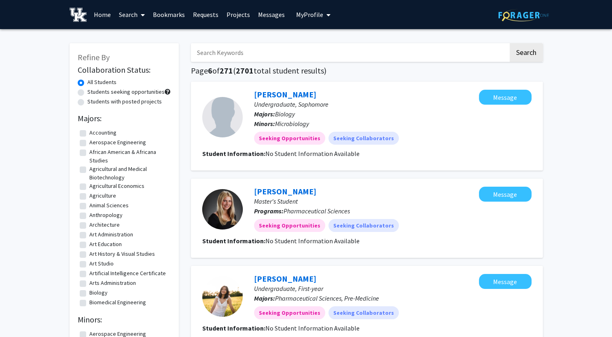
click at [288, 48] on input "Search Keywords" at bounding box center [349, 52] width 317 height 19
type input "gabriel portugal"
click at [509, 43] on button "Search" at bounding box center [525, 52] width 33 height 19
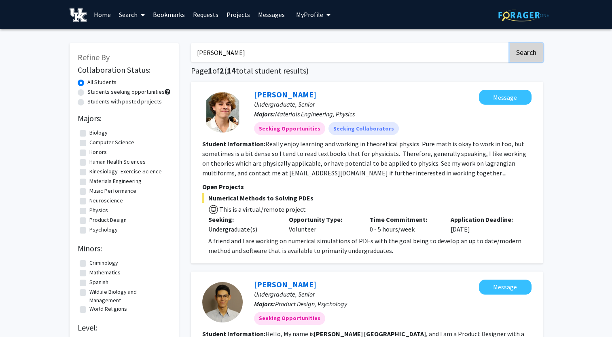
click at [527, 57] on button "Search" at bounding box center [525, 52] width 33 height 19
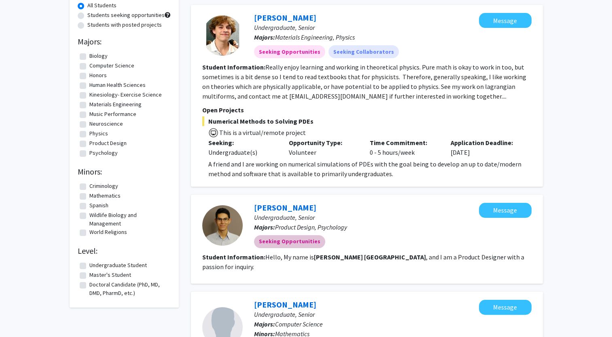
scroll to position [162, 0]
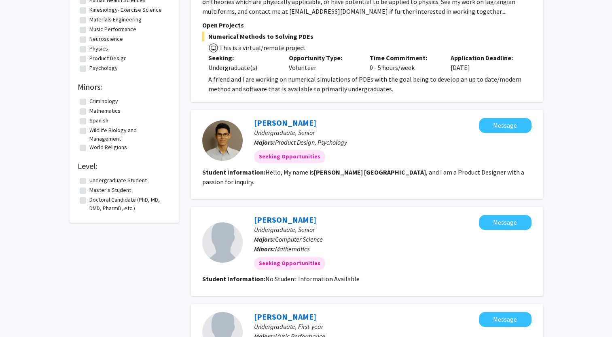
click at [418, 168] on fg-read-more "Hello, My name is Gabriel Portugal , and I am a Product Designer with a passion…" at bounding box center [363, 177] width 322 height 18
click at [271, 122] on link "Gabriel Portugal" at bounding box center [285, 123] width 62 height 10
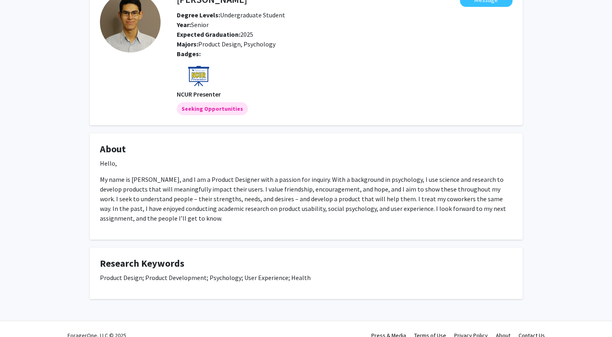
scroll to position [66, 0]
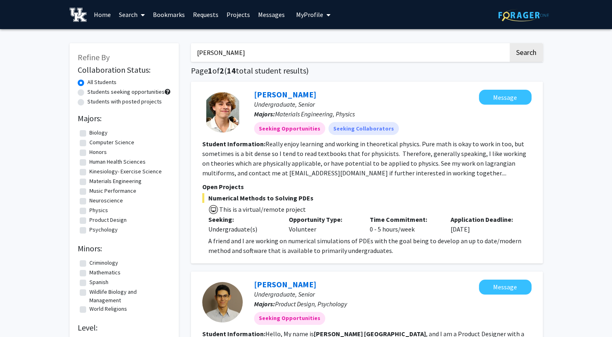
drag, startPoint x: 238, startPoint y: 56, endPoint x: 64, endPoint y: 70, distance: 174.5
type input "ayah abdeldayem"
click at [509, 43] on button "Search" at bounding box center [525, 52] width 33 height 19
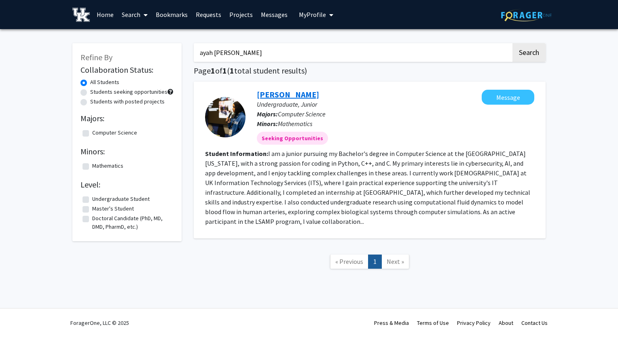
click at [281, 97] on link "Ayah Abdeldayem" at bounding box center [288, 94] width 62 height 10
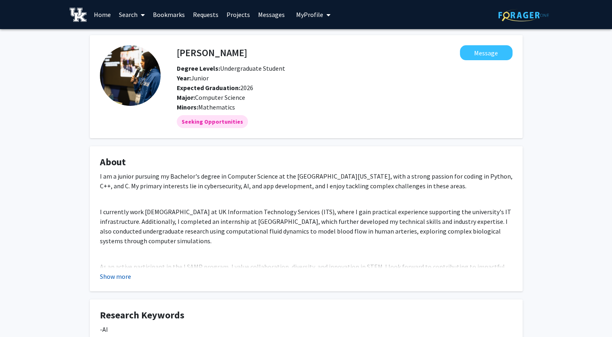
click at [115, 277] on button "Show more" at bounding box center [115, 277] width 31 height 10
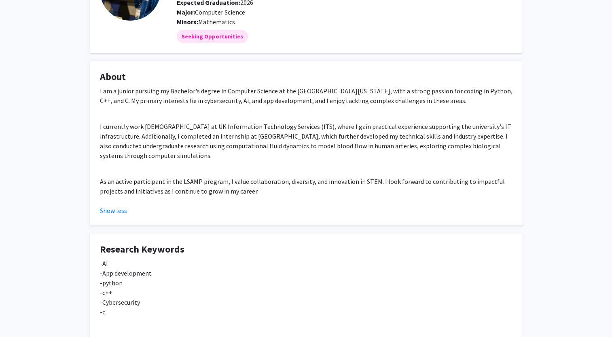
scroll to position [81, 0]
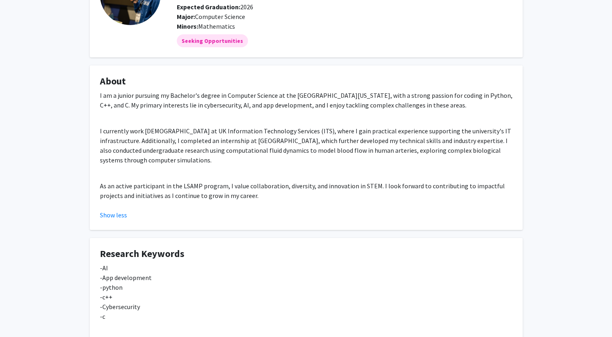
click at [262, 201] on div "I am a junior pursuing my Bachelor's degree in Computer Science at the Universi…" at bounding box center [306, 149] width 412 height 116
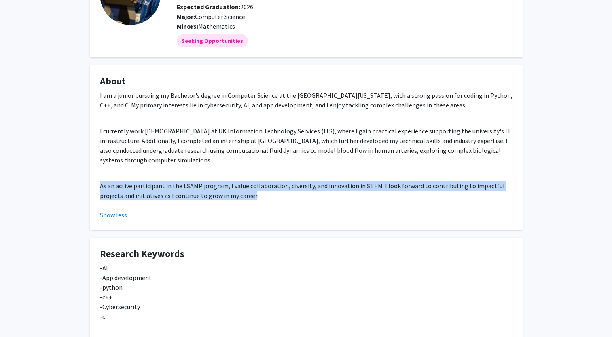
drag, startPoint x: 252, startPoint y: 195, endPoint x: 91, endPoint y: 187, distance: 161.5
click at [91, 187] on fg-card "About I am a junior pursuing my Bachelor's degree in Computer Science at the Un…" at bounding box center [306, 148] width 433 height 165
drag, startPoint x: 91, startPoint y: 187, endPoint x: 204, endPoint y: 189, distance: 113.2
click at [204, 189] on p "As an active participant in the LSAMP program, I value collaboration, diversity…" at bounding box center [306, 190] width 412 height 19
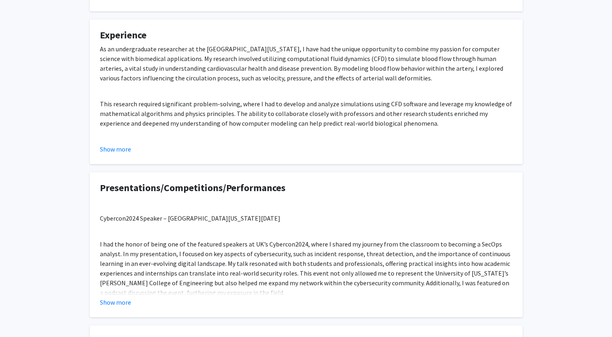
scroll to position [339, 0]
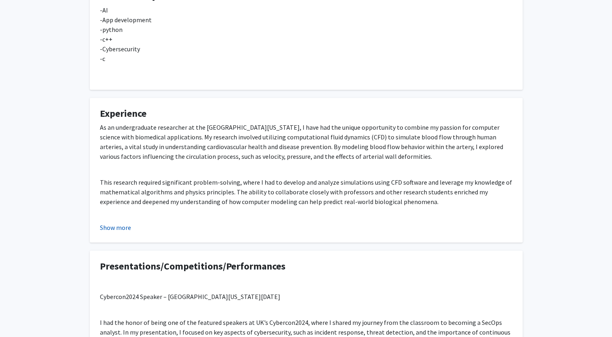
click at [120, 230] on button "Show more" at bounding box center [115, 228] width 31 height 10
